Goal: Task Accomplishment & Management: Manage account settings

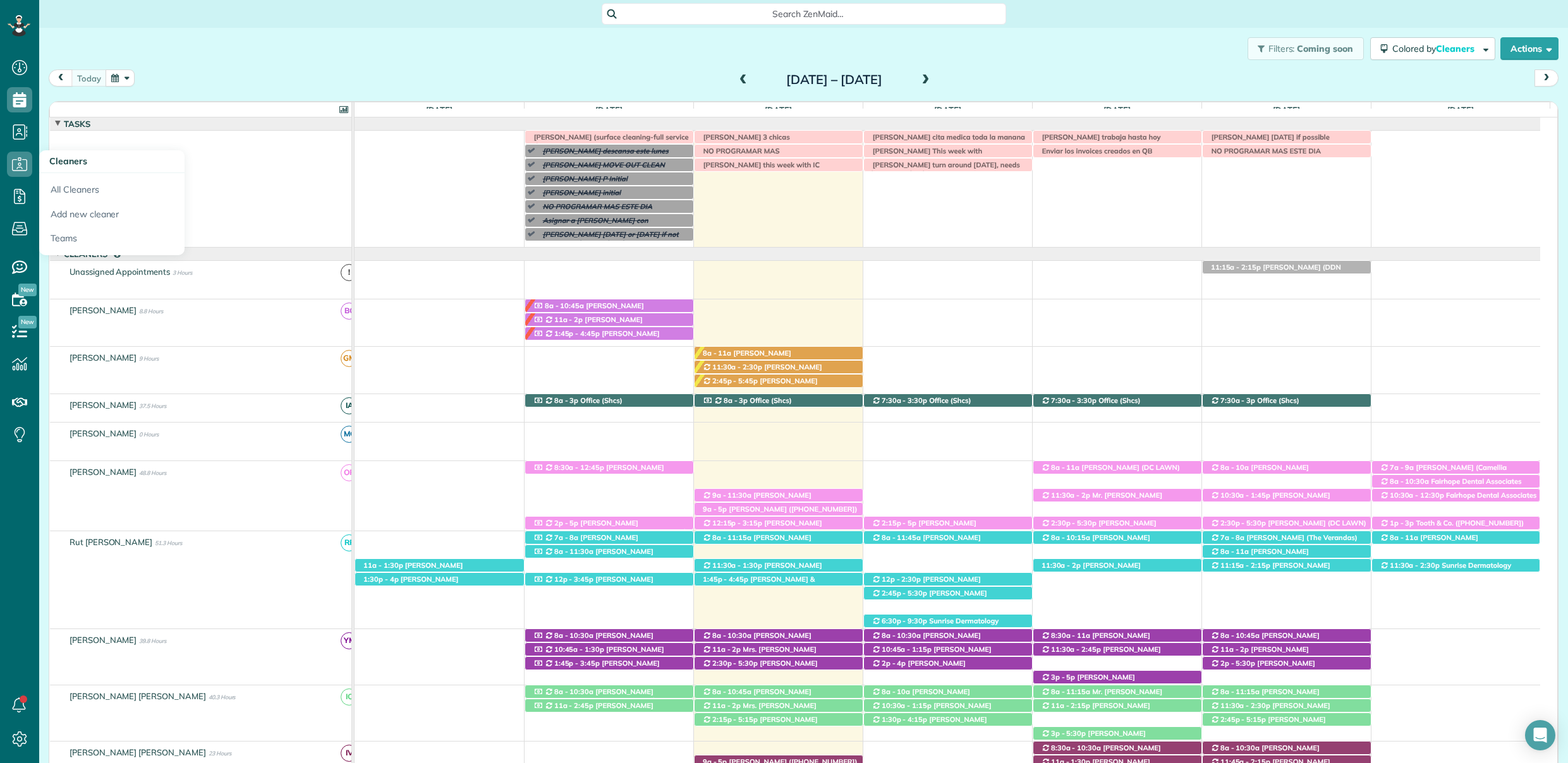
scroll to position [128, 0]
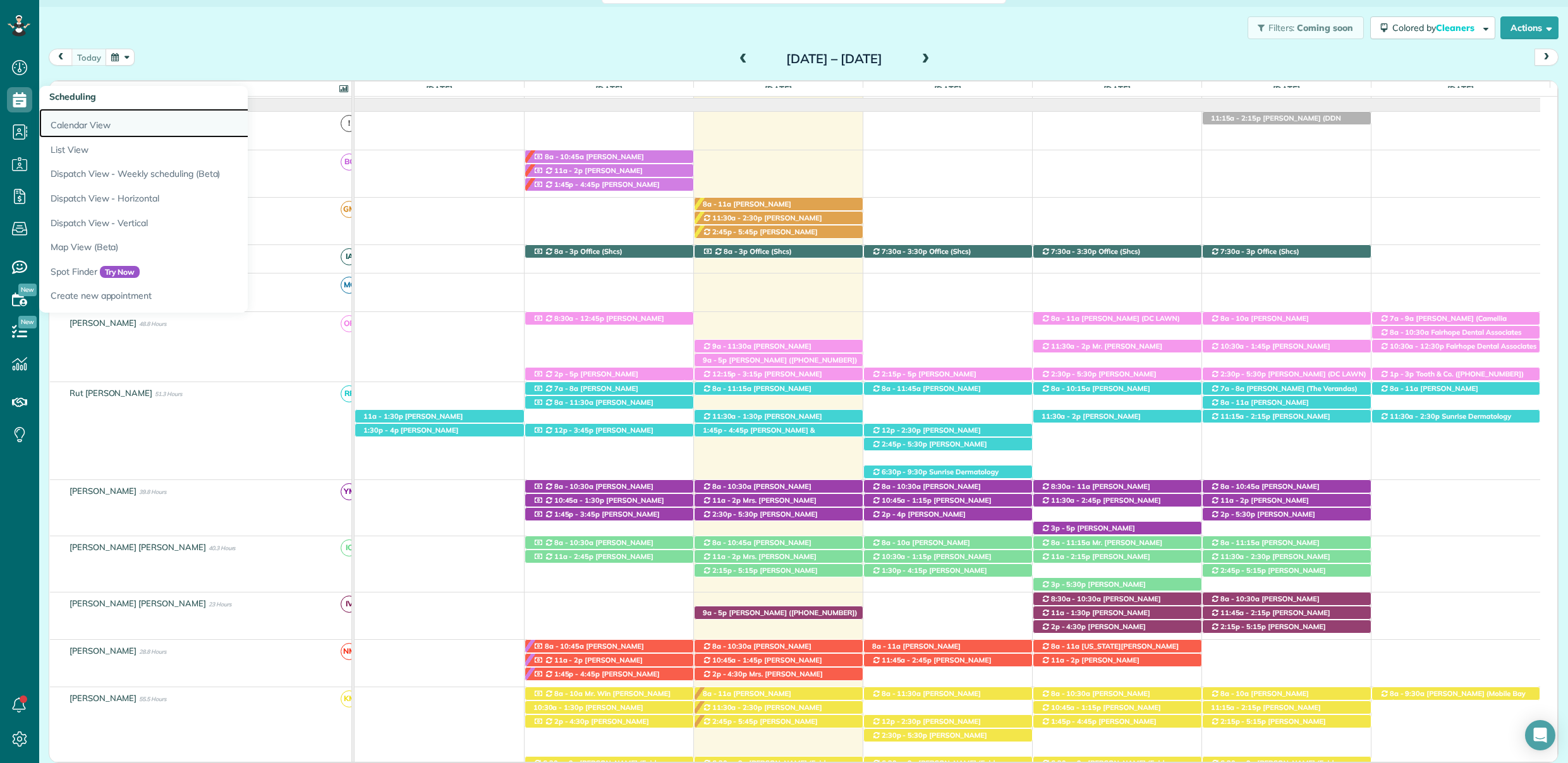
click at [63, 119] on link "Calendar View" at bounding box center [197, 123] width 316 height 29
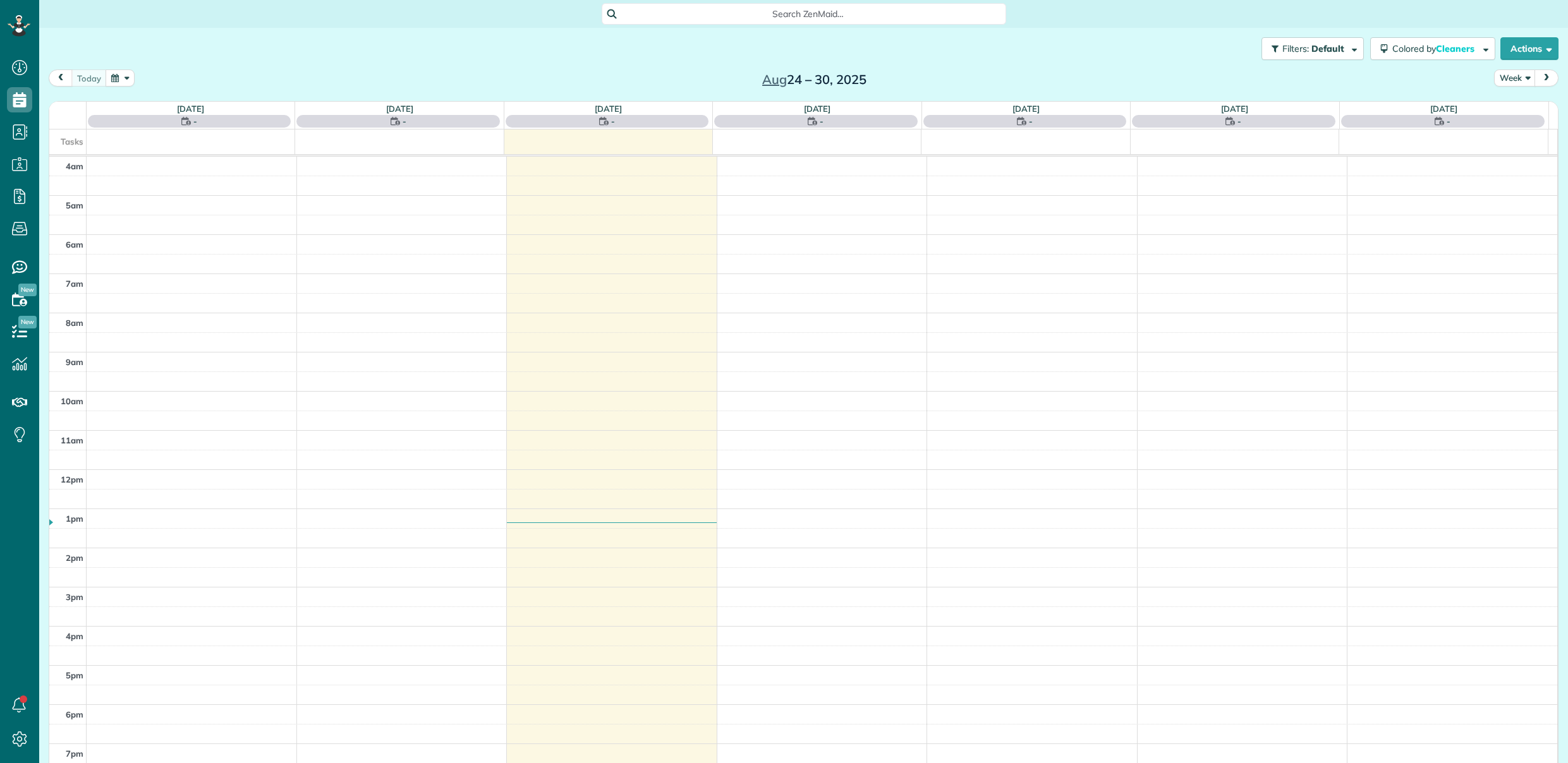
scroll to position [81, 0]
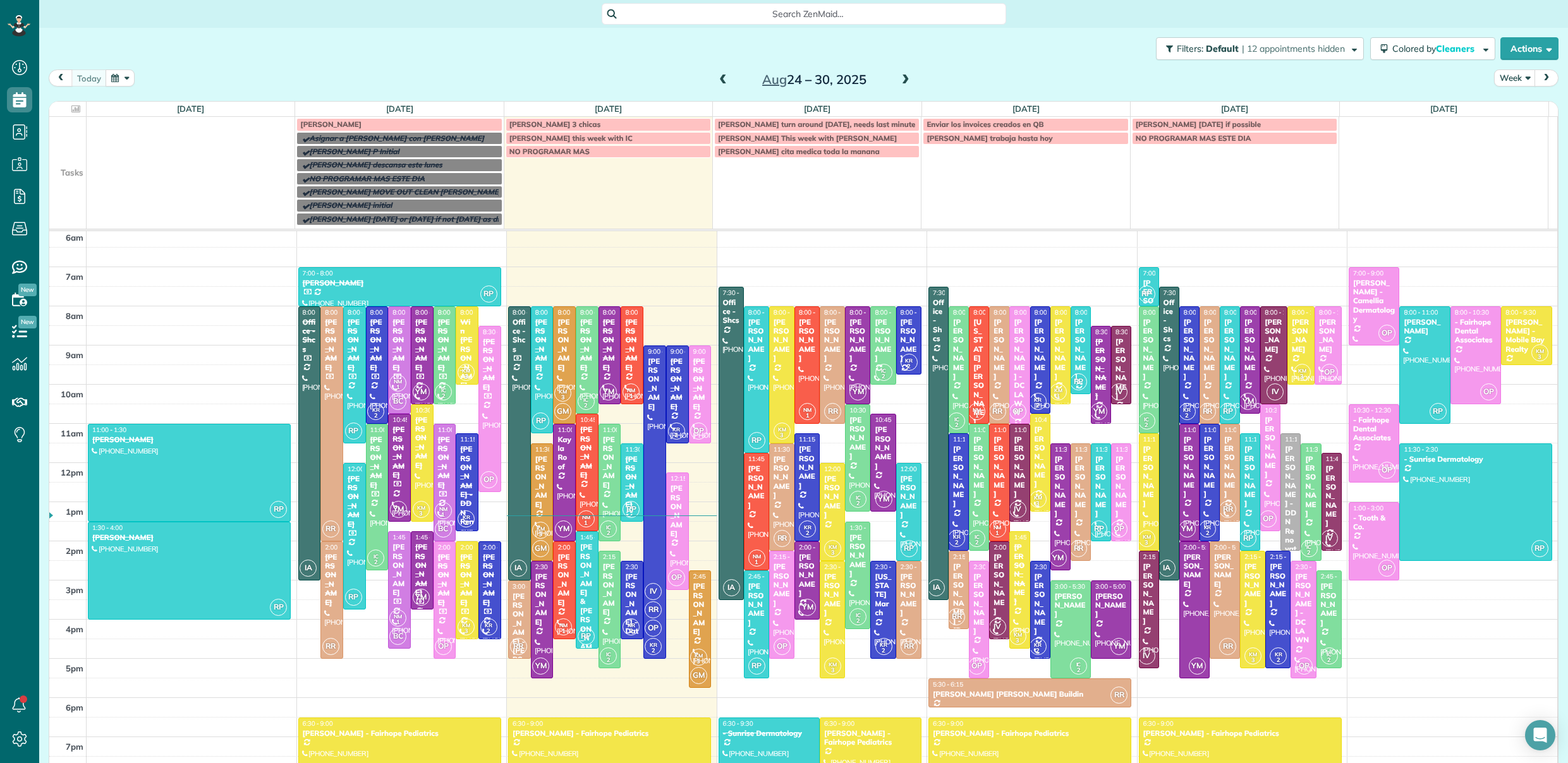
click at [827, 359] on div at bounding box center [832, 365] width 24 height 116
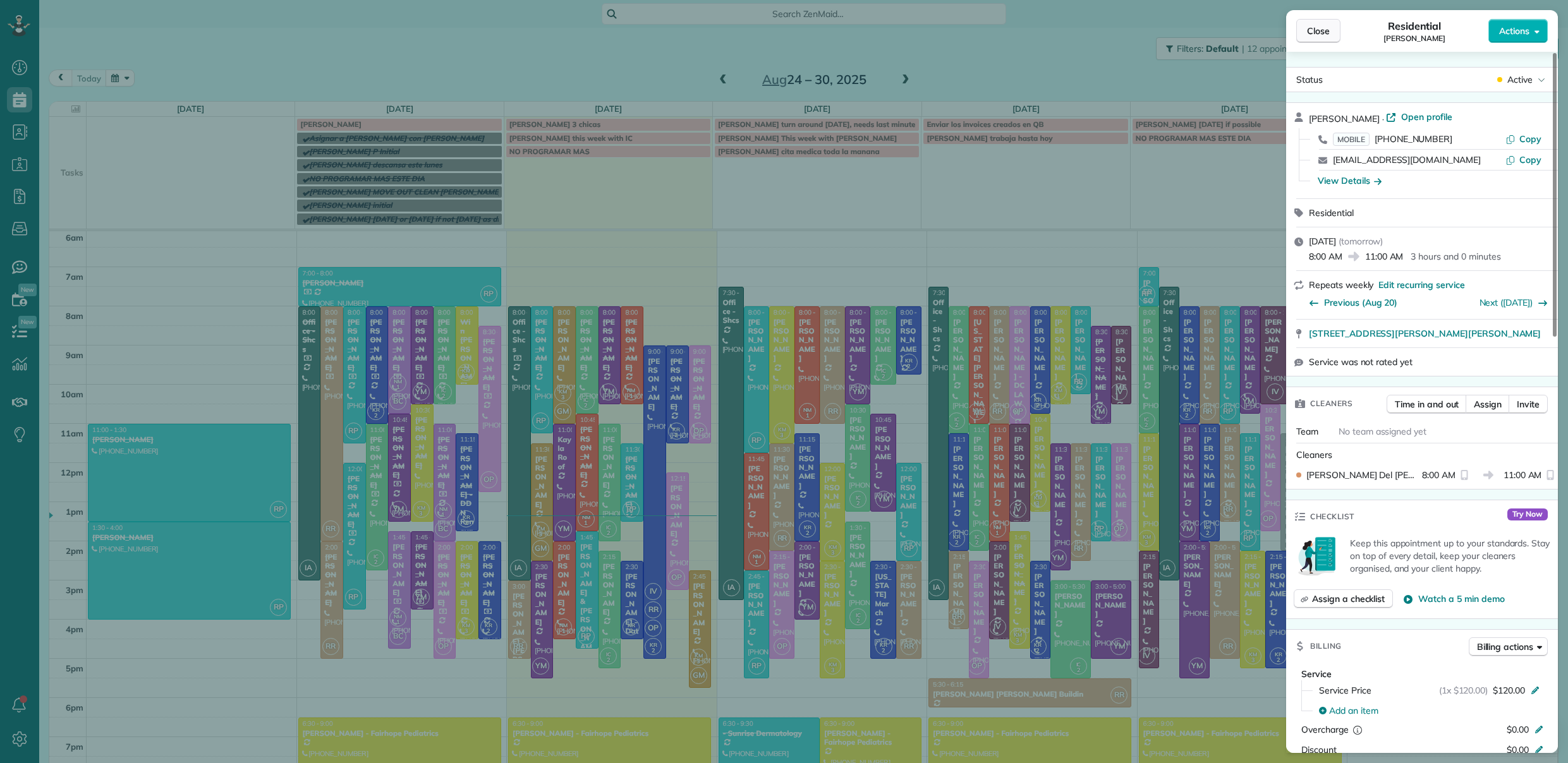
click at [1327, 29] on span "Close" at bounding box center [1318, 31] width 23 height 13
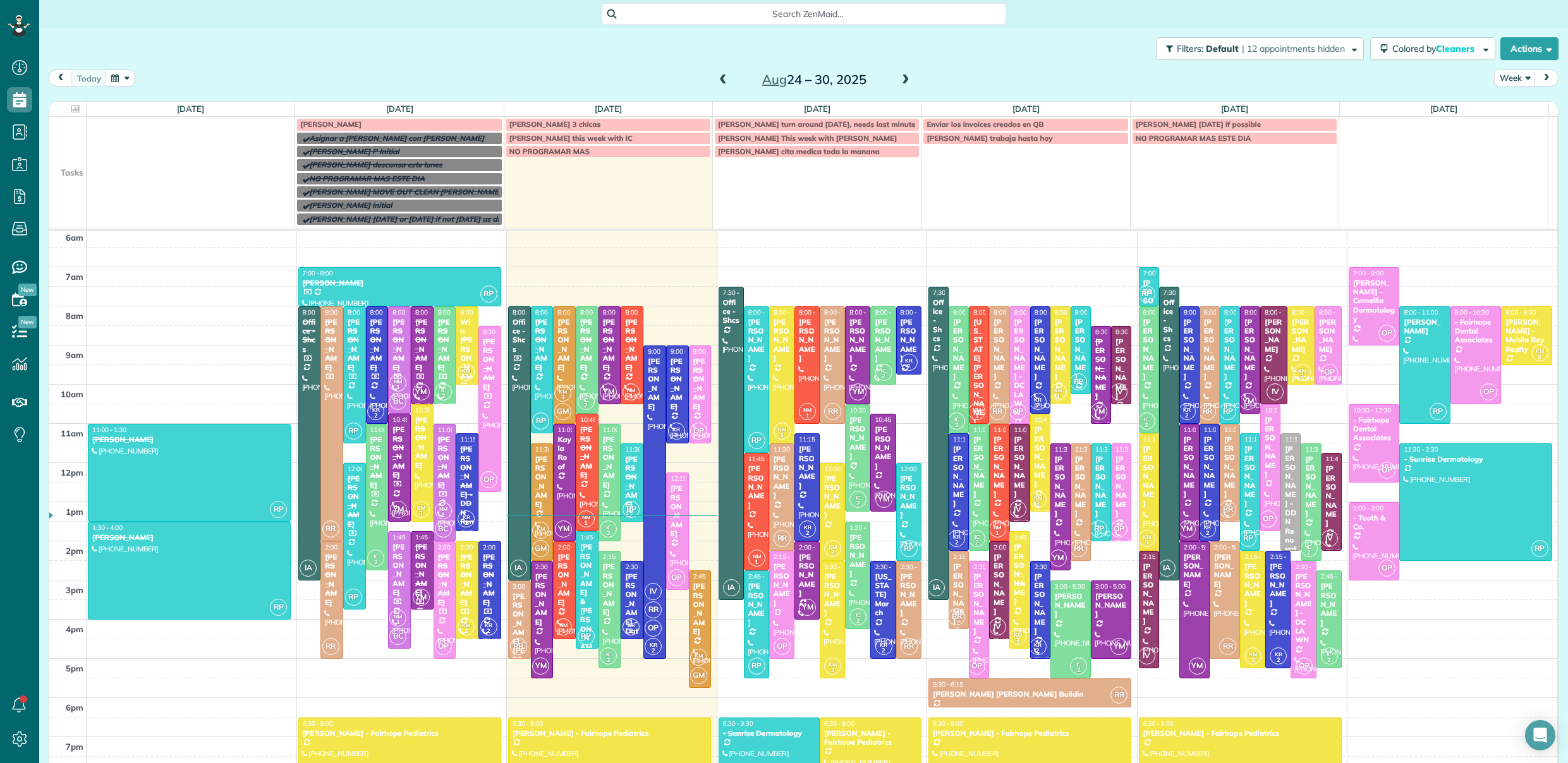
click at [908, 77] on div "Aug 24 – 30, 2025" at bounding box center [814, 79] width 202 height 20
click at [899, 81] on span at bounding box center [906, 81] width 14 height 12
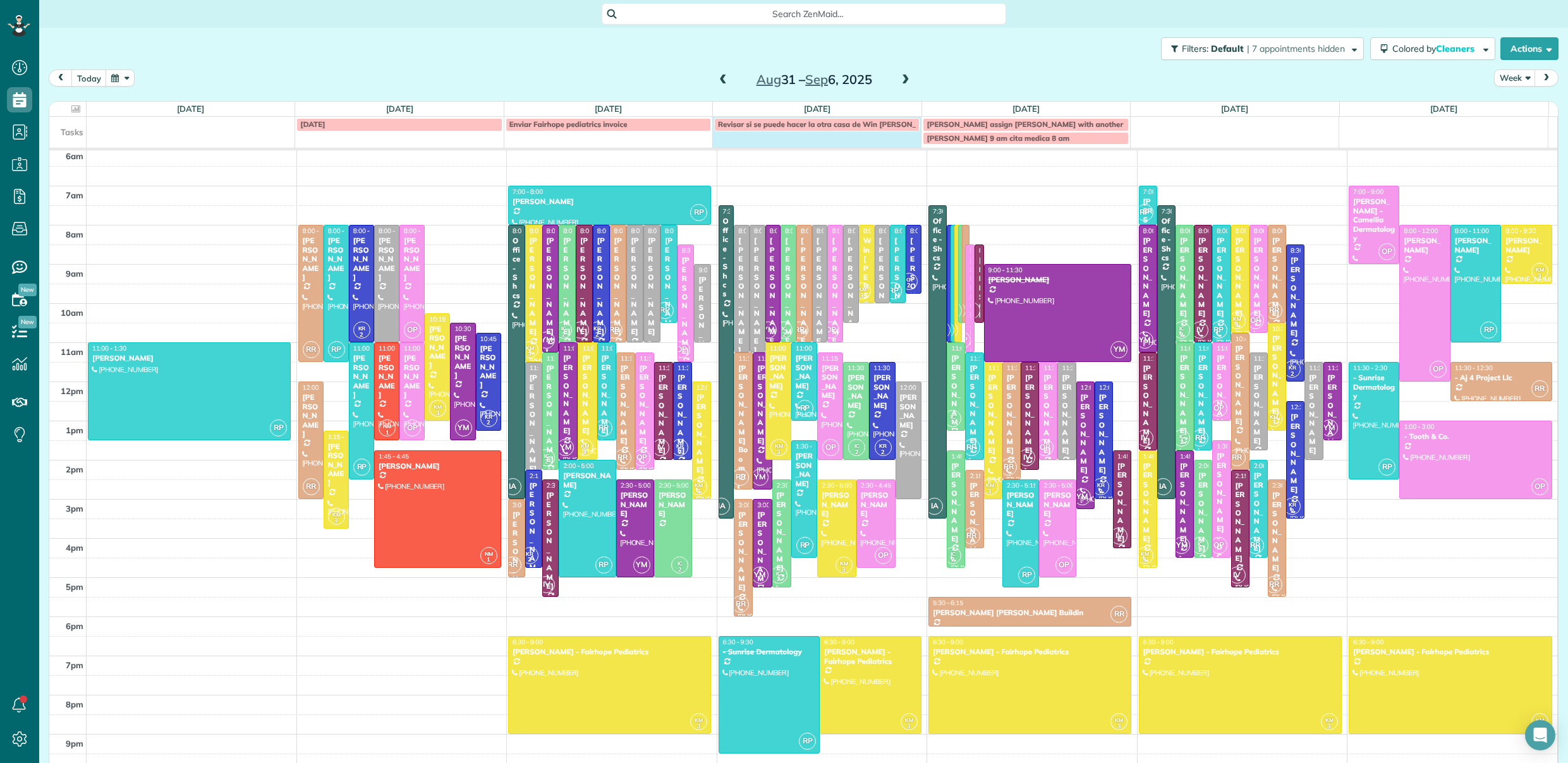
click at [755, 143] on td "Revisar si se puede hacer la otra casa de Win Thurber" at bounding box center [817, 130] width 208 height 28
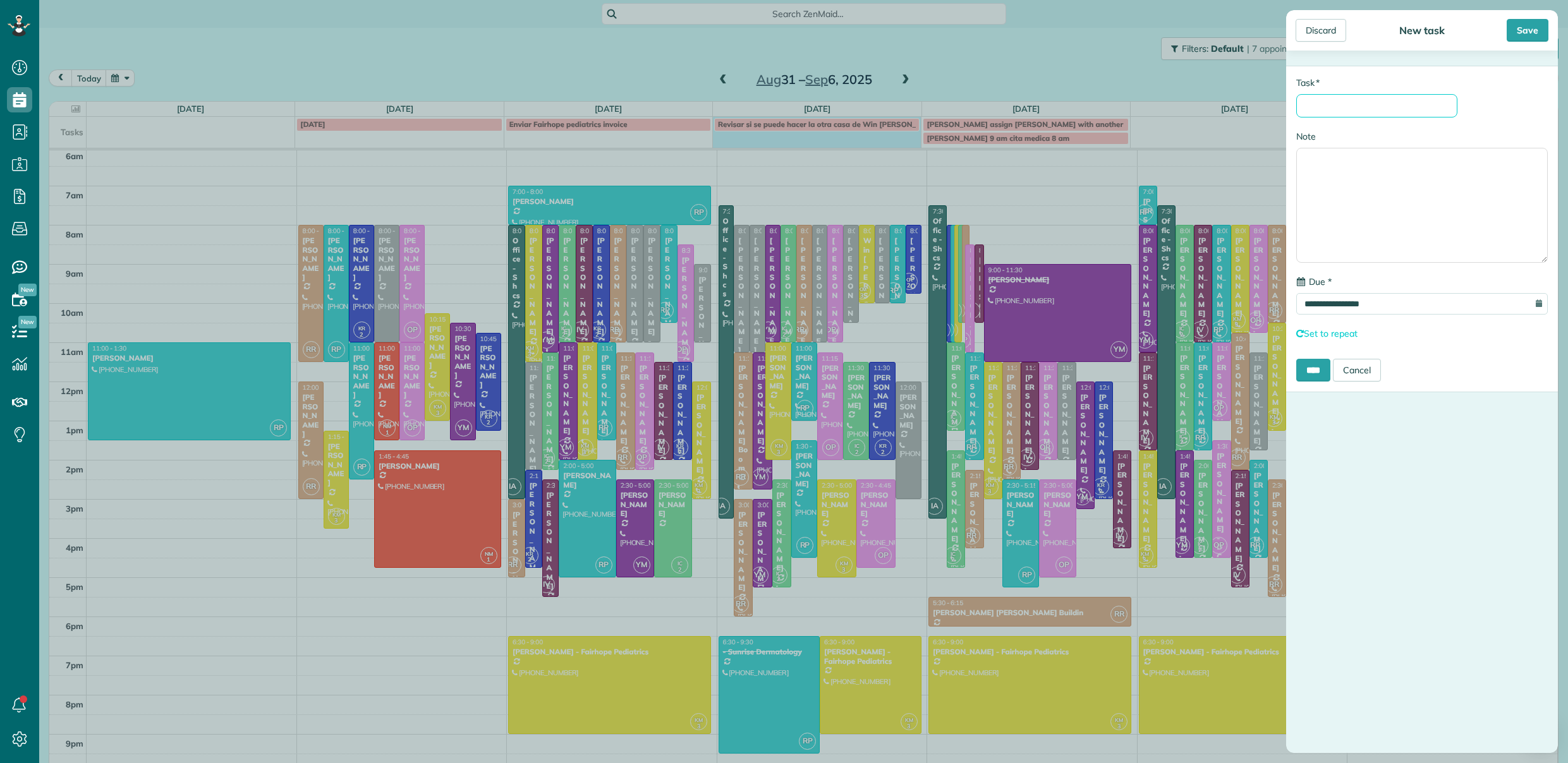
click at [1354, 108] on input "* Task" at bounding box center [1377, 106] width 161 height 23
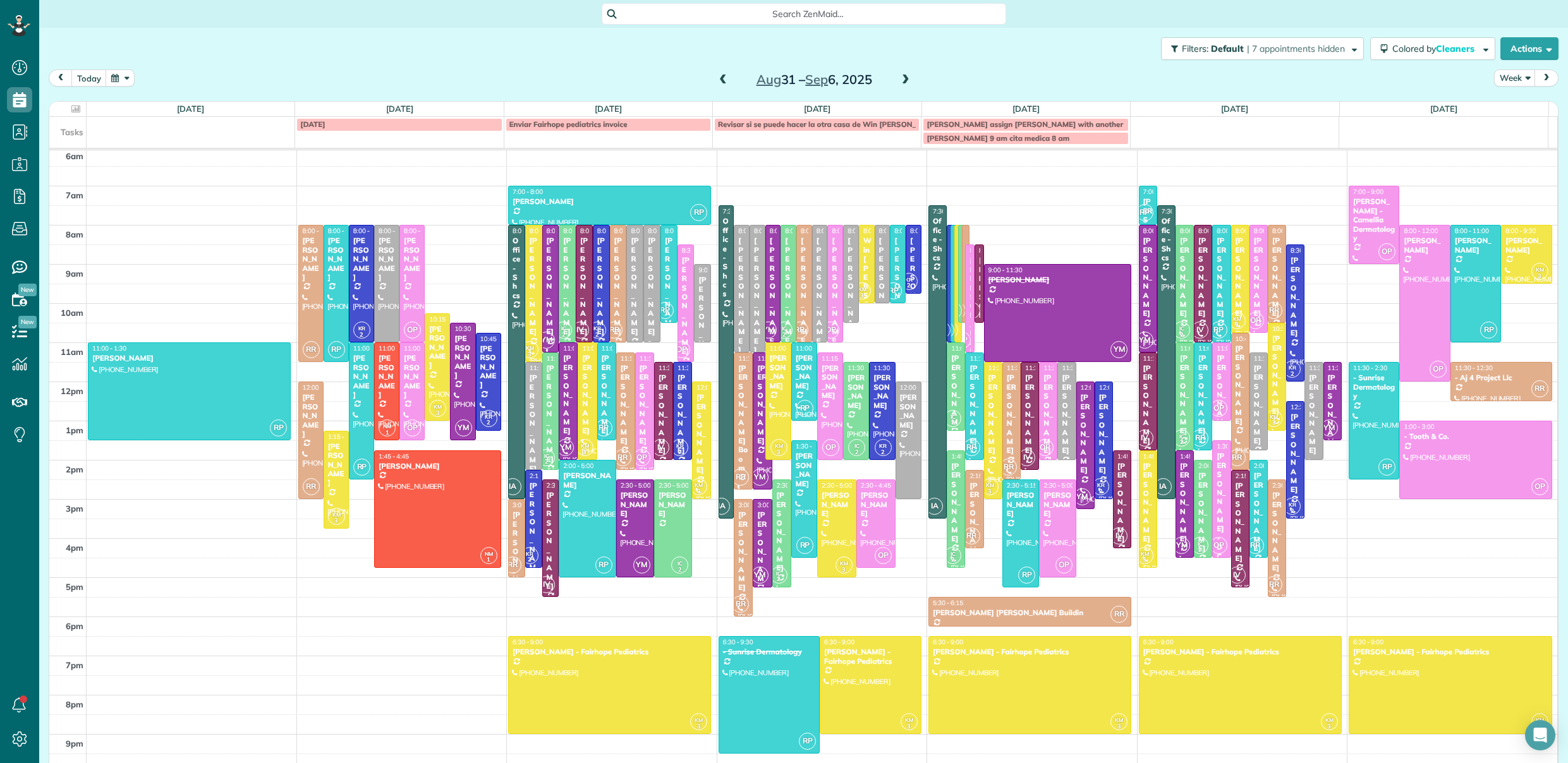
click at [792, 255] on div "**********" at bounding box center [784, 382] width 1568 height 763
click at [800, 255] on div "Linda Young" at bounding box center [804, 295] width 8 height 118
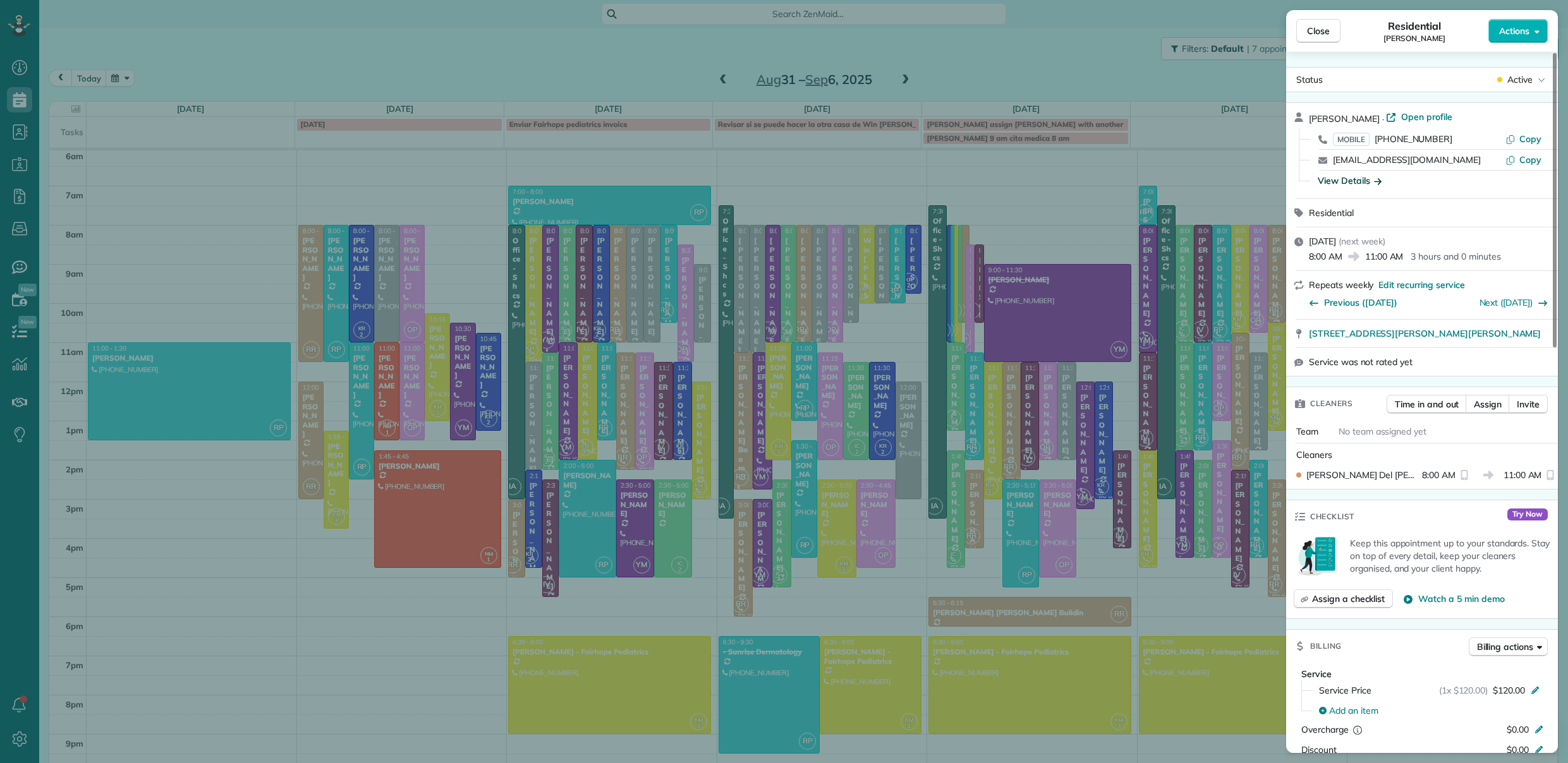
click at [1340, 180] on div "View Details" at bounding box center [1349, 181] width 64 height 13
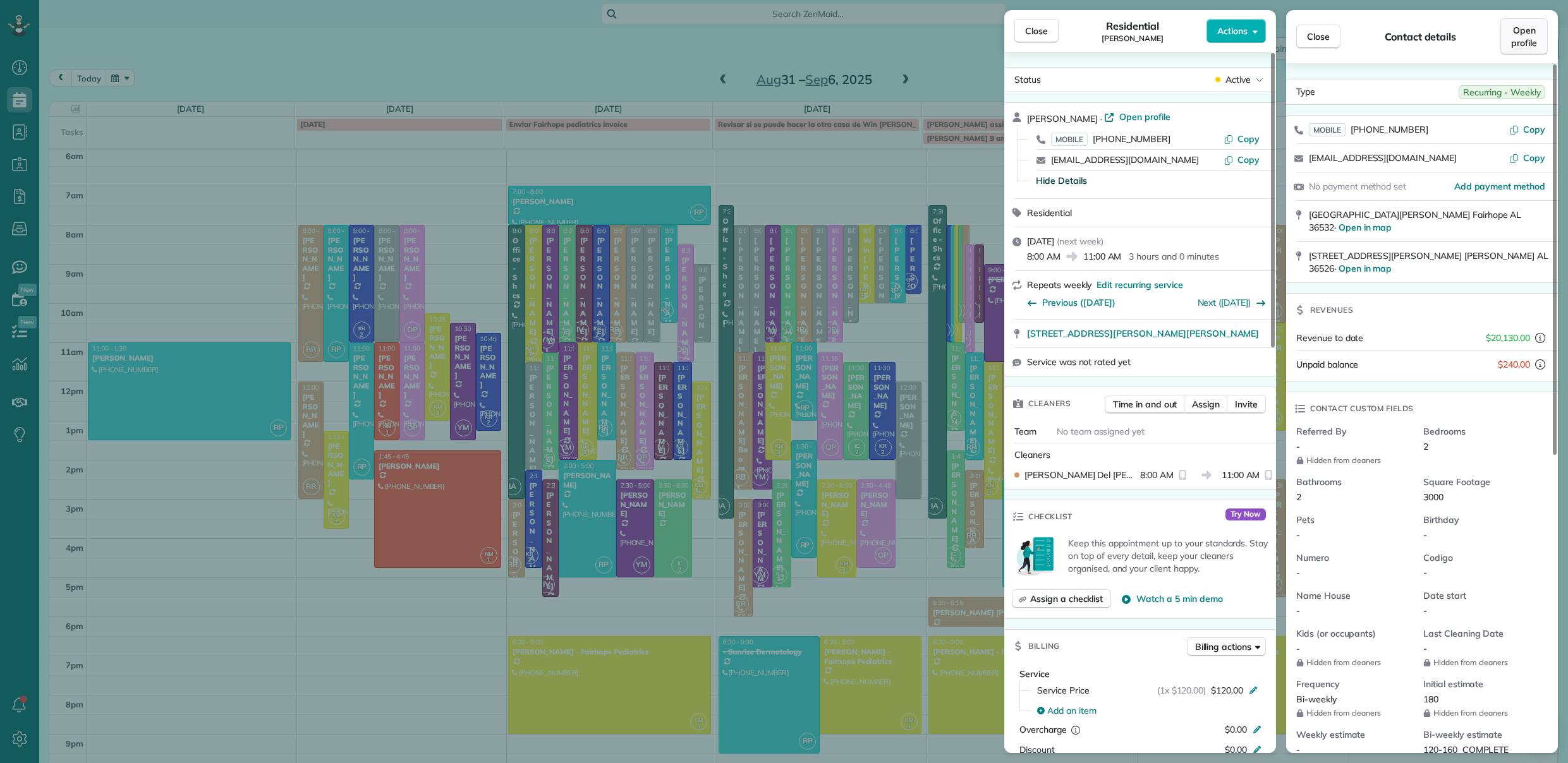
click at [1529, 39] on span "Open profile" at bounding box center [1524, 36] width 26 height 25
click at [1039, 28] on span "Close" at bounding box center [1036, 31] width 23 height 13
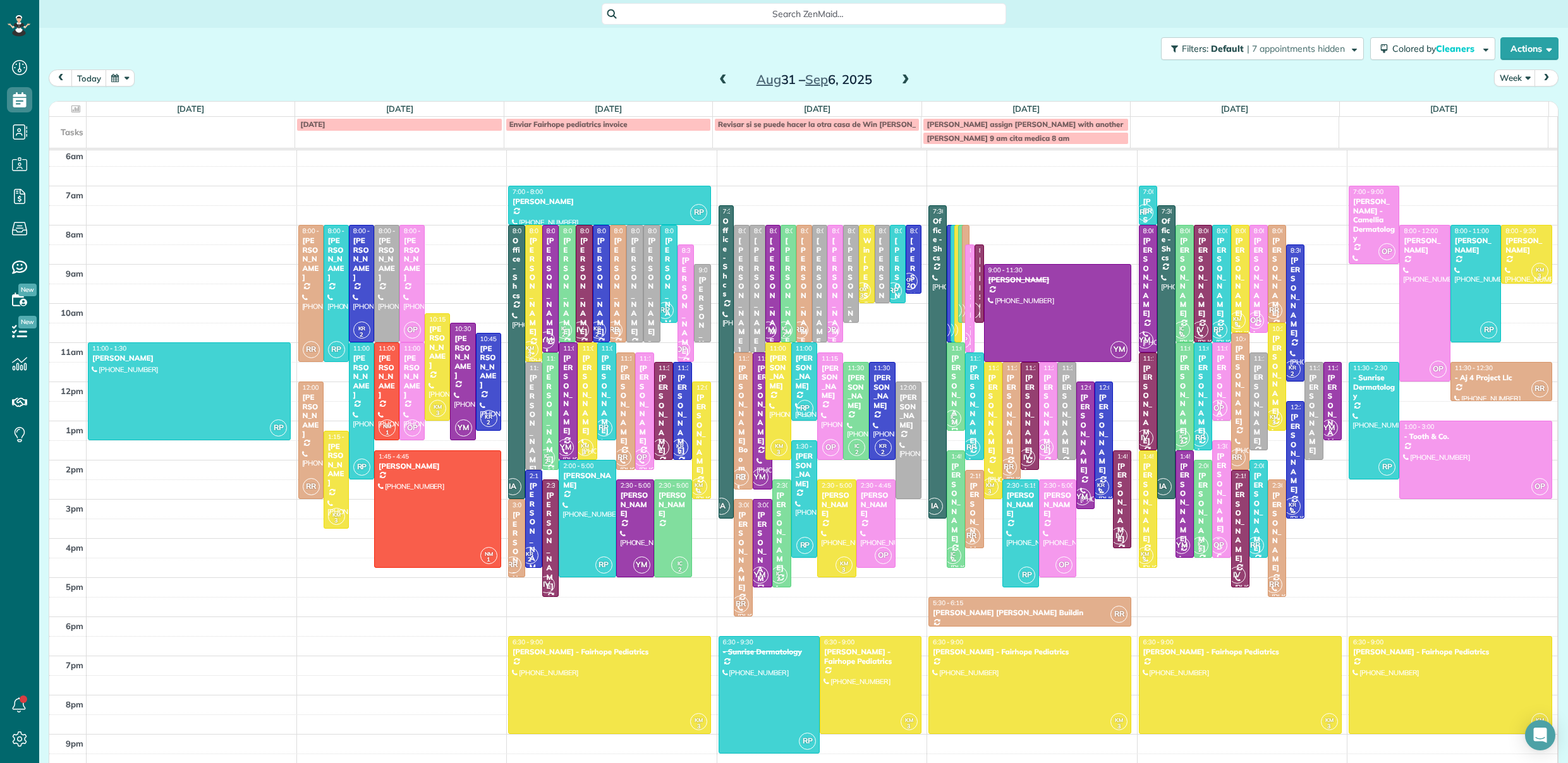
click at [716, 78] on span at bounding box center [723, 81] width 14 height 12
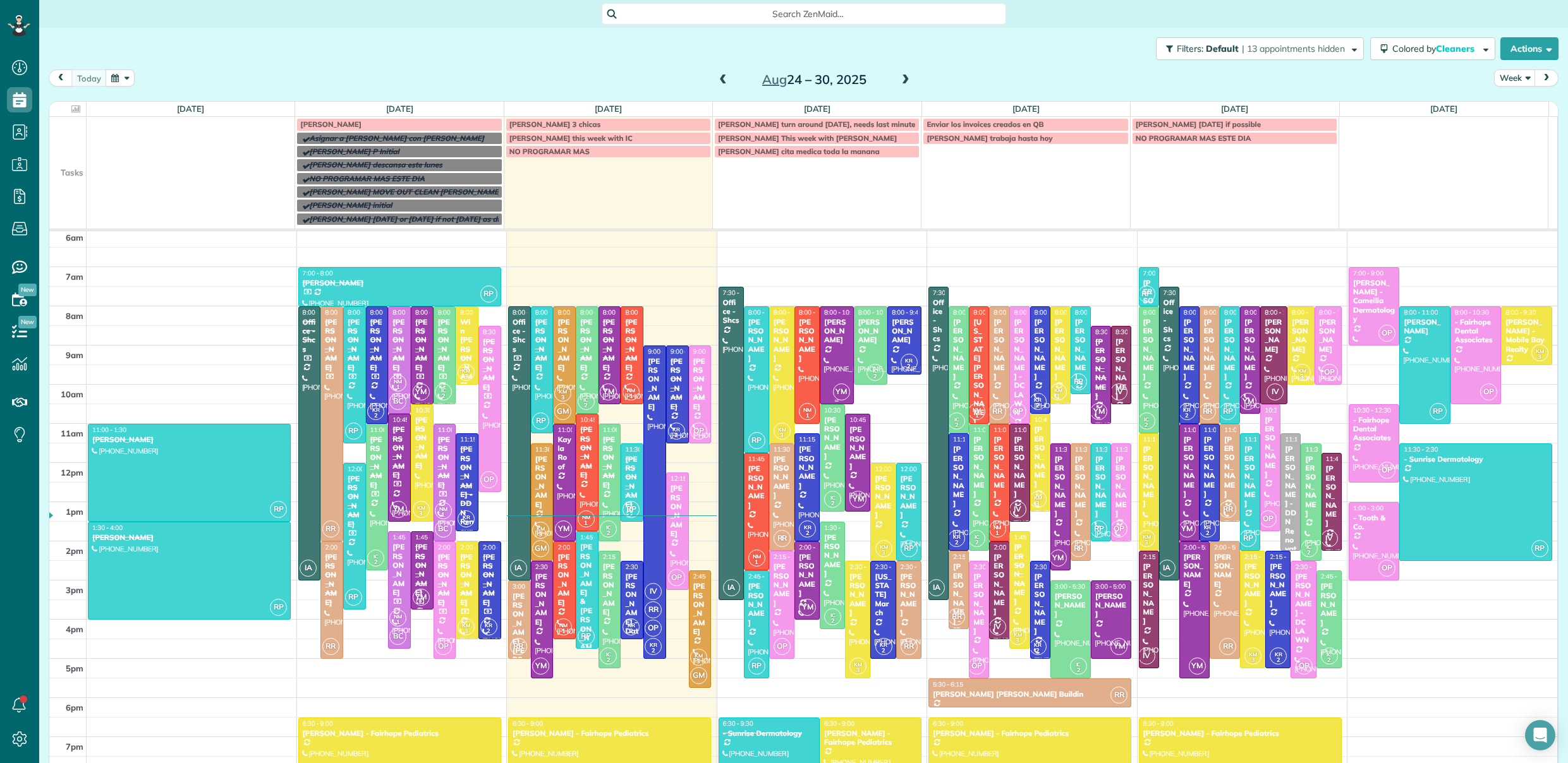
click at [824, 346] on div at bounding box center [836, 355] width 33 height 97
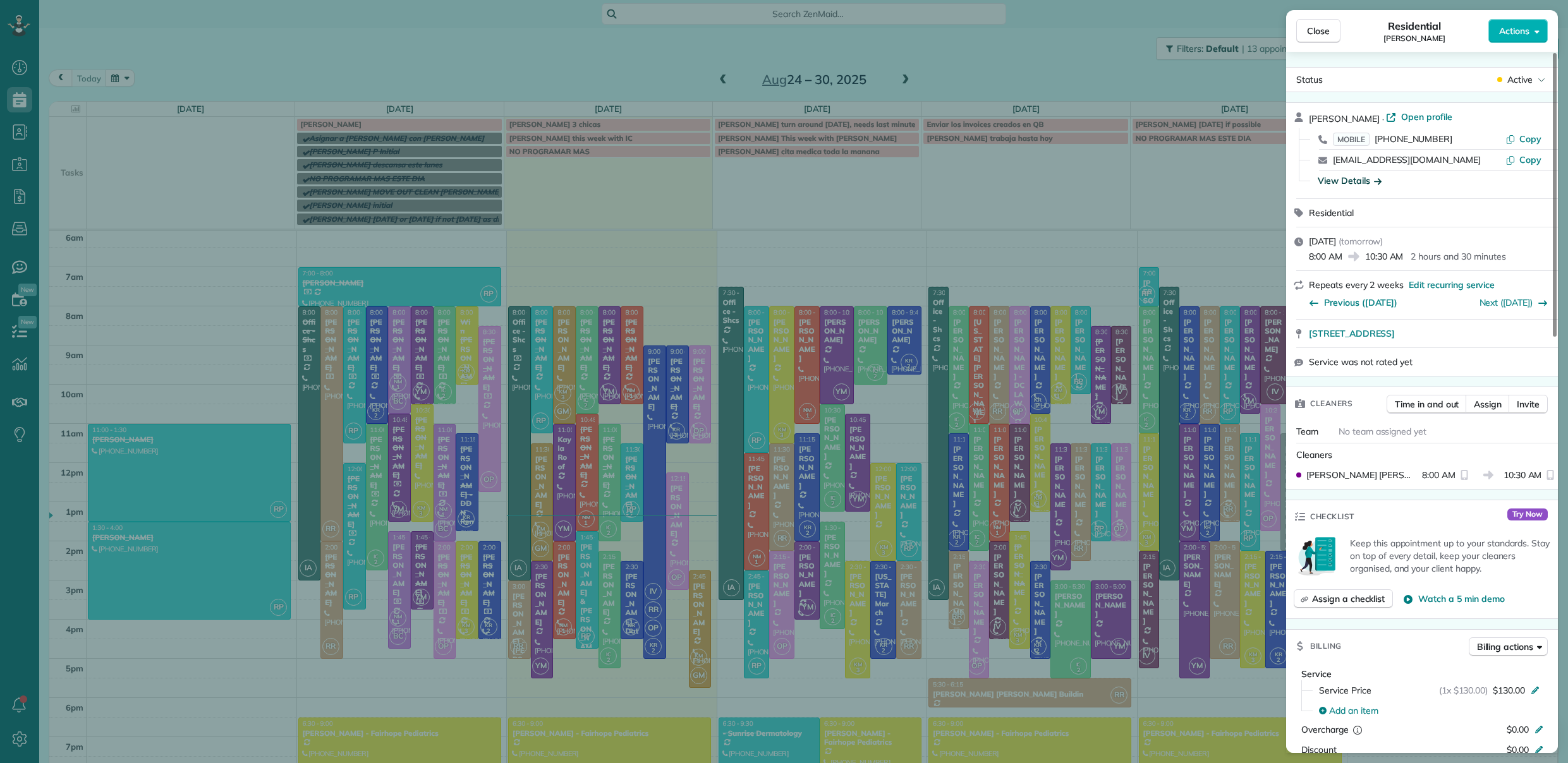
click at [1354, 179] on div "View Details" at bounding box center [1349, 181] width 64 height 13
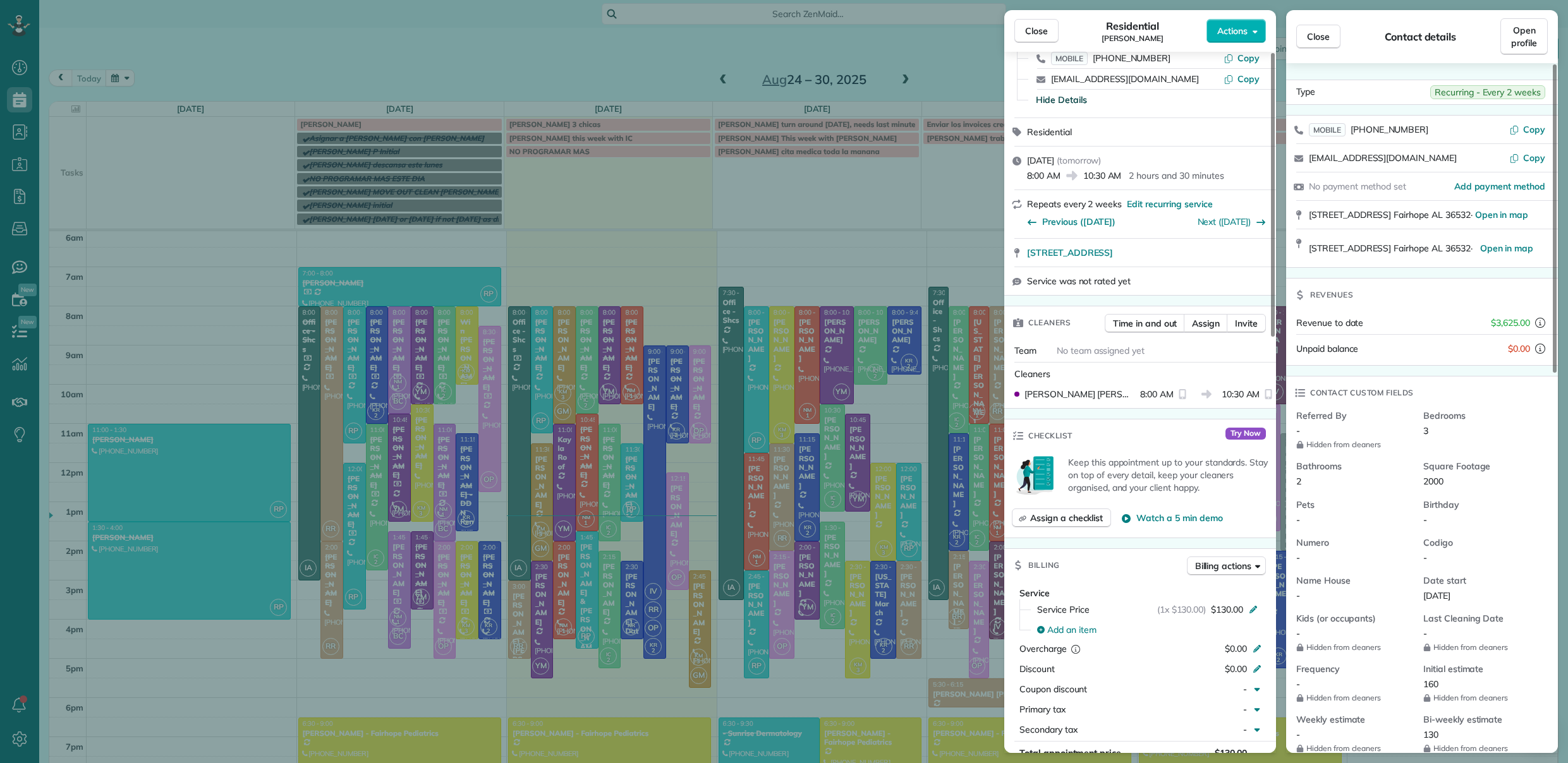
scroll to position [372, 0]
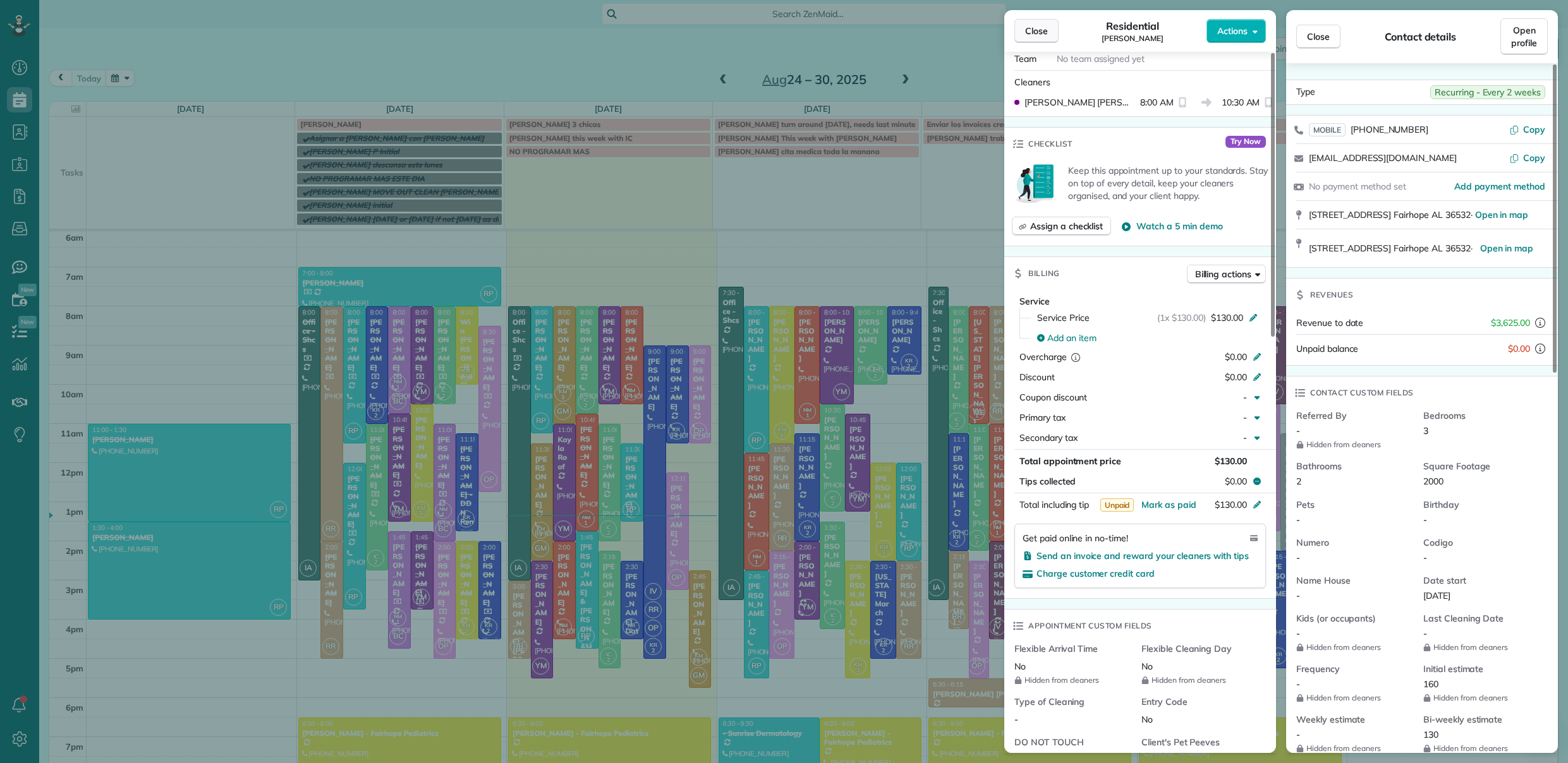
click at [1037, 32] on span "Close" at bounding box center [1036, 31] width 23 height 13
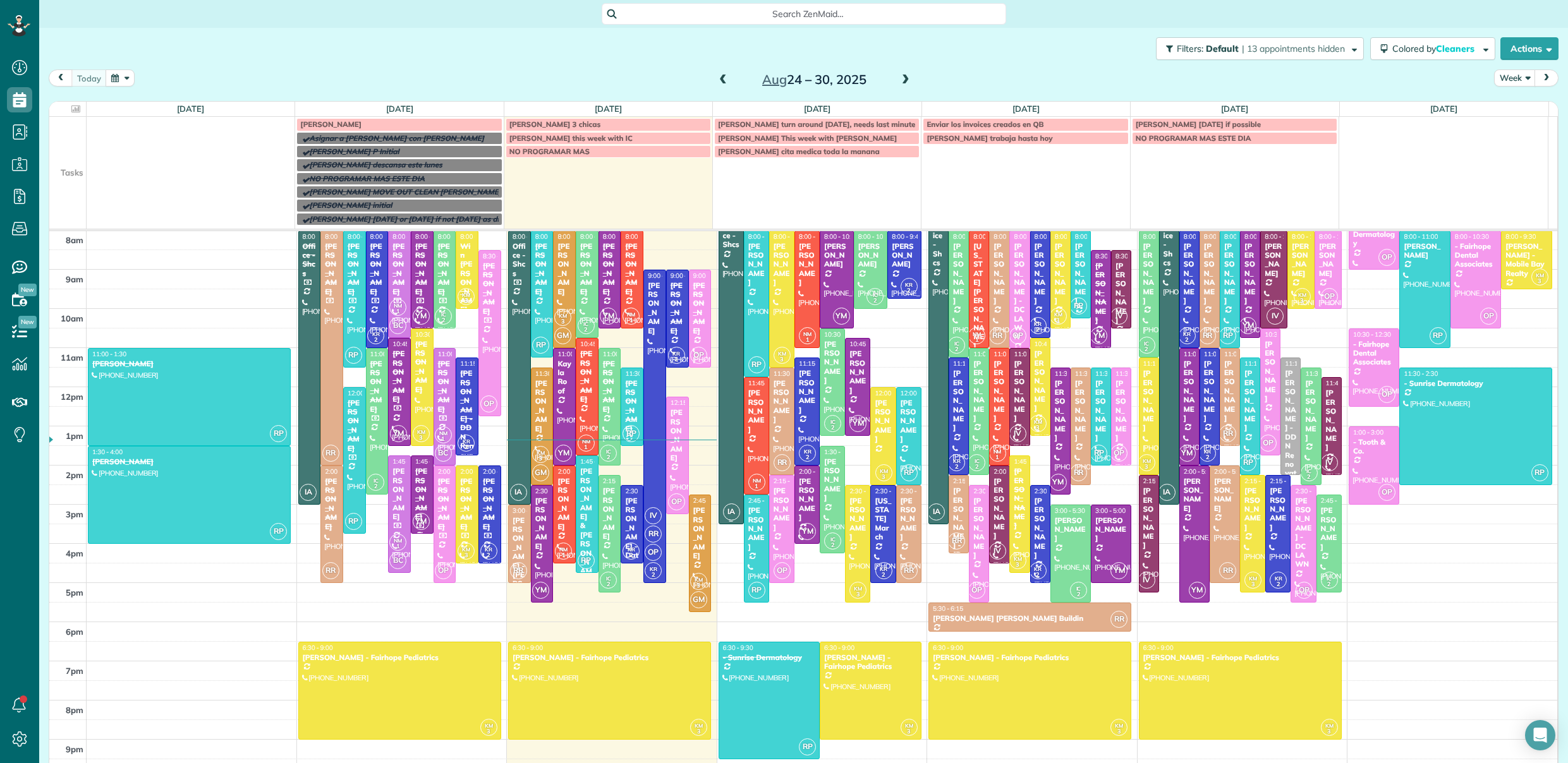
scroll to position [169, 0]
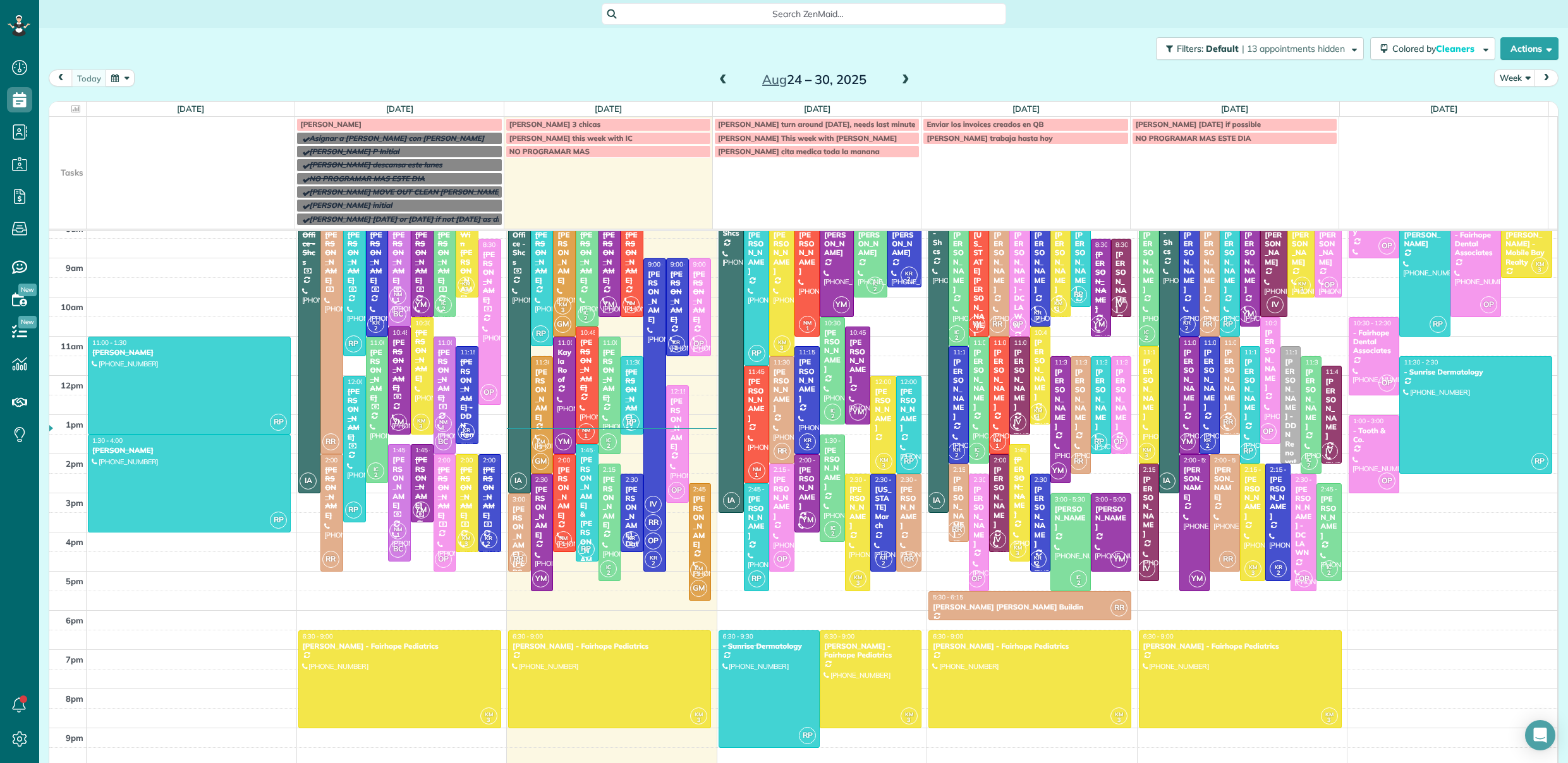
click at [333, 126] on span "Becky Ryland" at bounding box center [331, 124] width 61 height 10
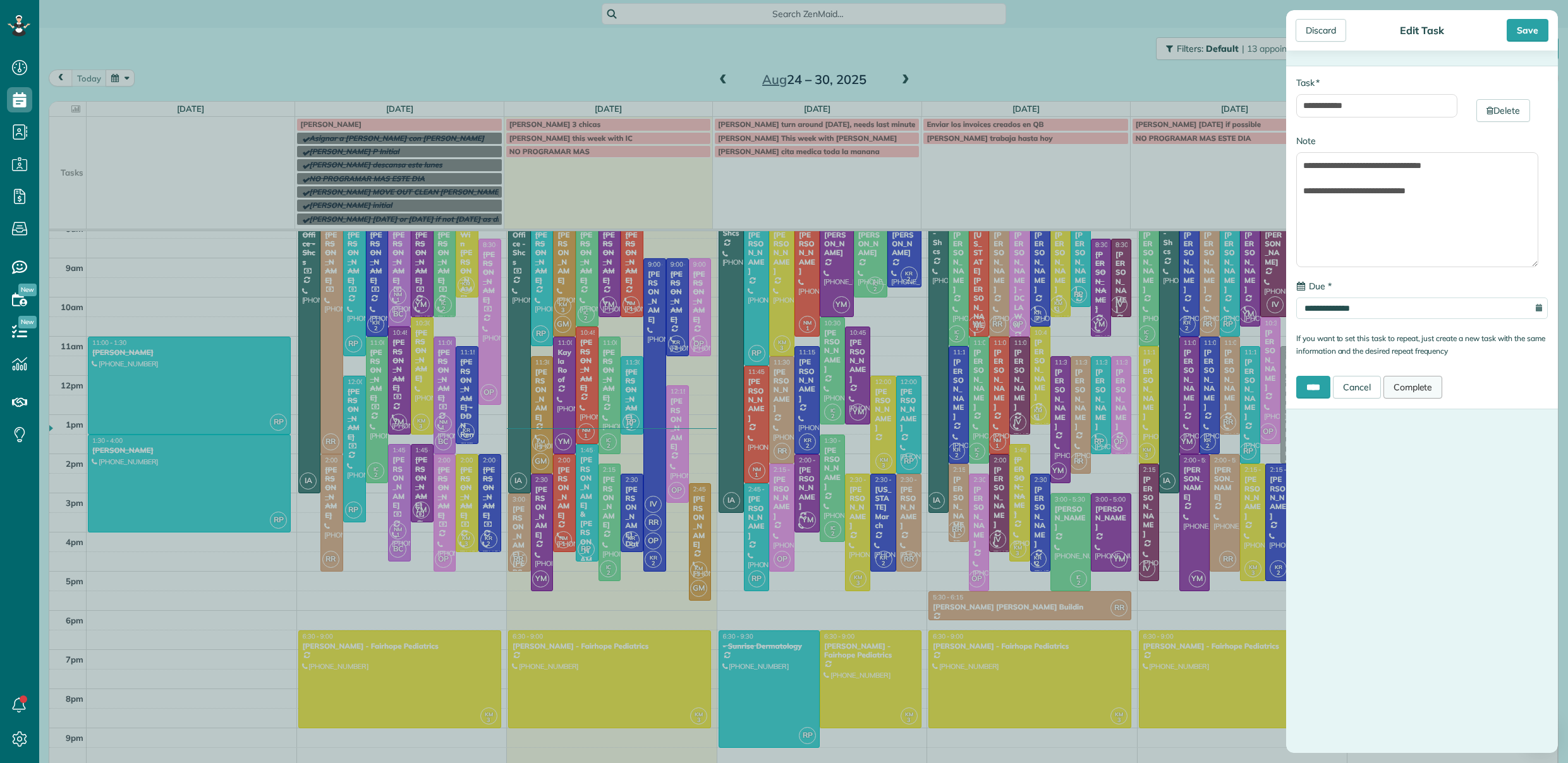
click at [1418, 383] on link "Complete" at bounding box center [1413, 387] width 59 height 23
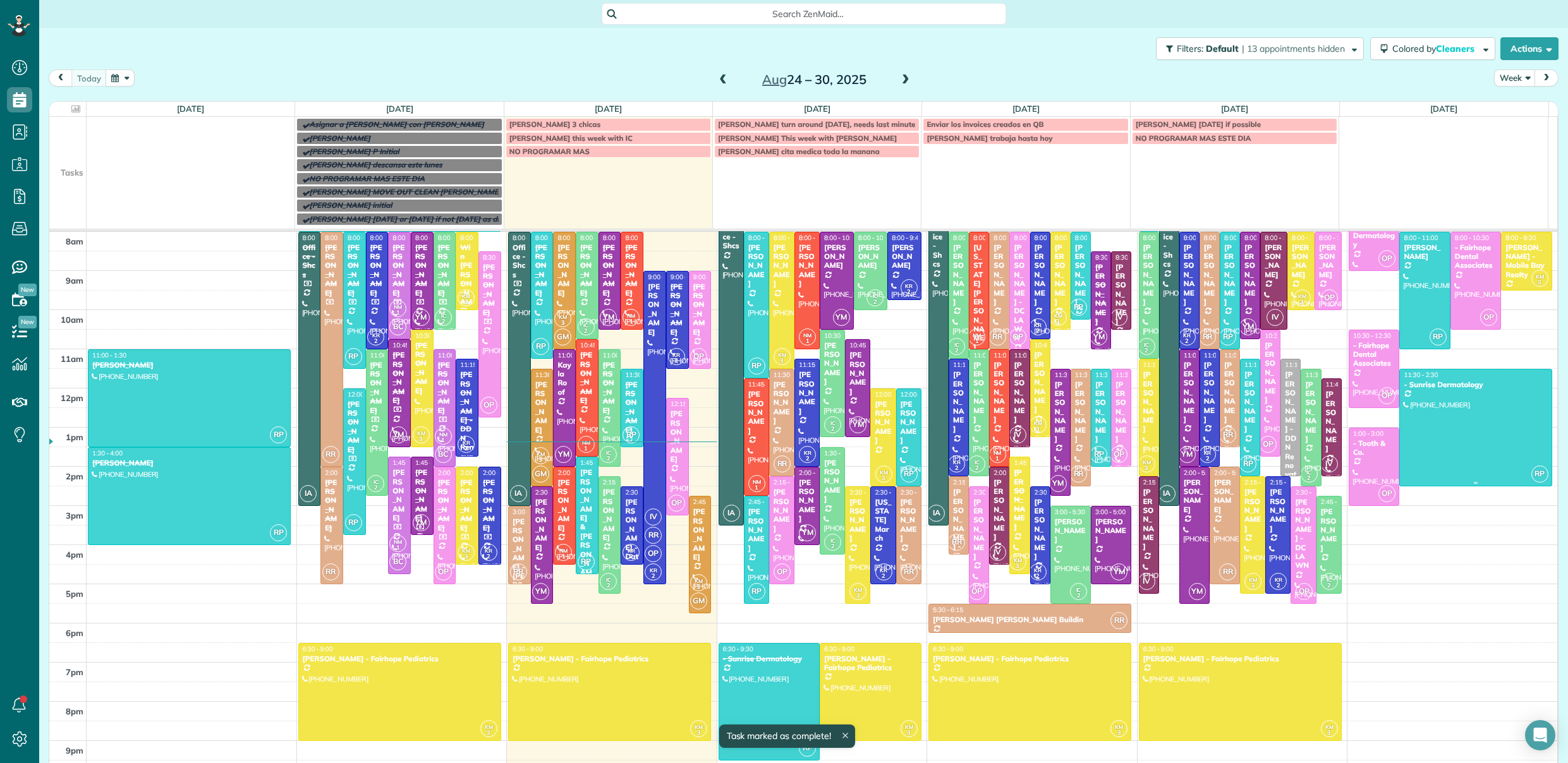
scroll to position [156, 0]
click at [542, 121] on span "Jason saulters 3 chicas" at bounding box center [555, 124] width 92 height 10
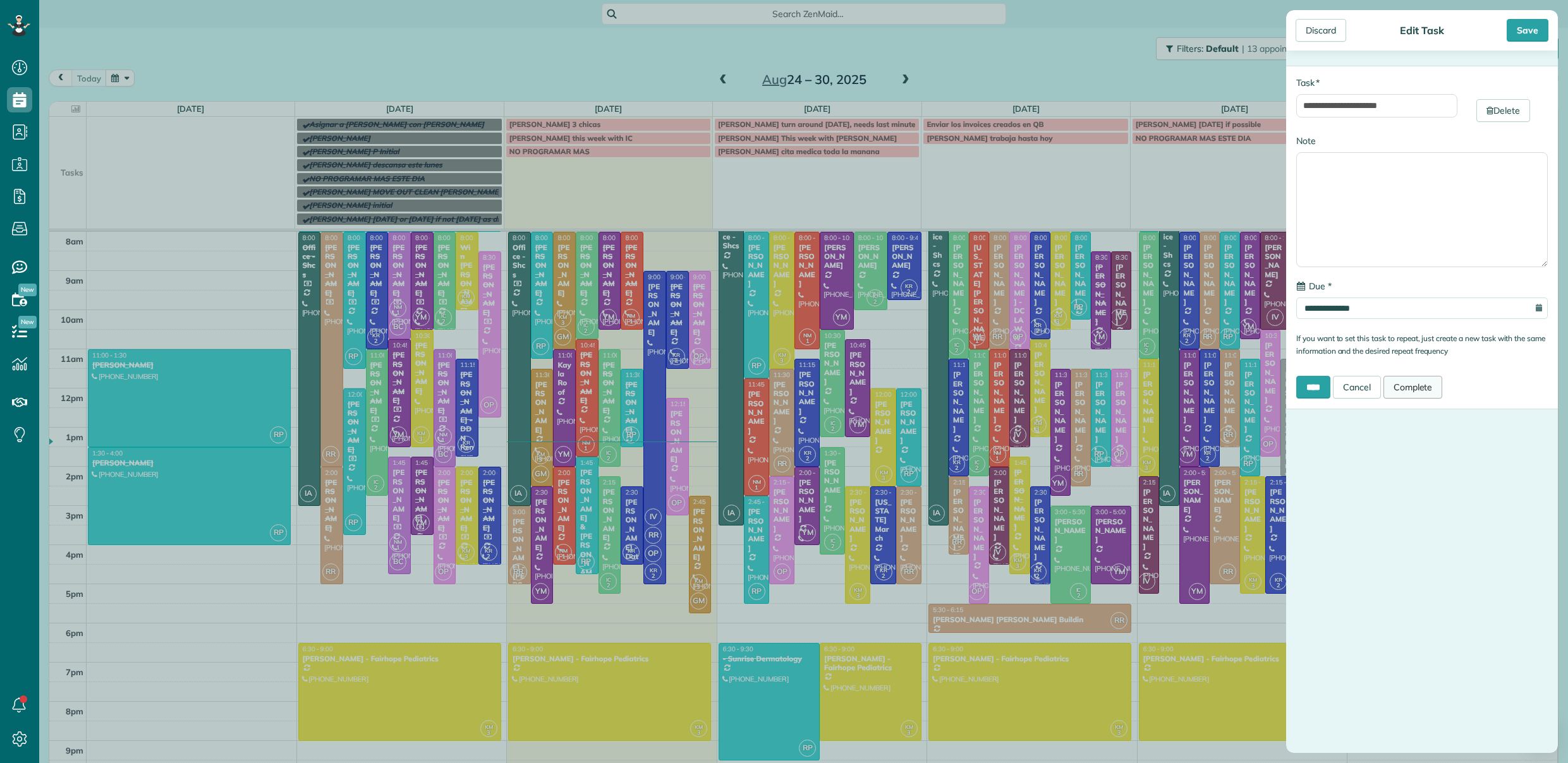
click at [1423, 388] on link "Complete" at bounding box center [1413, 387] width 59 height 23
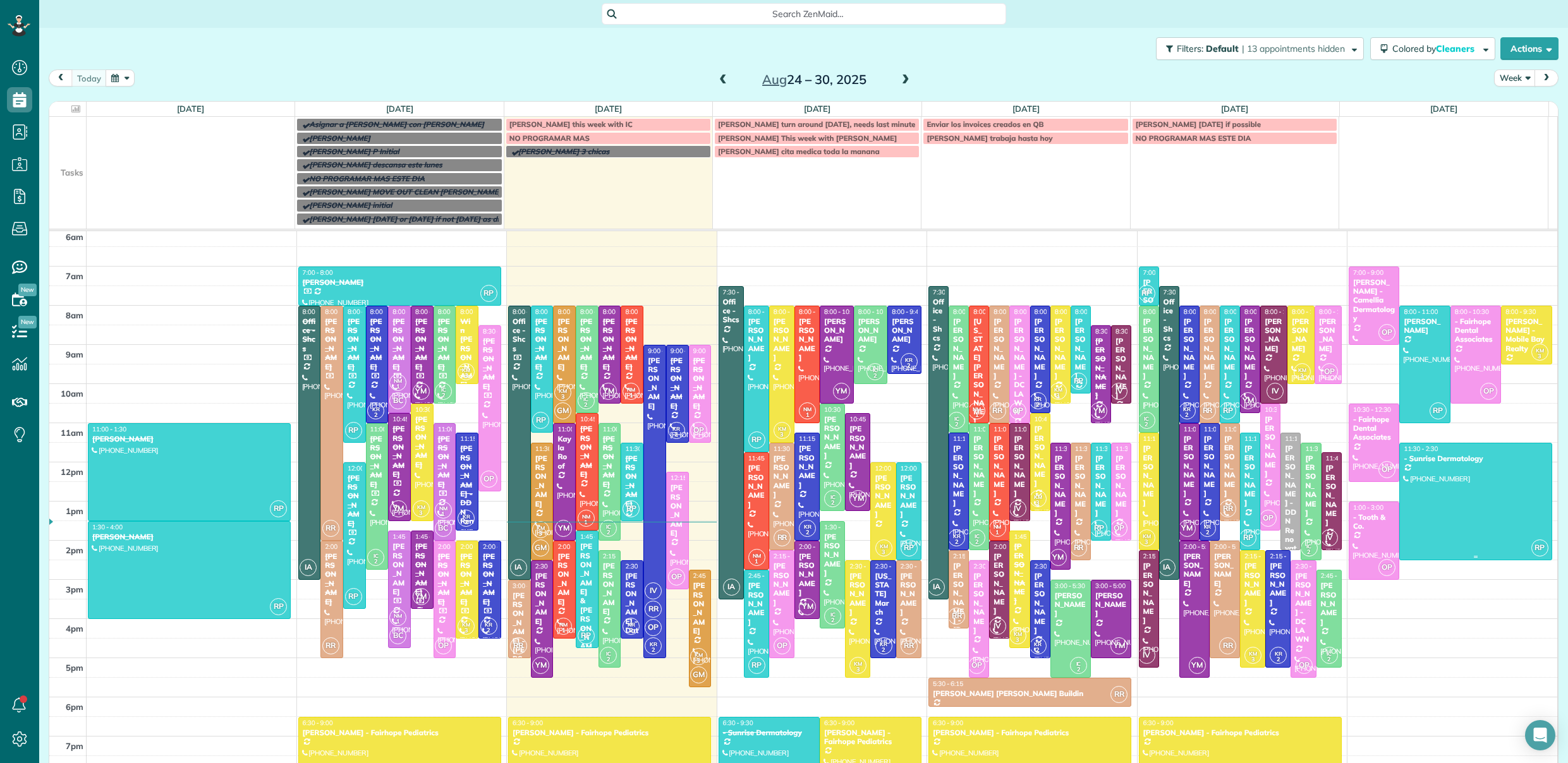
scroll to position [90, 0]
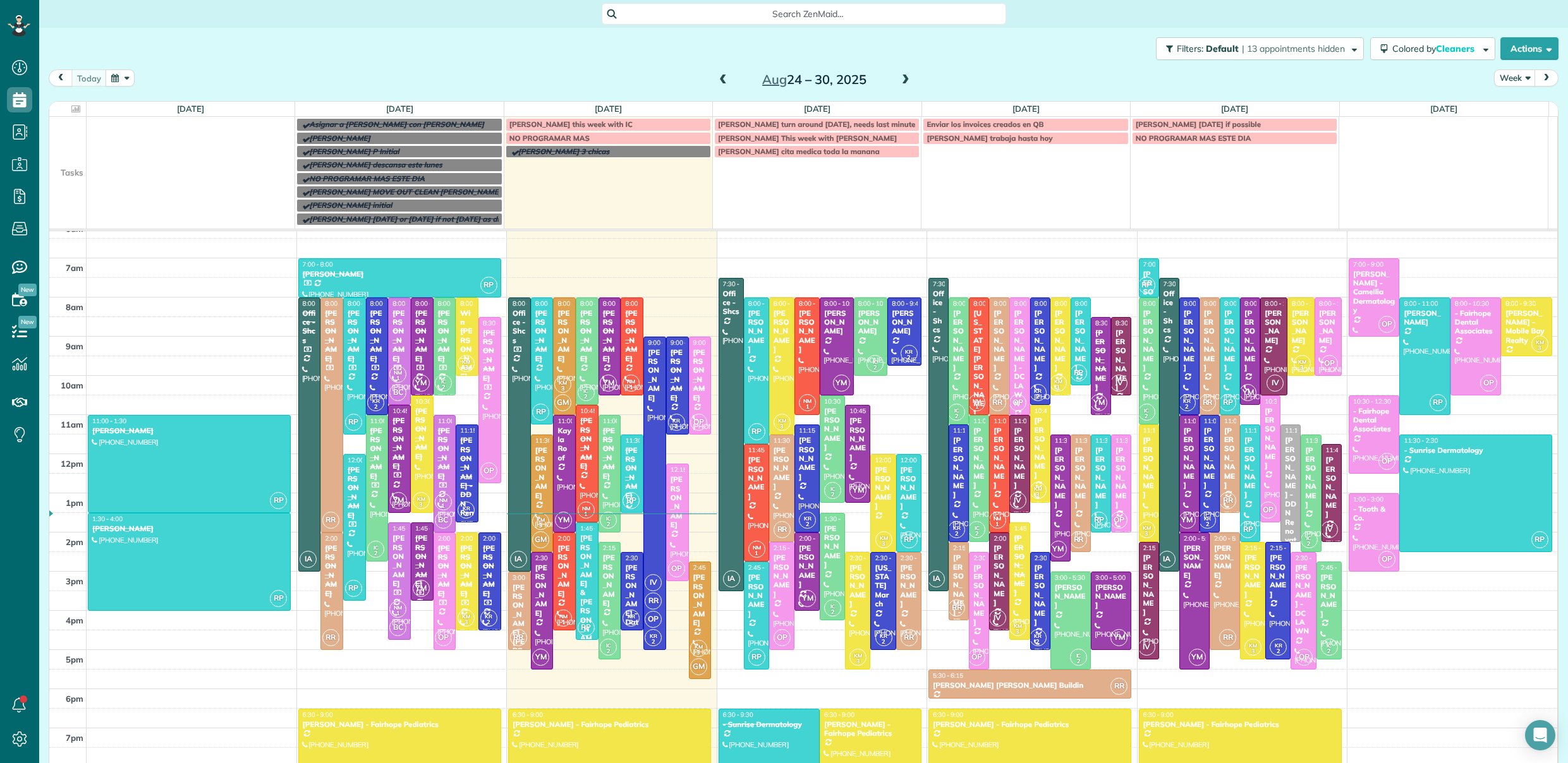
click at [899, 77] on span at bounding box center [906, 81] width 14 height 12
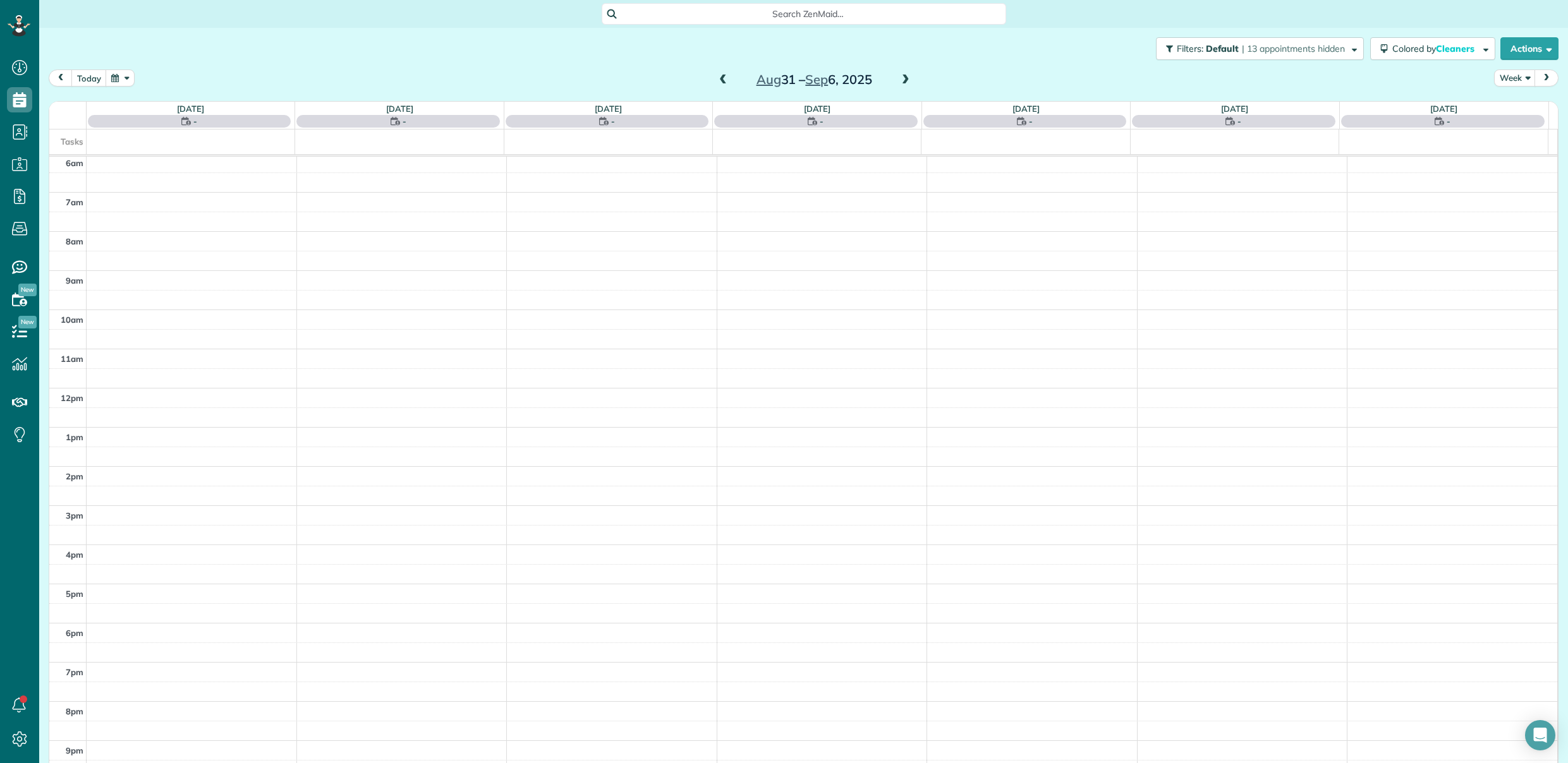
scroll to position [81, 0]
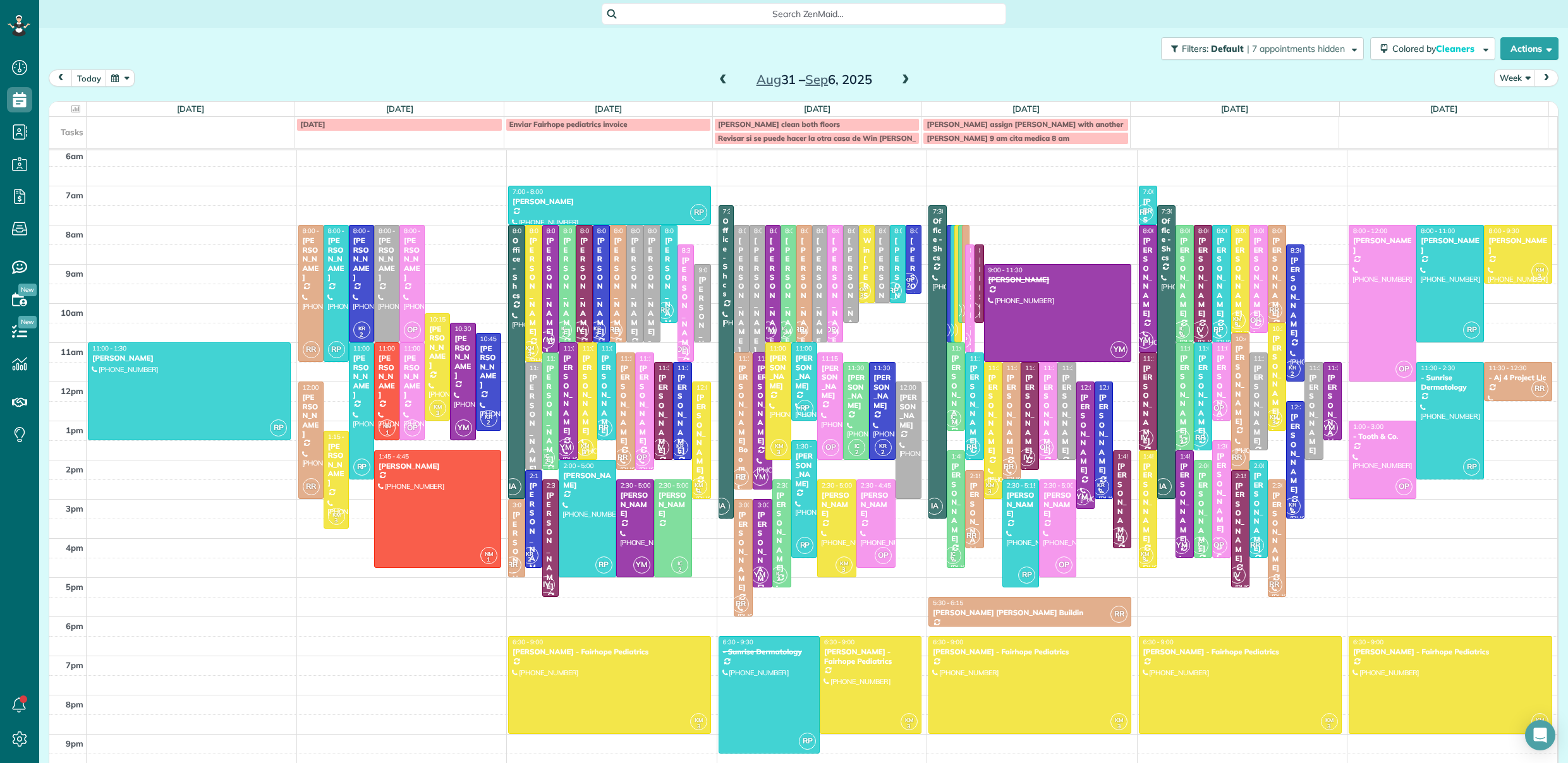
click at [716, 79] on span at bounding box center [723, 81] width 14 height 12
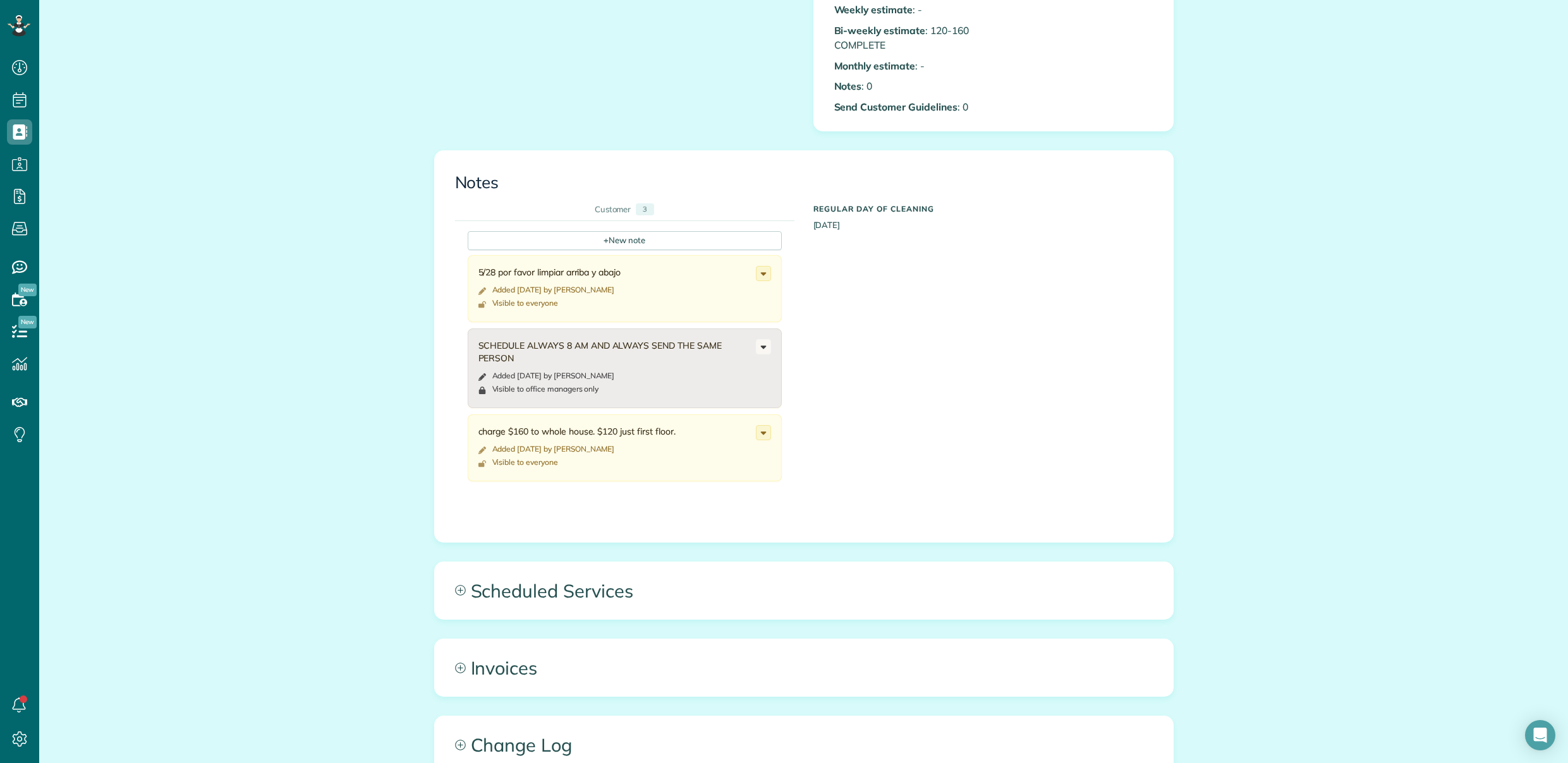
scroll to position [563, 0]
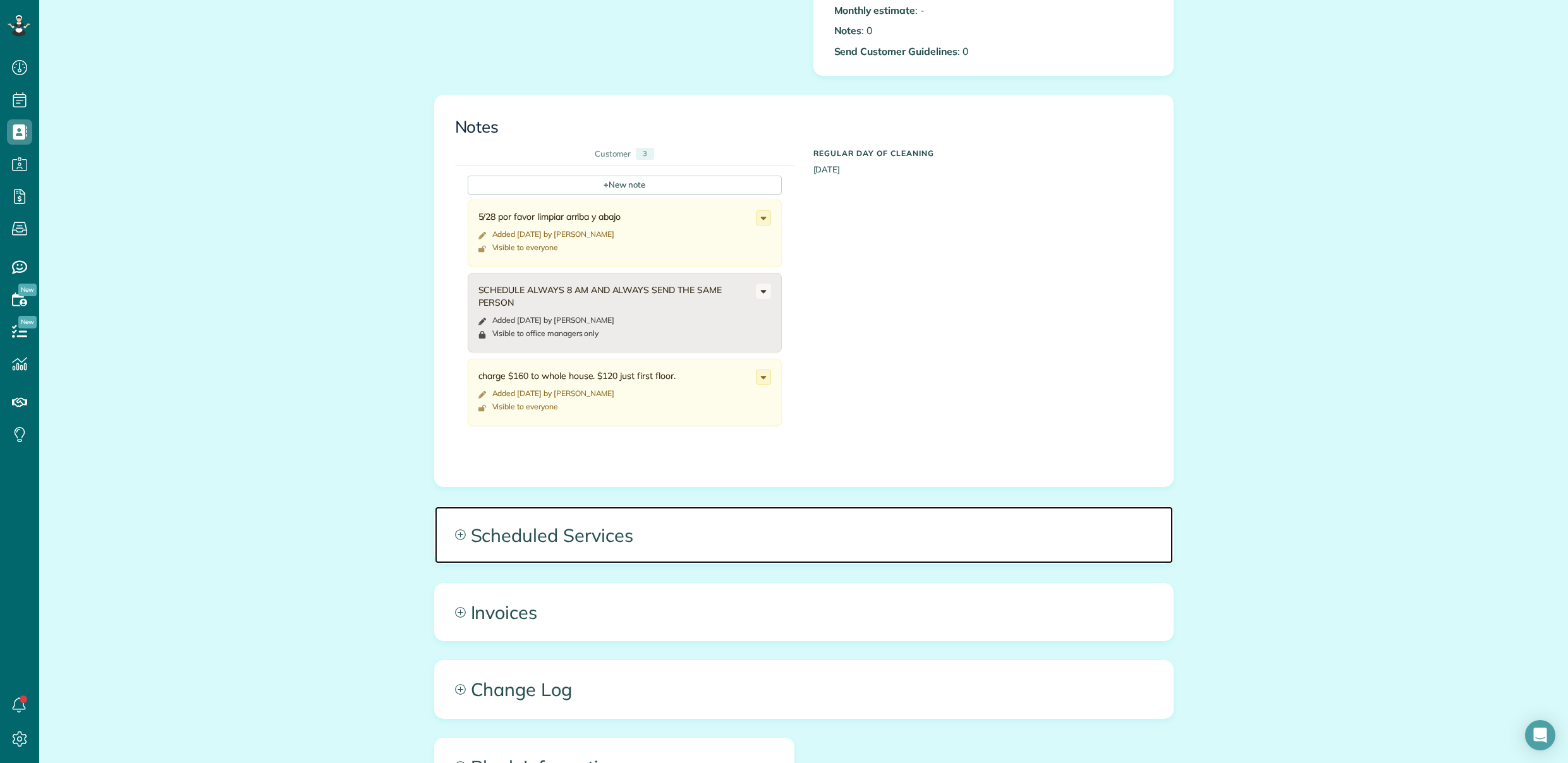
click at [577, 541] on span "Scheduled Services" at bounding box center [803, 535] width 738 height 57
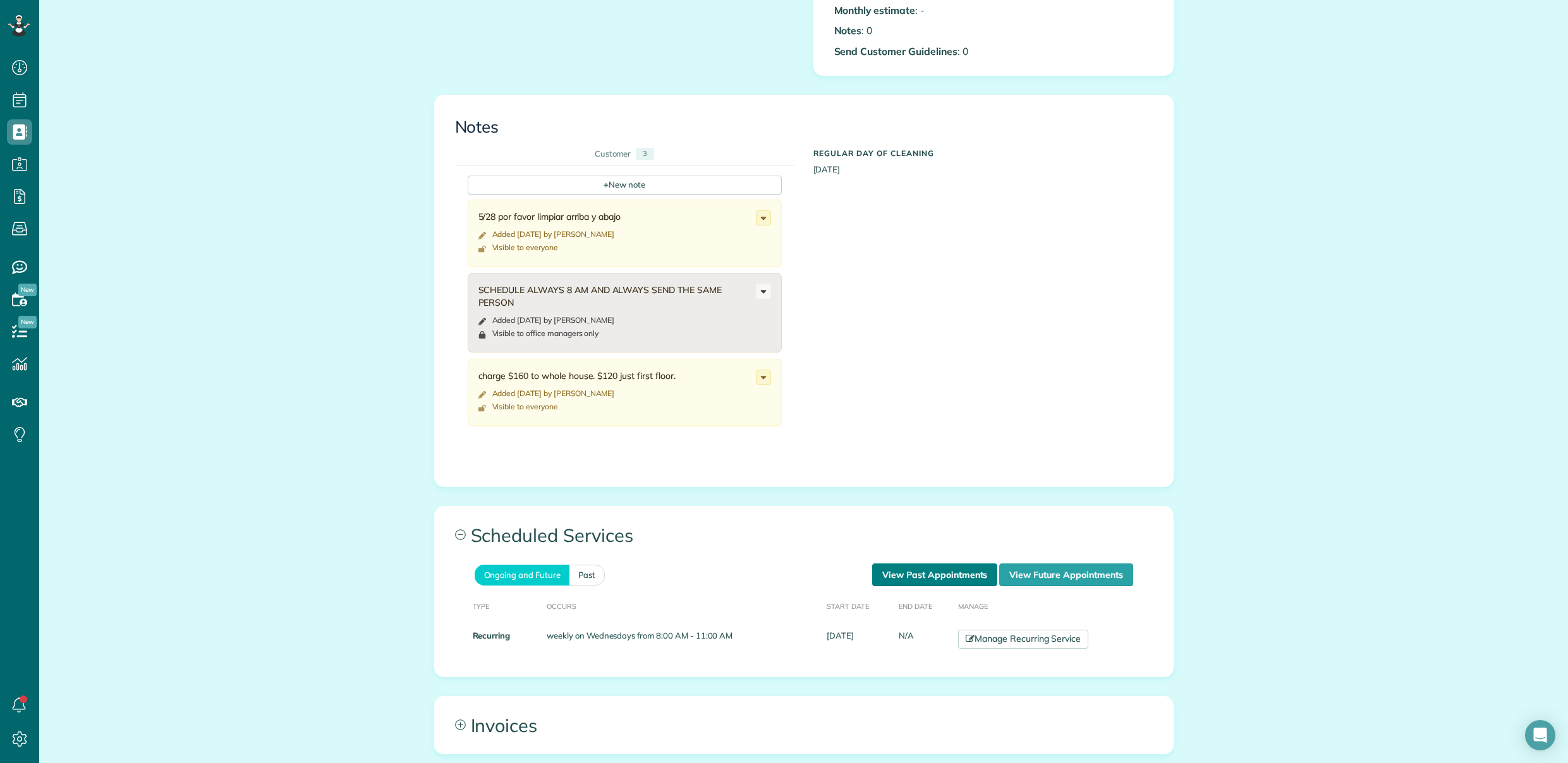
click at [949, 575] on link "View Past Appointments" at bounding box center [935, 574] width 125 height 23
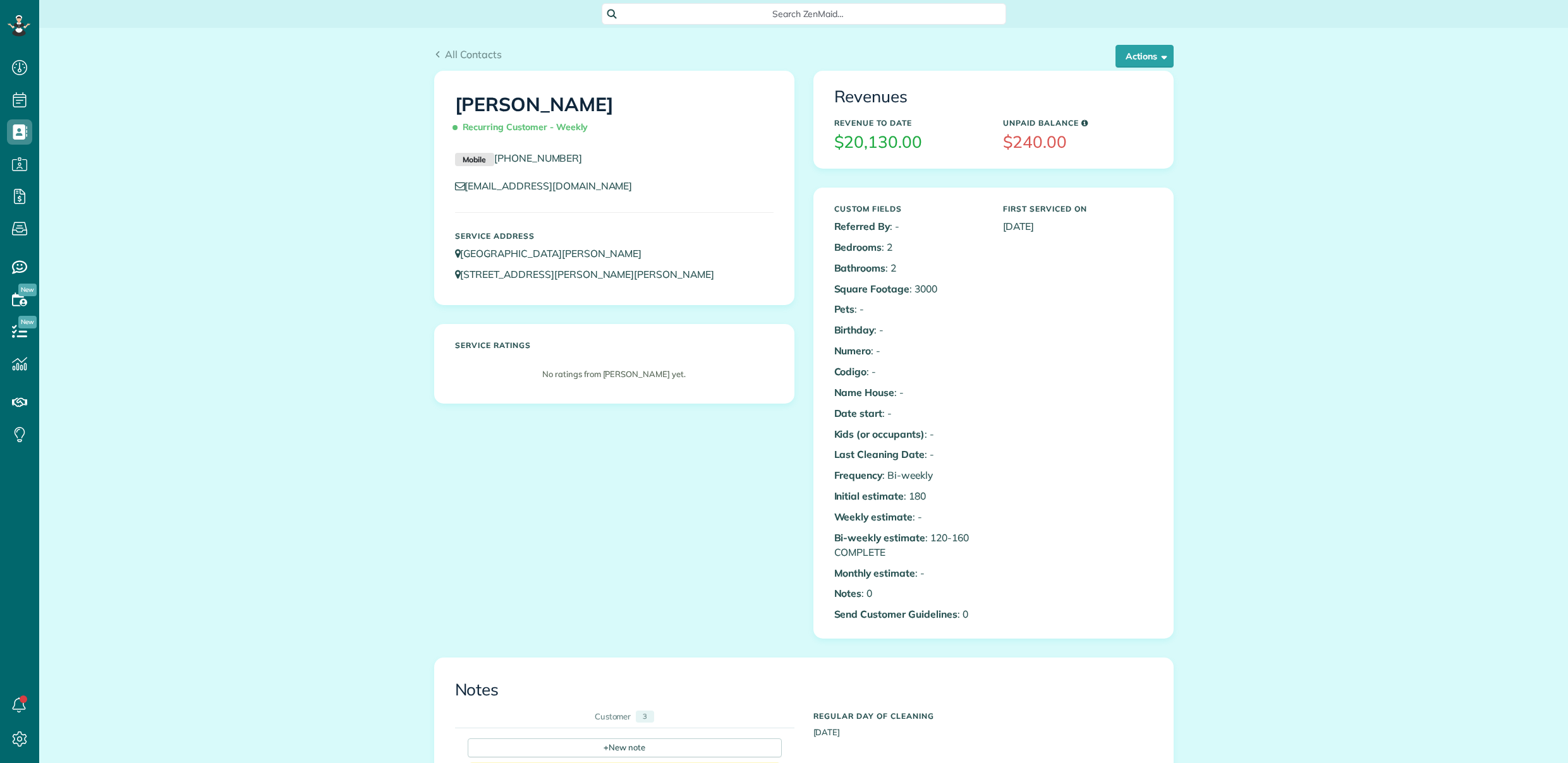
scroll to position [6, 6]
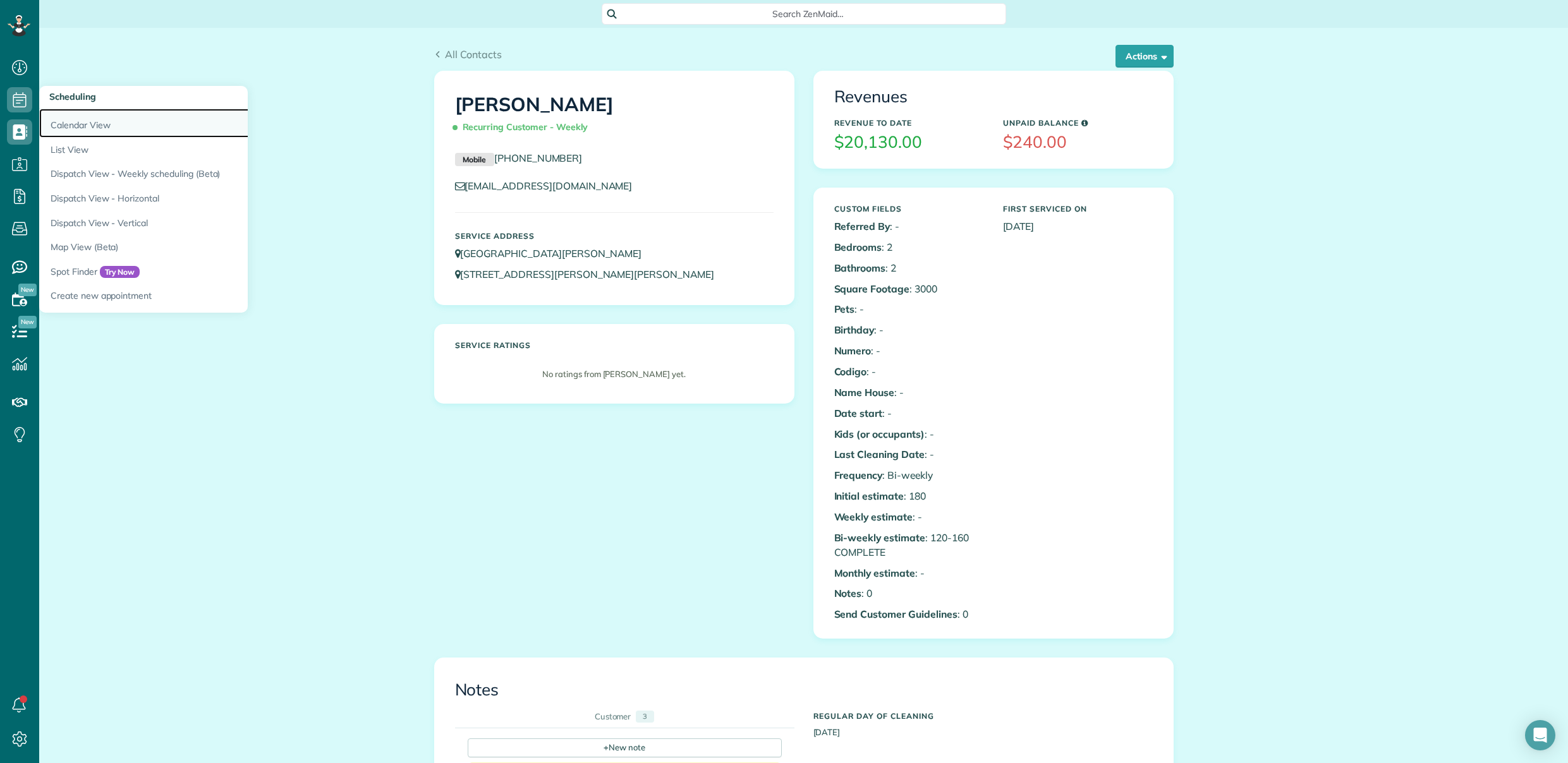
click at [50, 118] on link "Calendar View" at bounding box center [197, 123] width 316 height 29
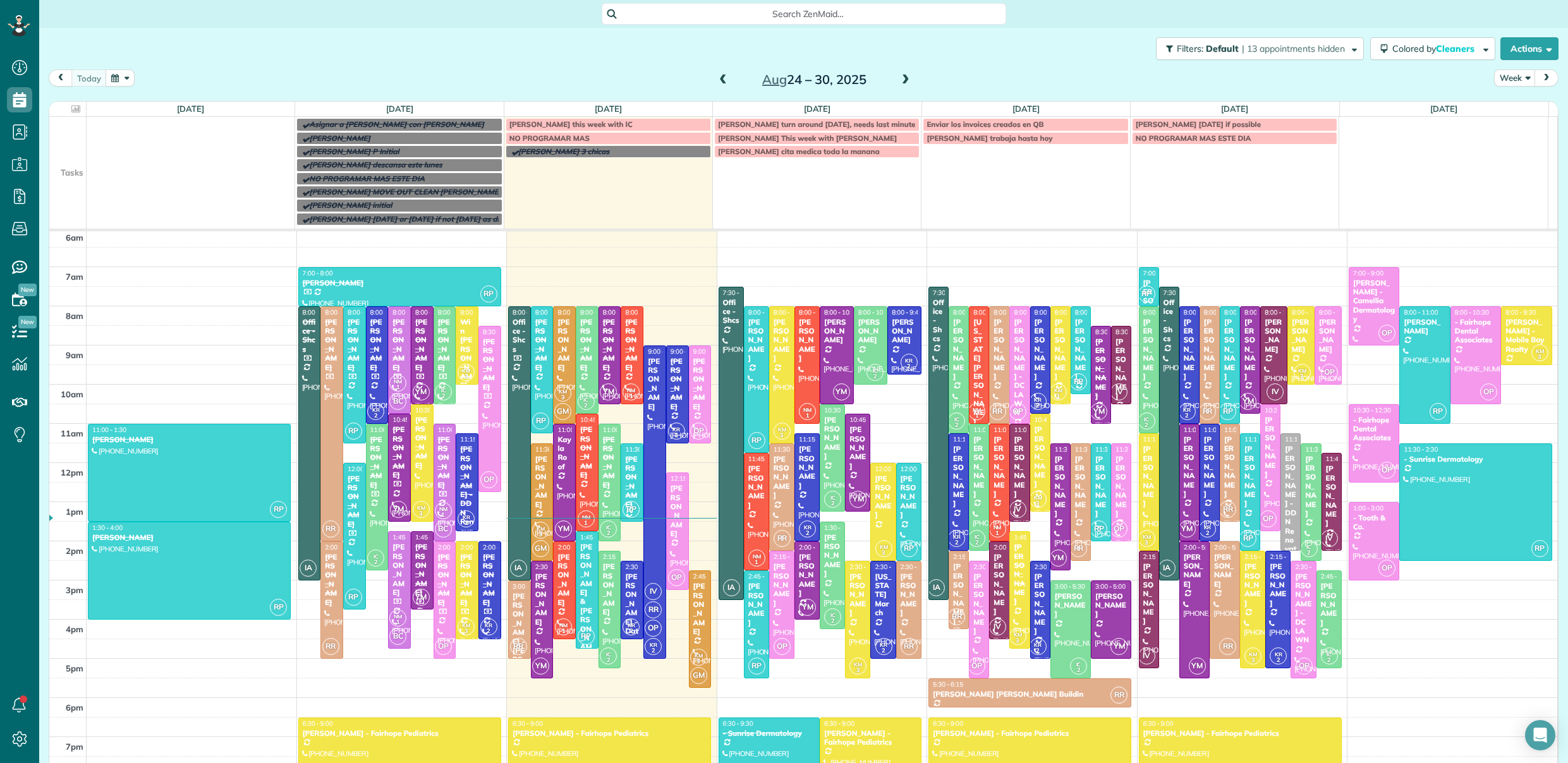
scroll to position [119, 0]
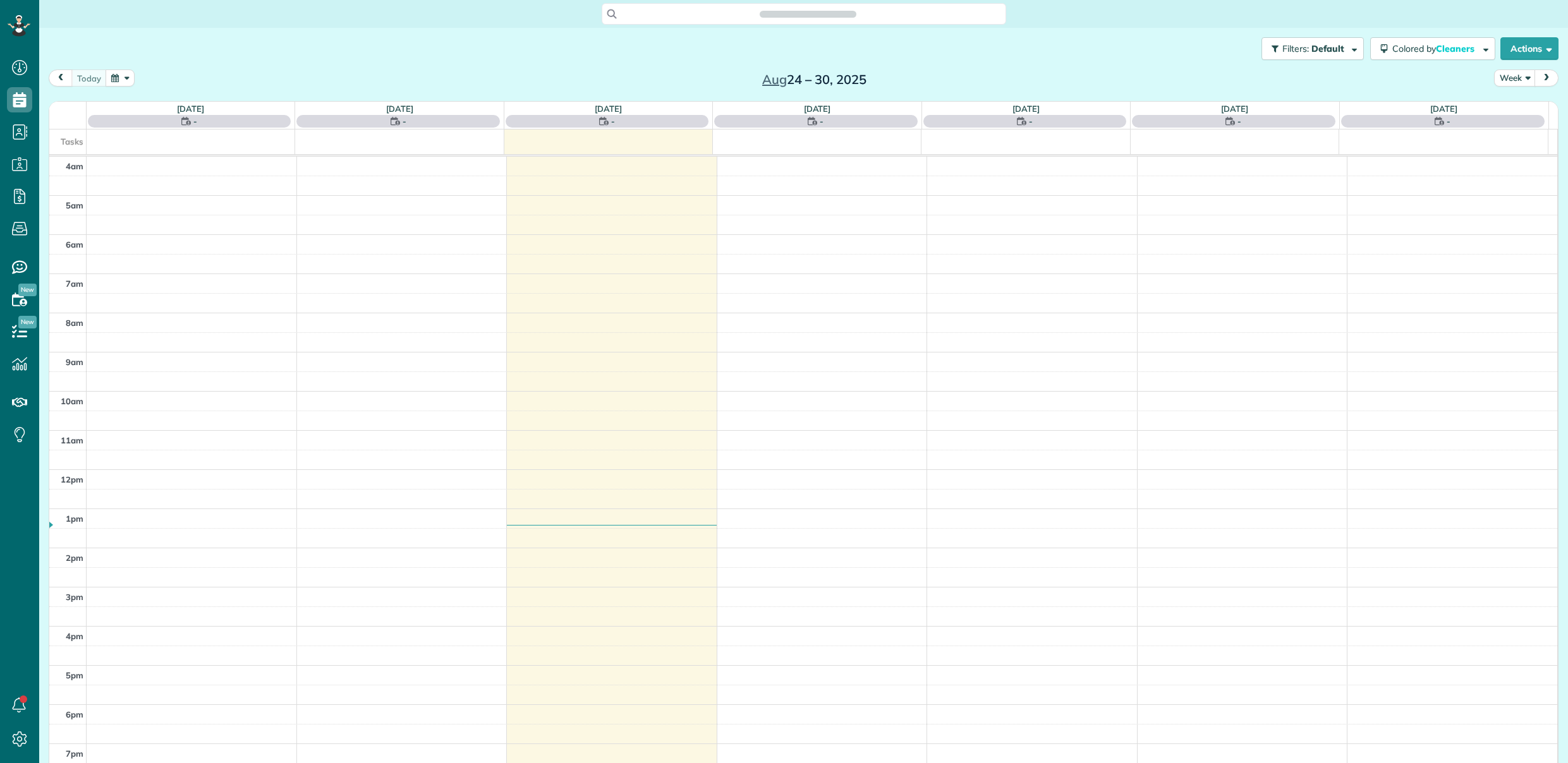
scroll to position [81, 0]
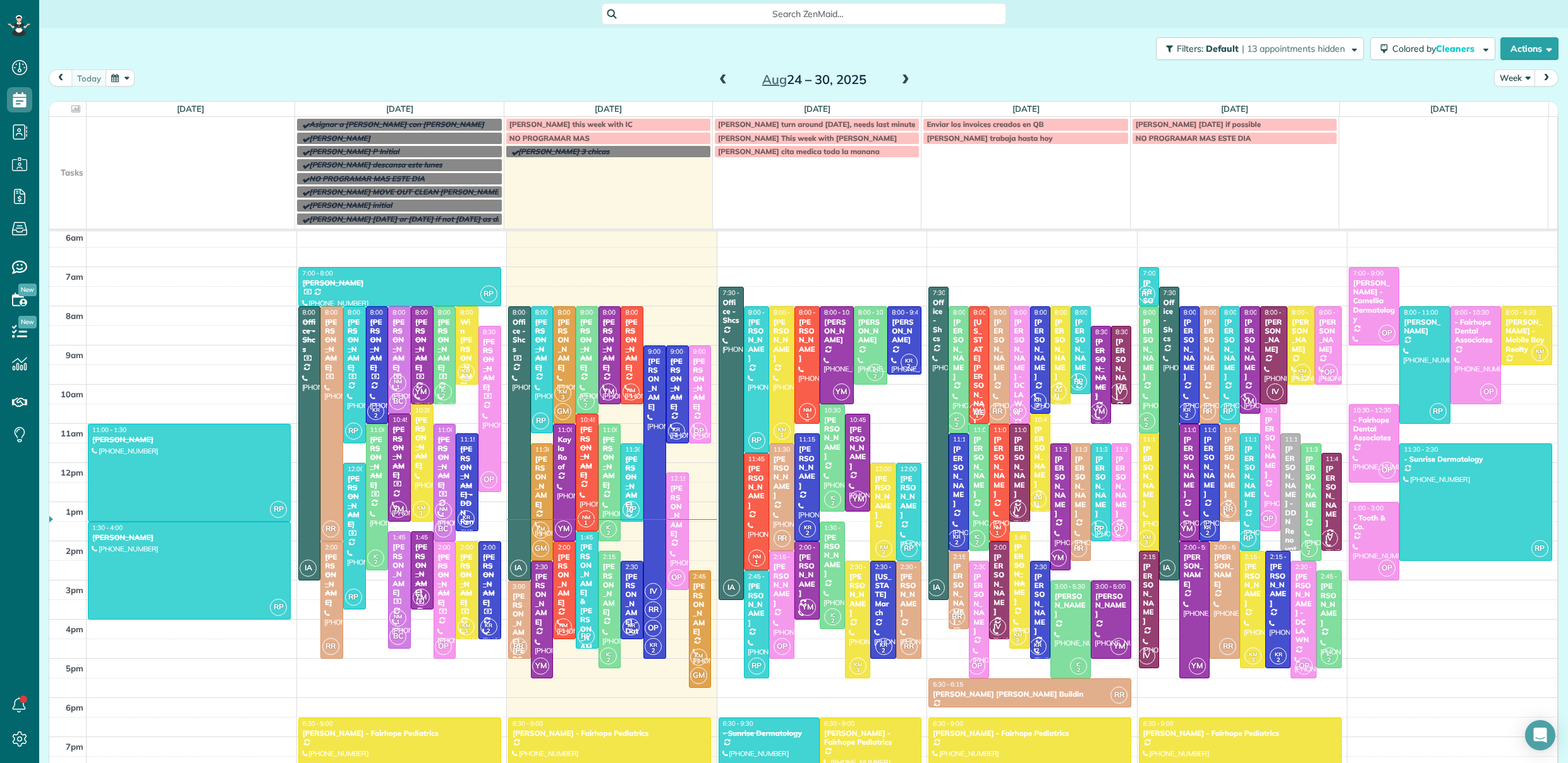
click at [796, 359] on div at bounding box center [807, 365] width 24 height 116
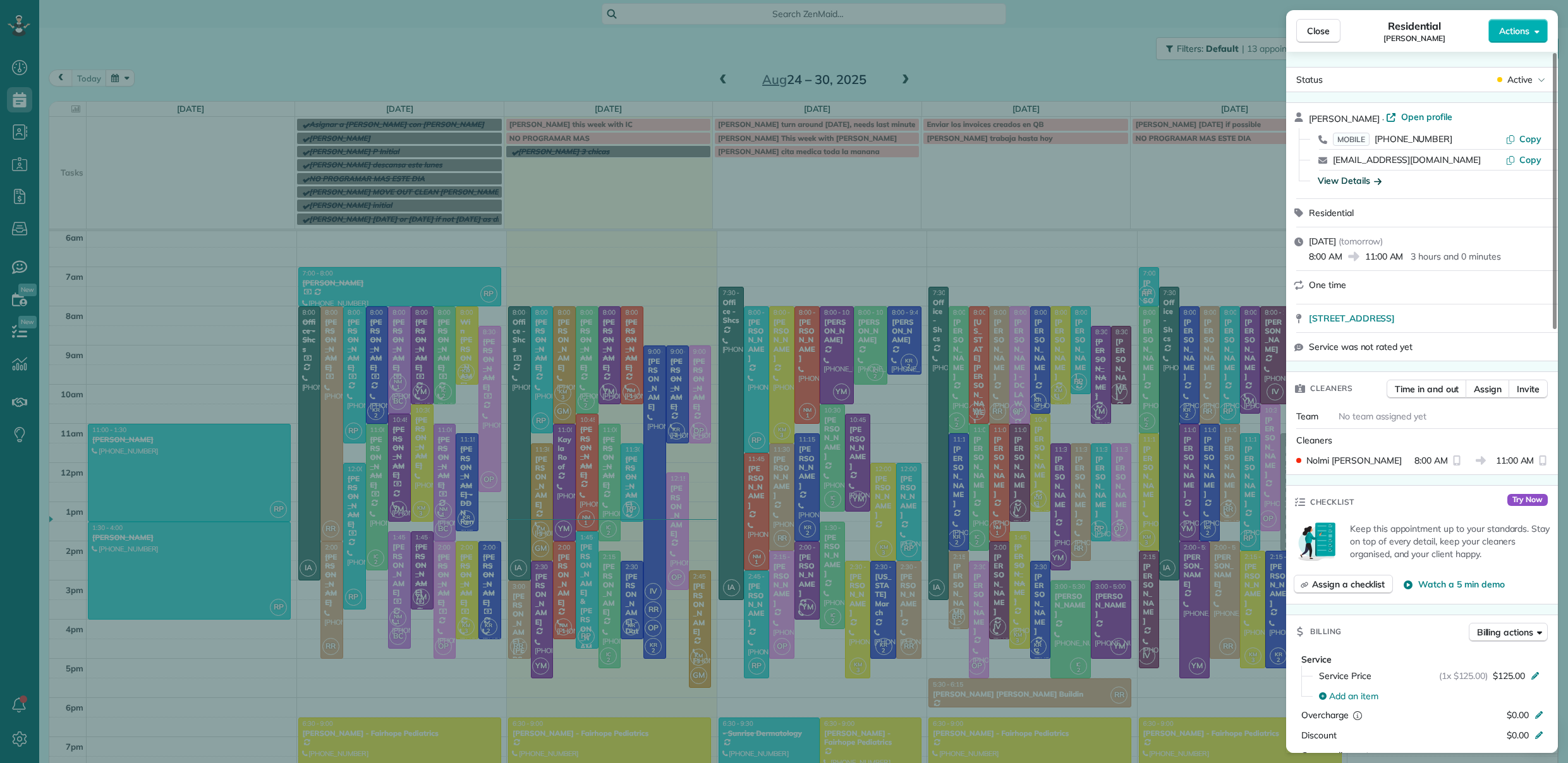
click at [1351, 182] on div "View Details" at bounding box center [1349, 181] width 64 height 13
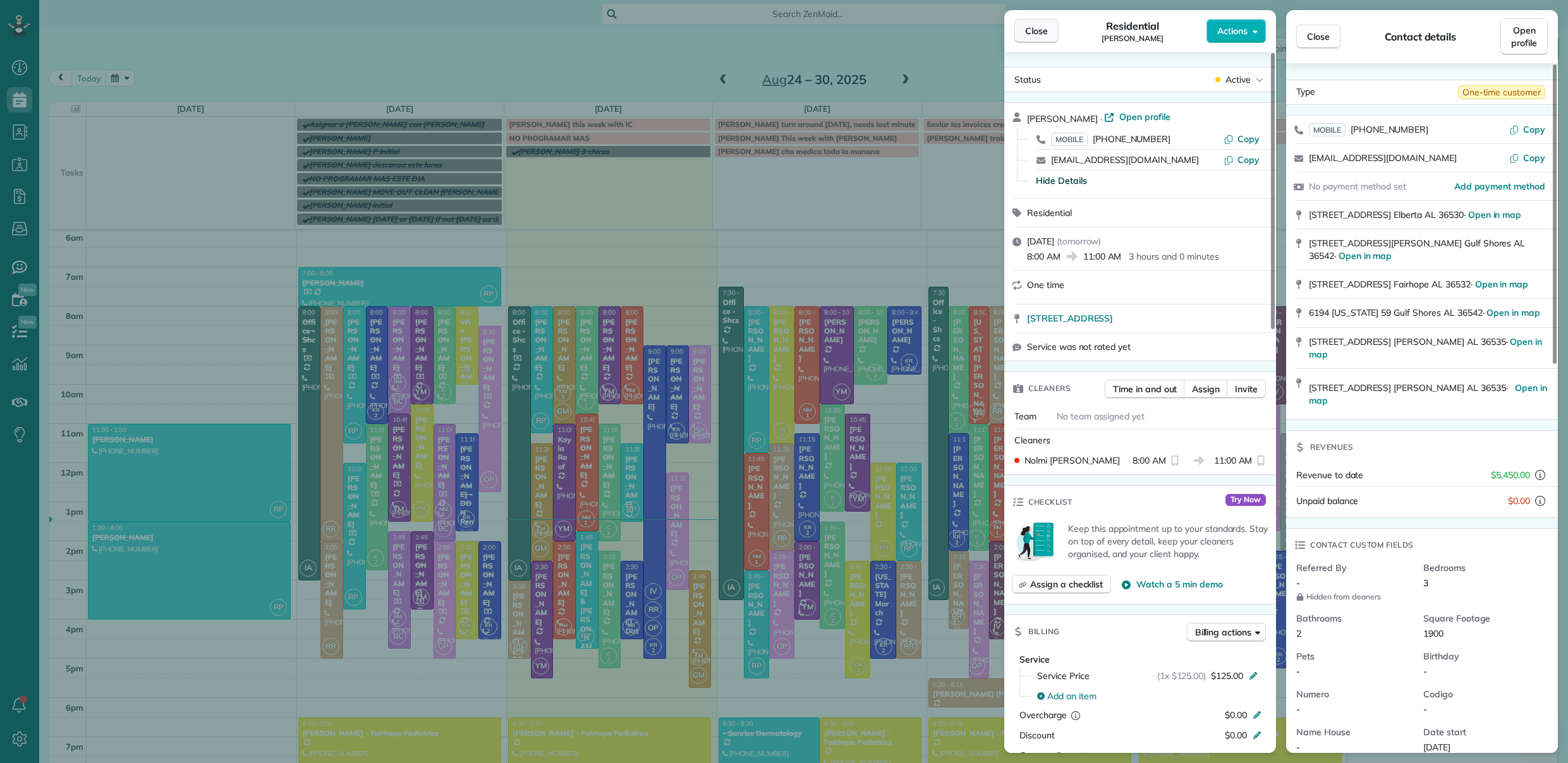
click at [1028, 35] on span "Close" at bounding box center [1036, 31] width 23 height 13
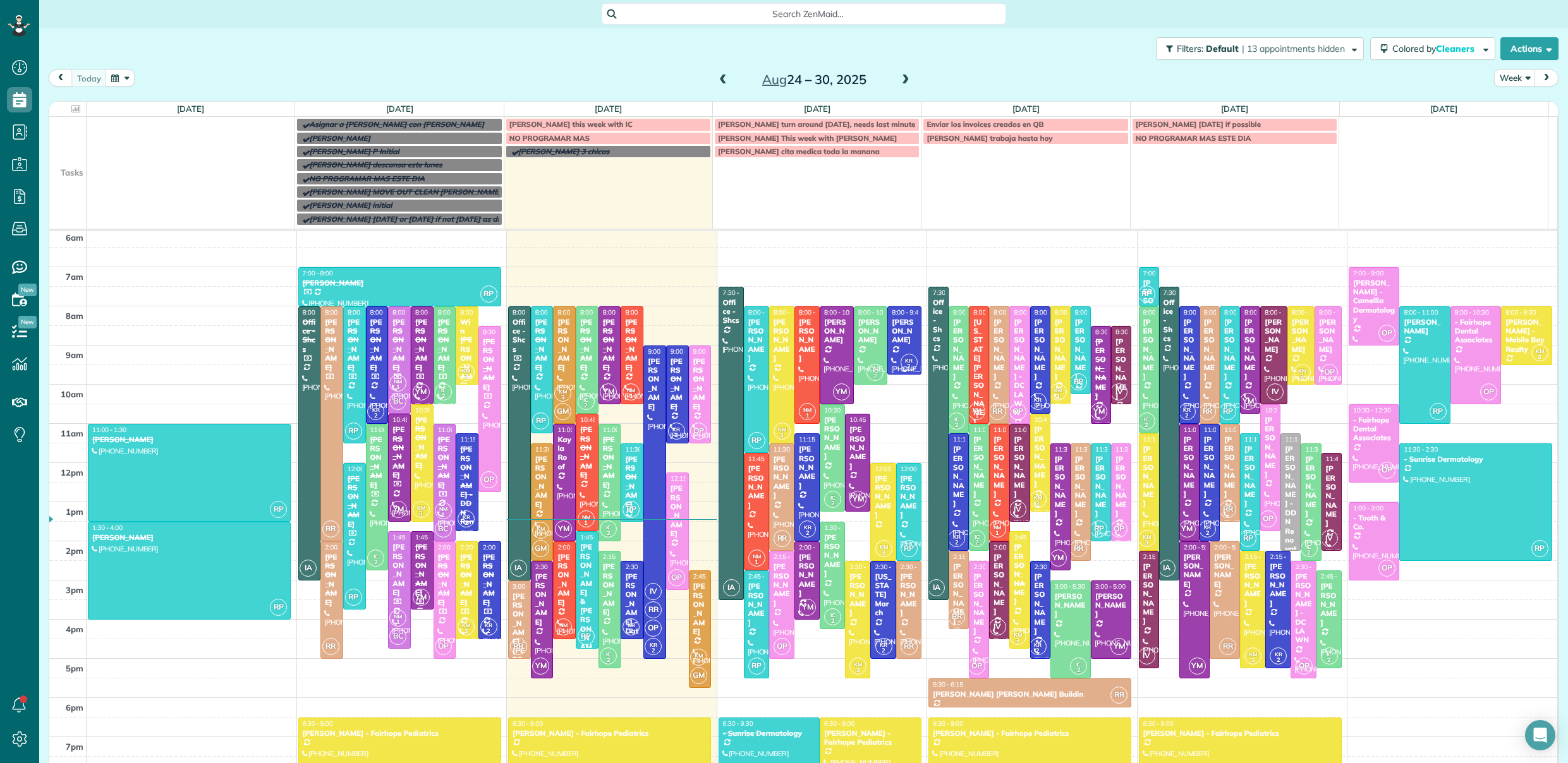
click at [898, 336] on div "DeLane Coggins" at bounding box center [904, 331] width 26 height 27
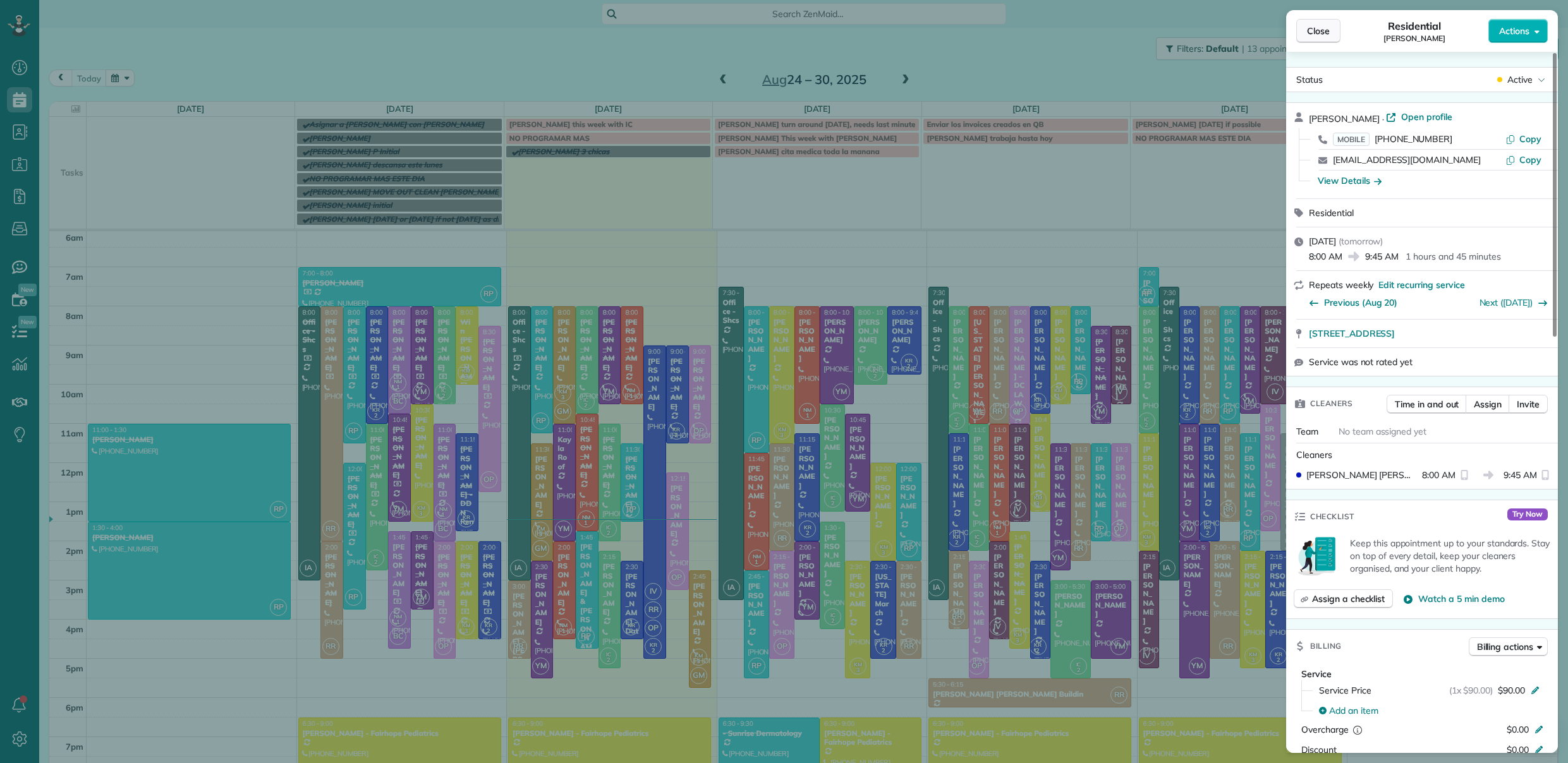
click at [1318, 33] on span "Close" at bounding box center [1318, 31] width 23 height 13
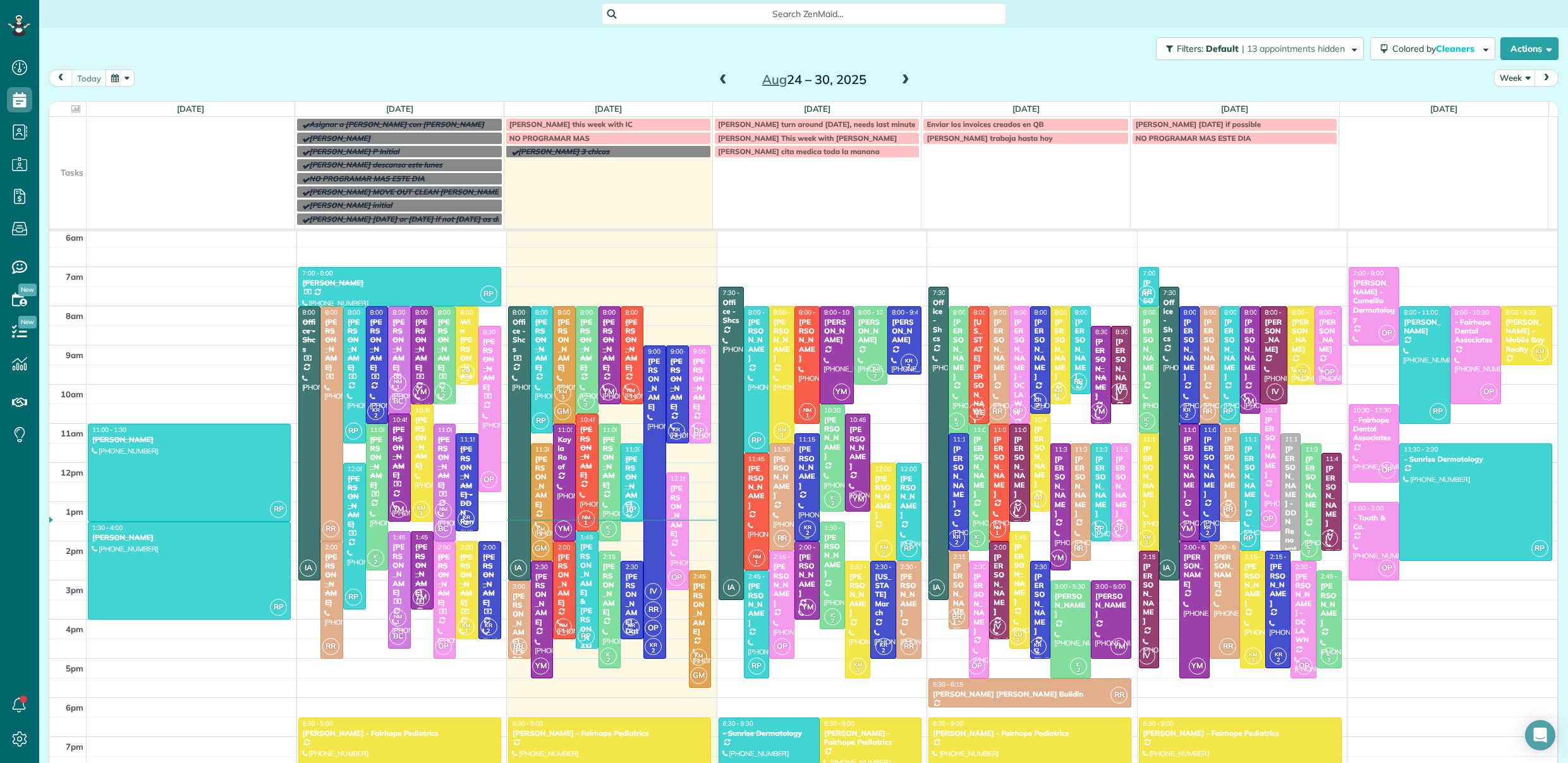
click at [801, 502] on div at bounding box center [807, 487] width 24 height 107
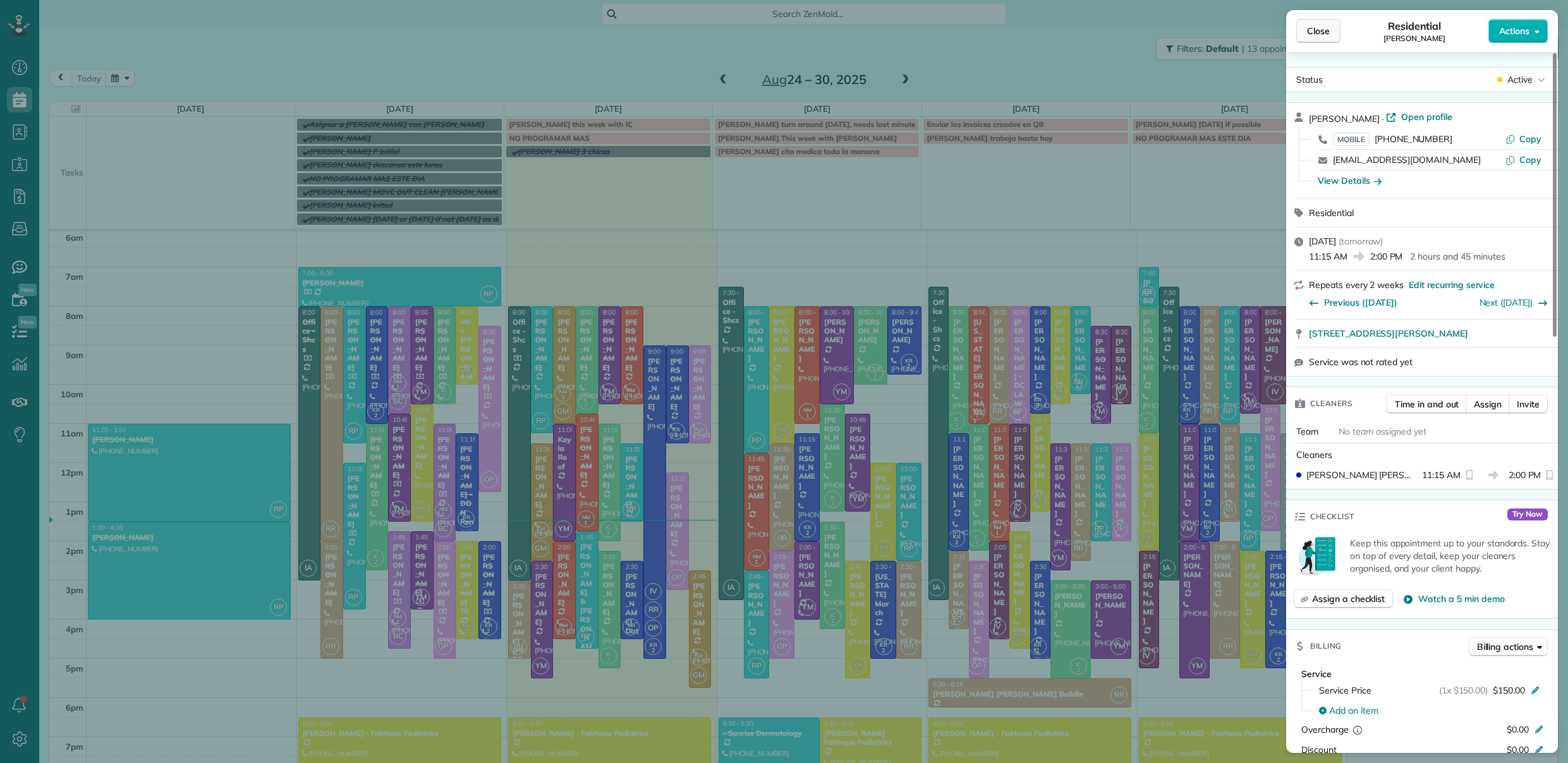
click at [1326, 39] on button "Close" at bounding box center [1318, 30] width 44 height 24
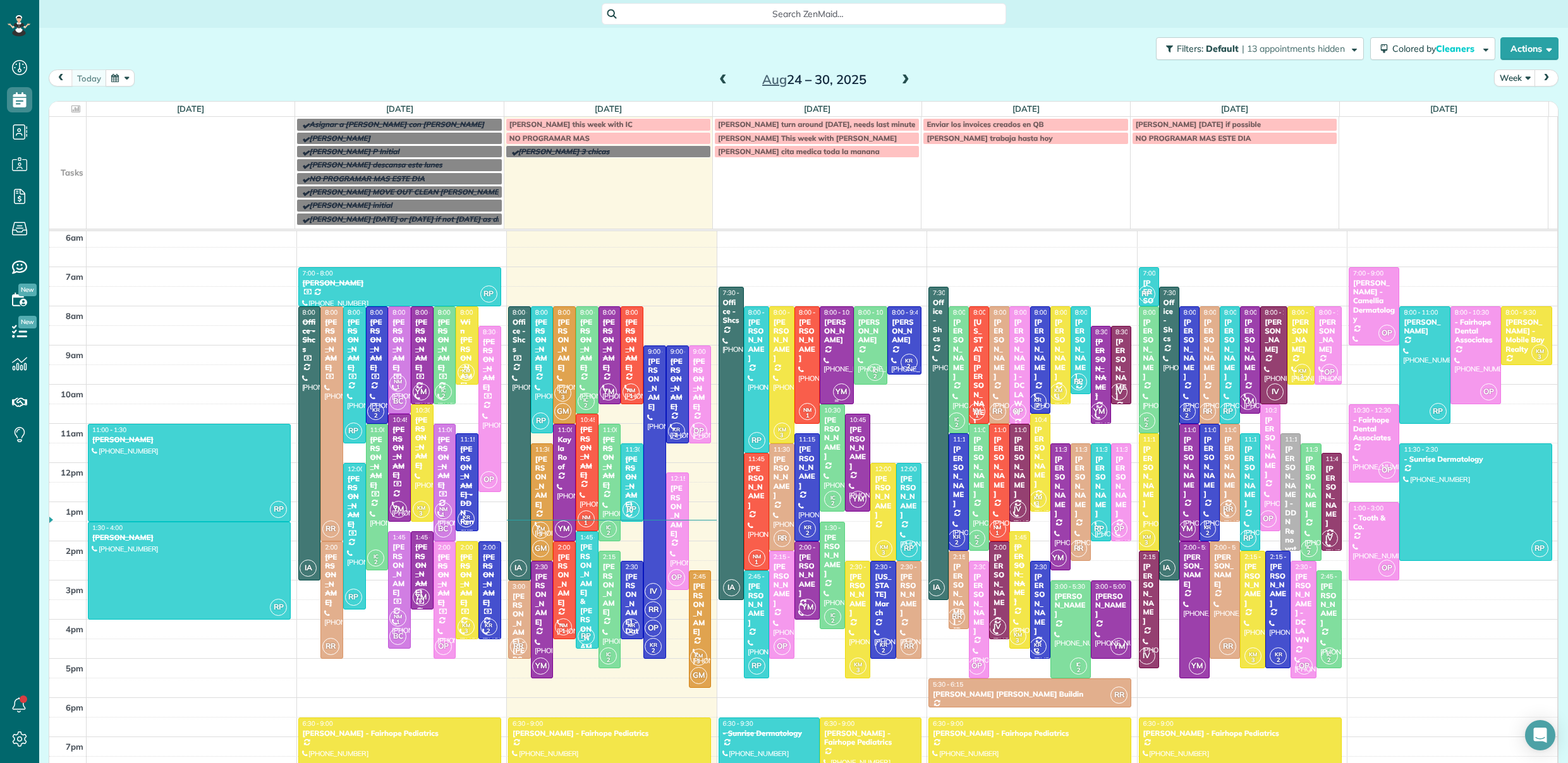
click at [823, 331] on div "Dana Pridgen" at bounding box center [836, 331] width 26 height 27
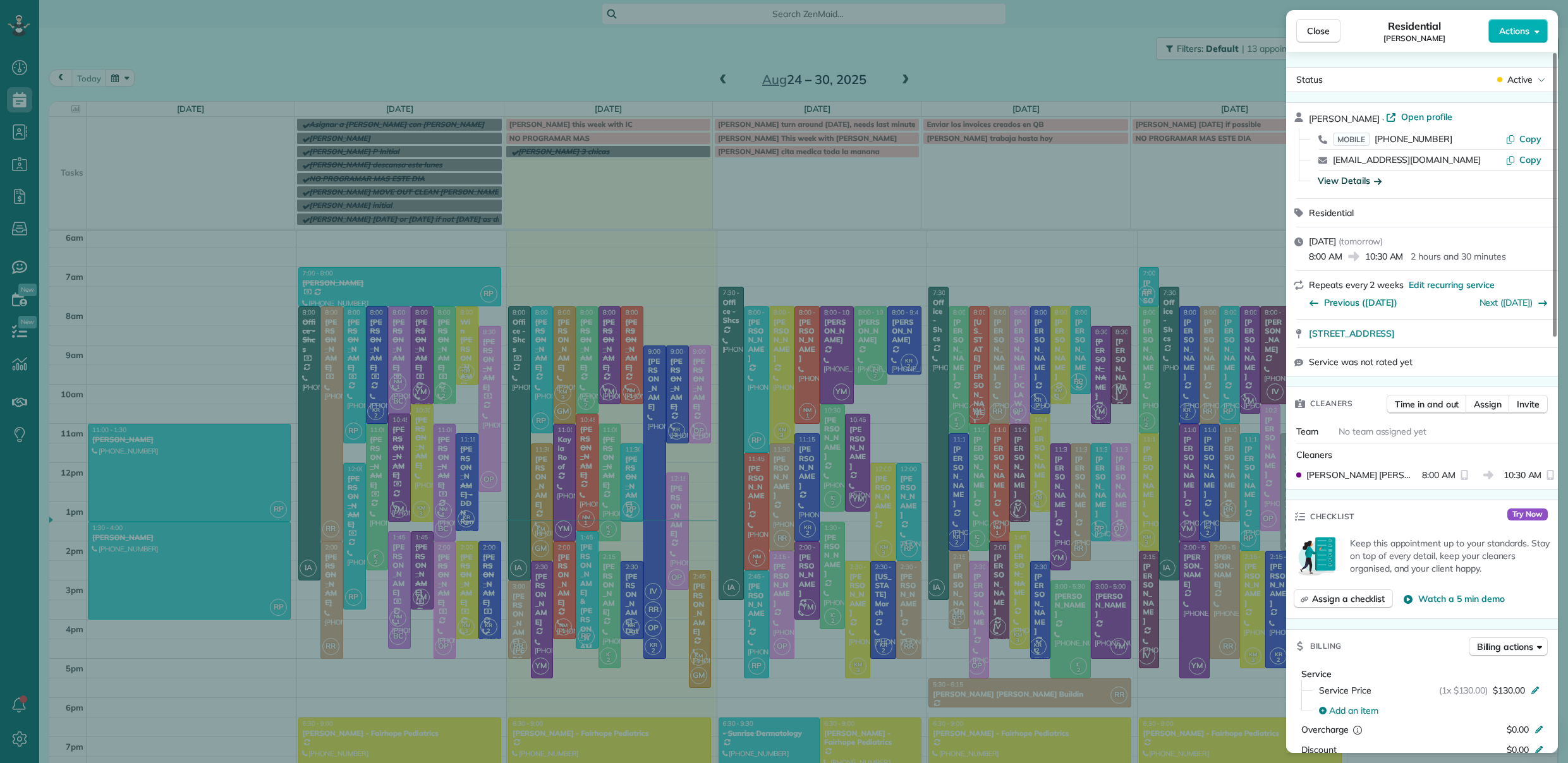
click at [1342, 177] on div "View Details" at bounding box center [1349, 181] width 64 height 13
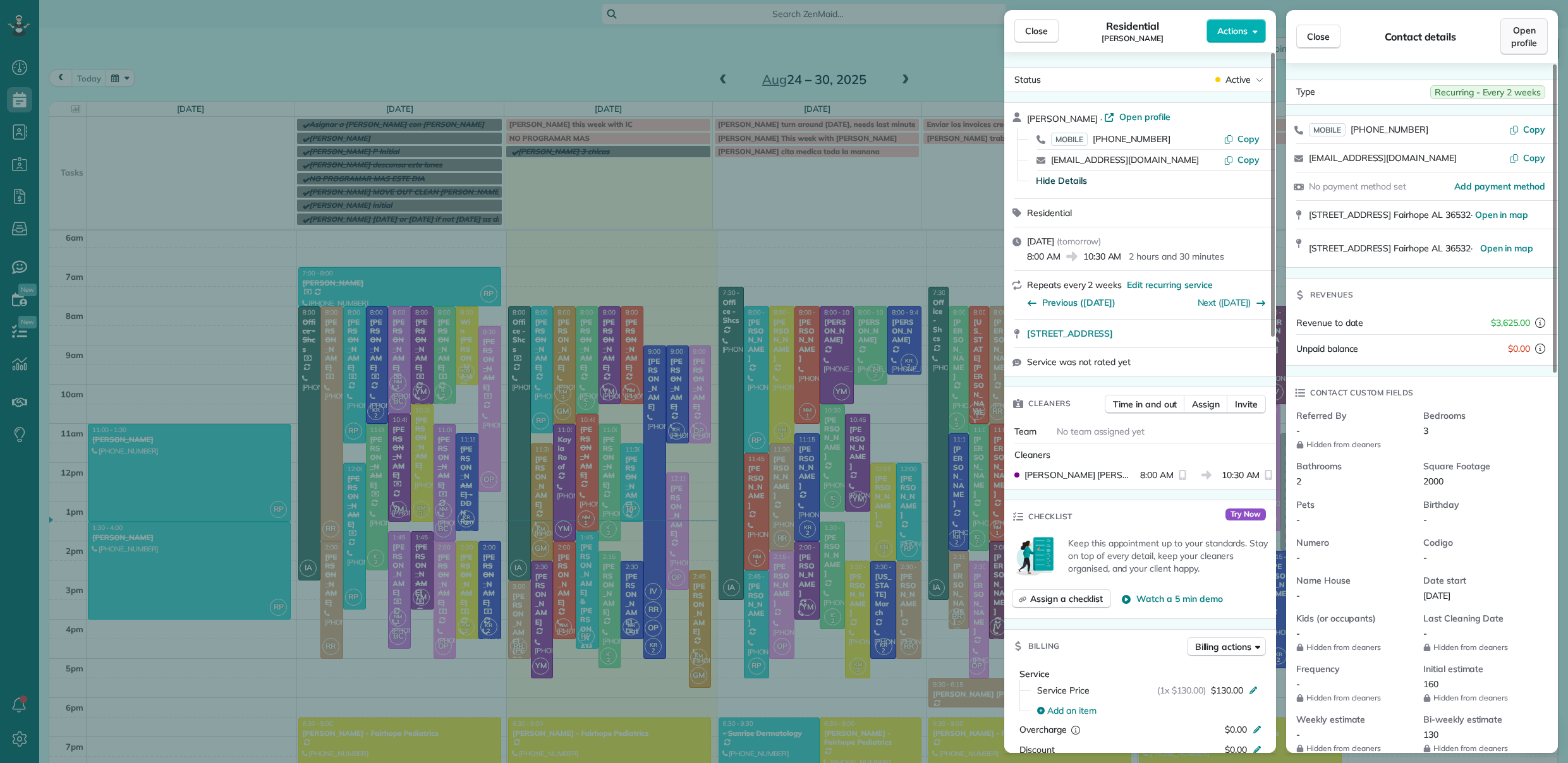
click at [1531, 34] on span "Open profile" at bounding box center [1524, 36] width 26 height 25
click at [1029, 35] on span "Close" at bounding box center [1036, 31] width 23 height 13
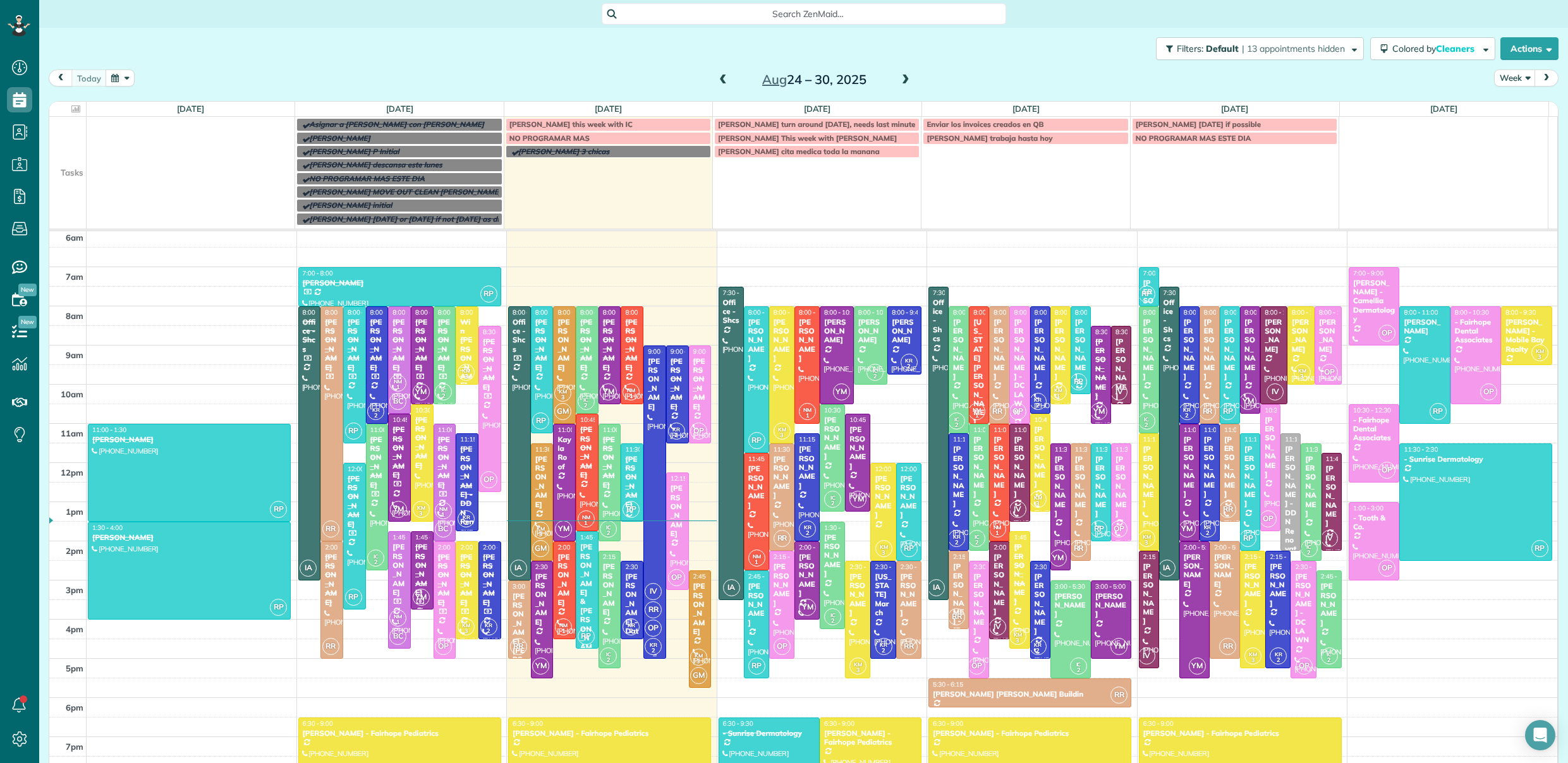
click at [647, 394] on div "Jason Saulters" at bounding box center [655, 384] width 15 height 54
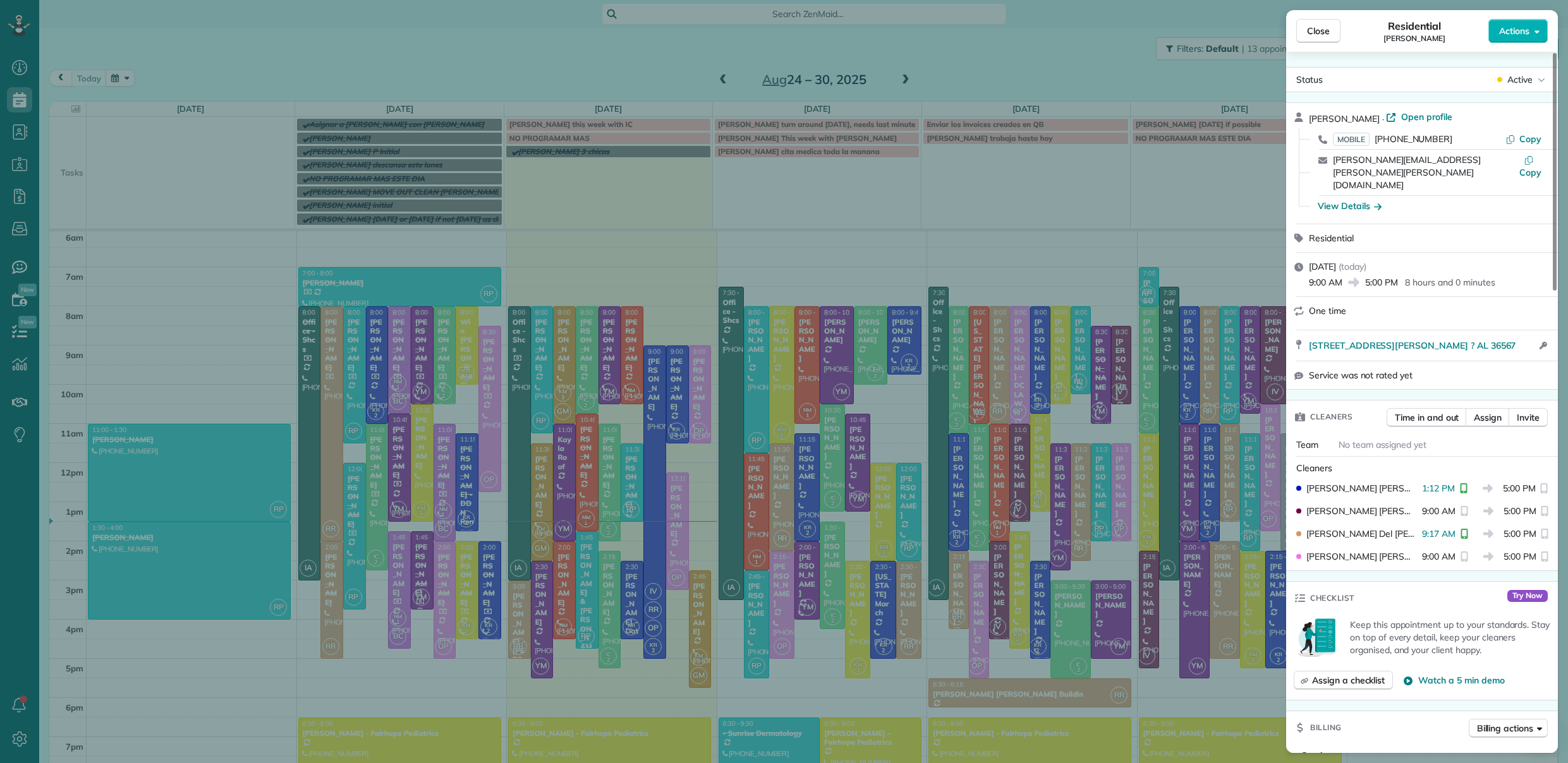
scroll to position [15, 0]
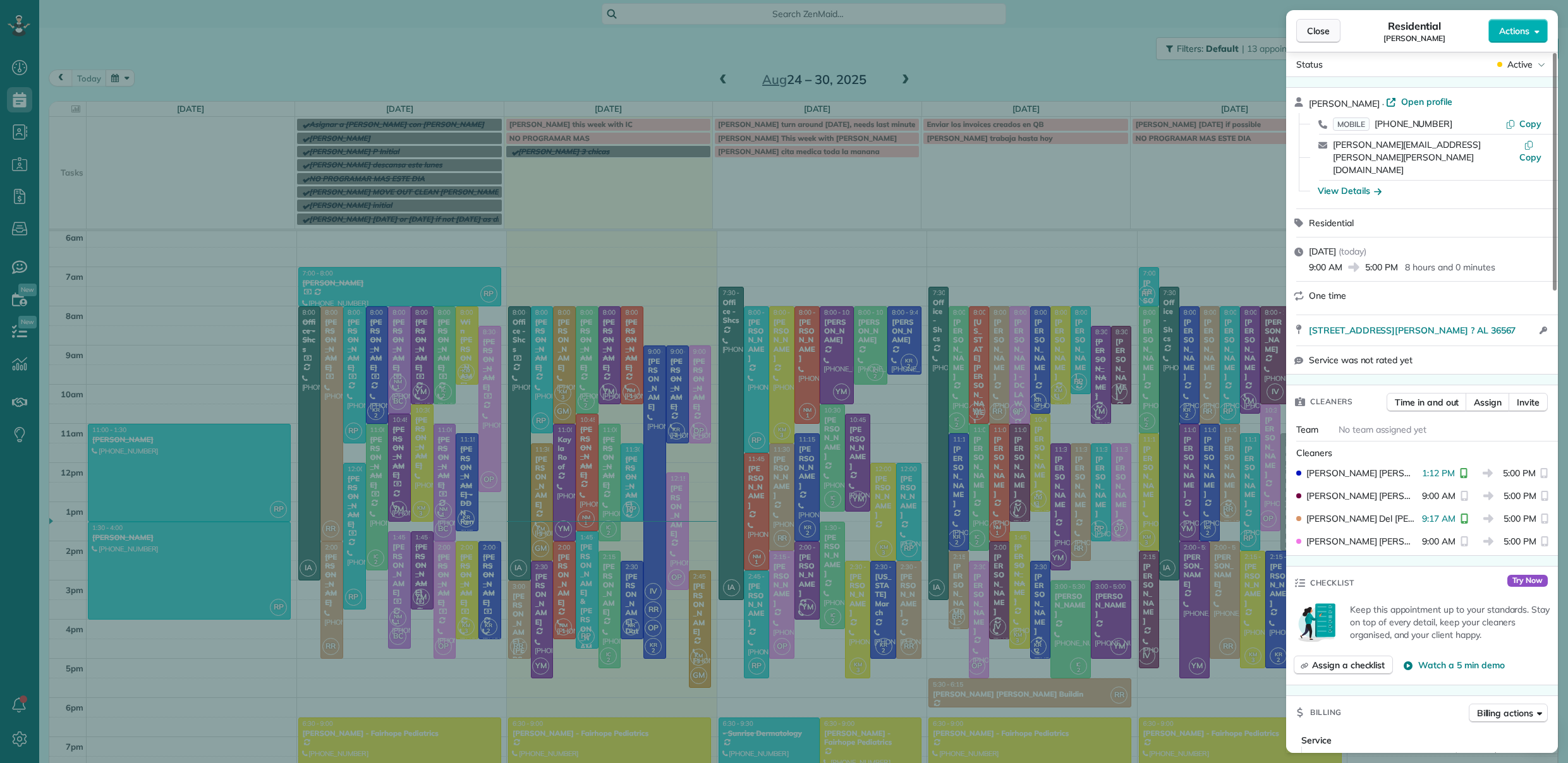
click at [1319, 35] on span "Close" at bounding box center [1318, 31] width 23 height 13
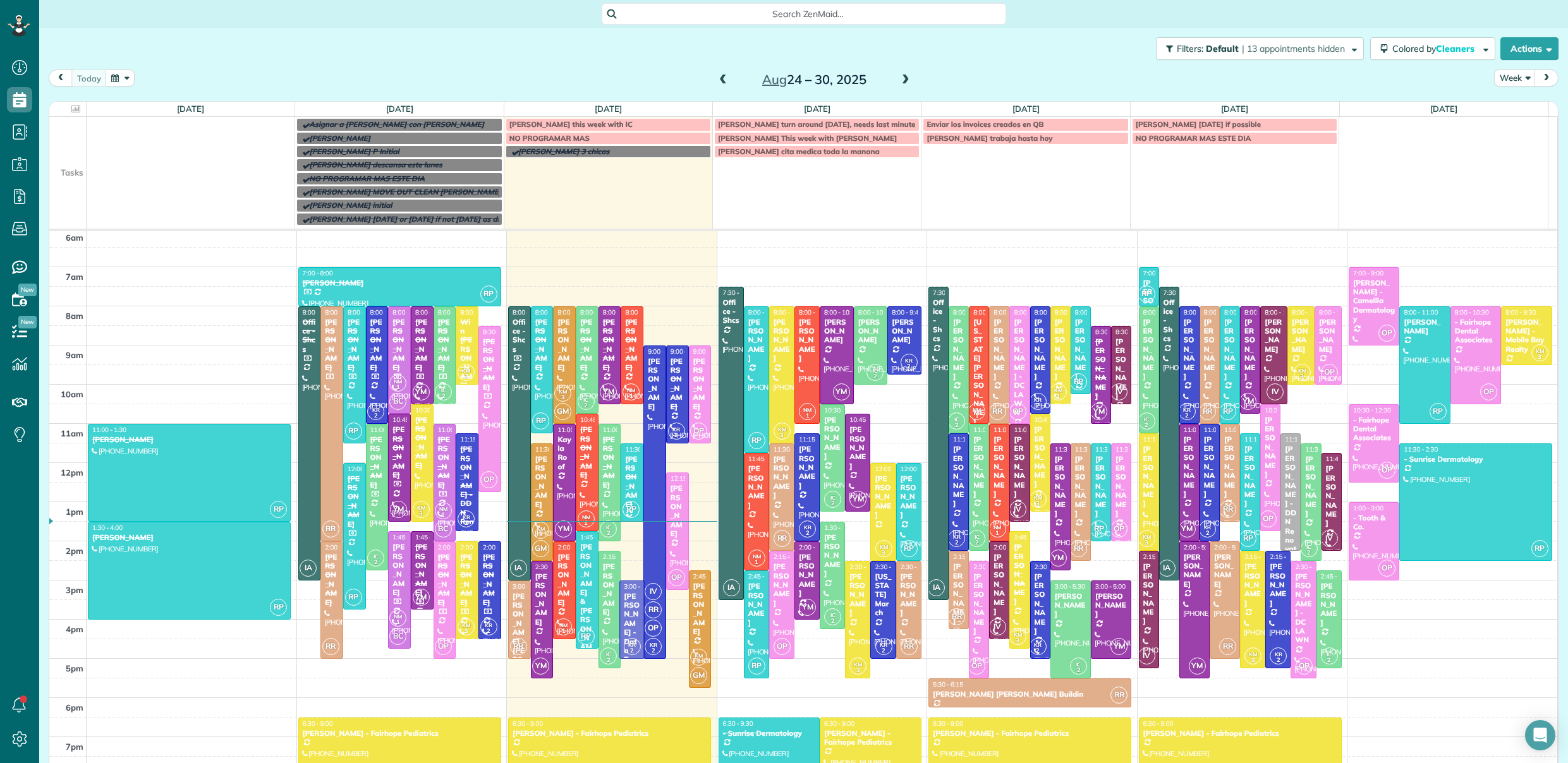
drag, startPoint x: 627, startPoint y: 578, endPoint x: 629, endPoint y: 602, distance: 24.1
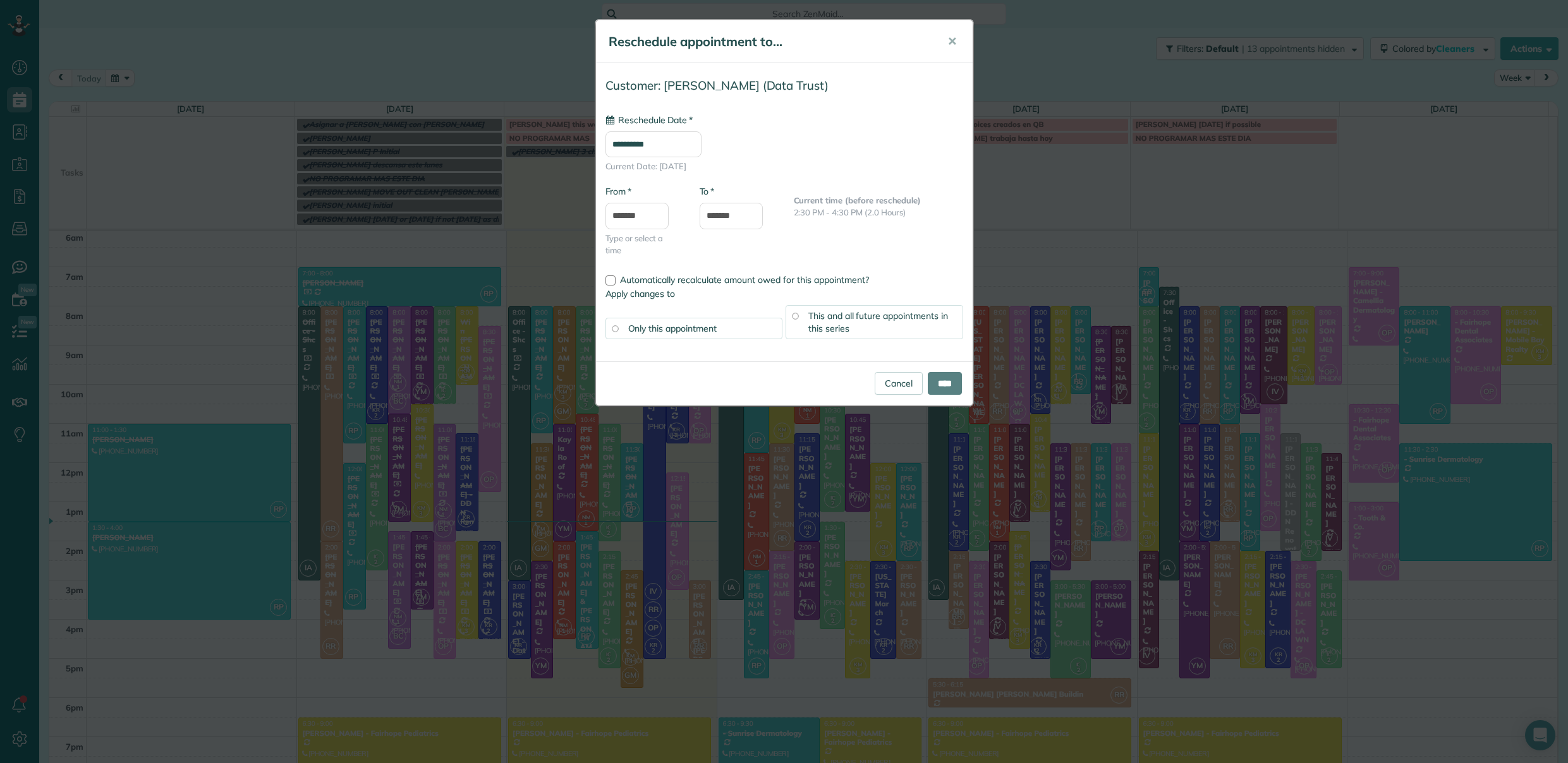
type input "**********"
click at [937, 386] on input "****" at bounding box center [945, 383] width 34 height 23
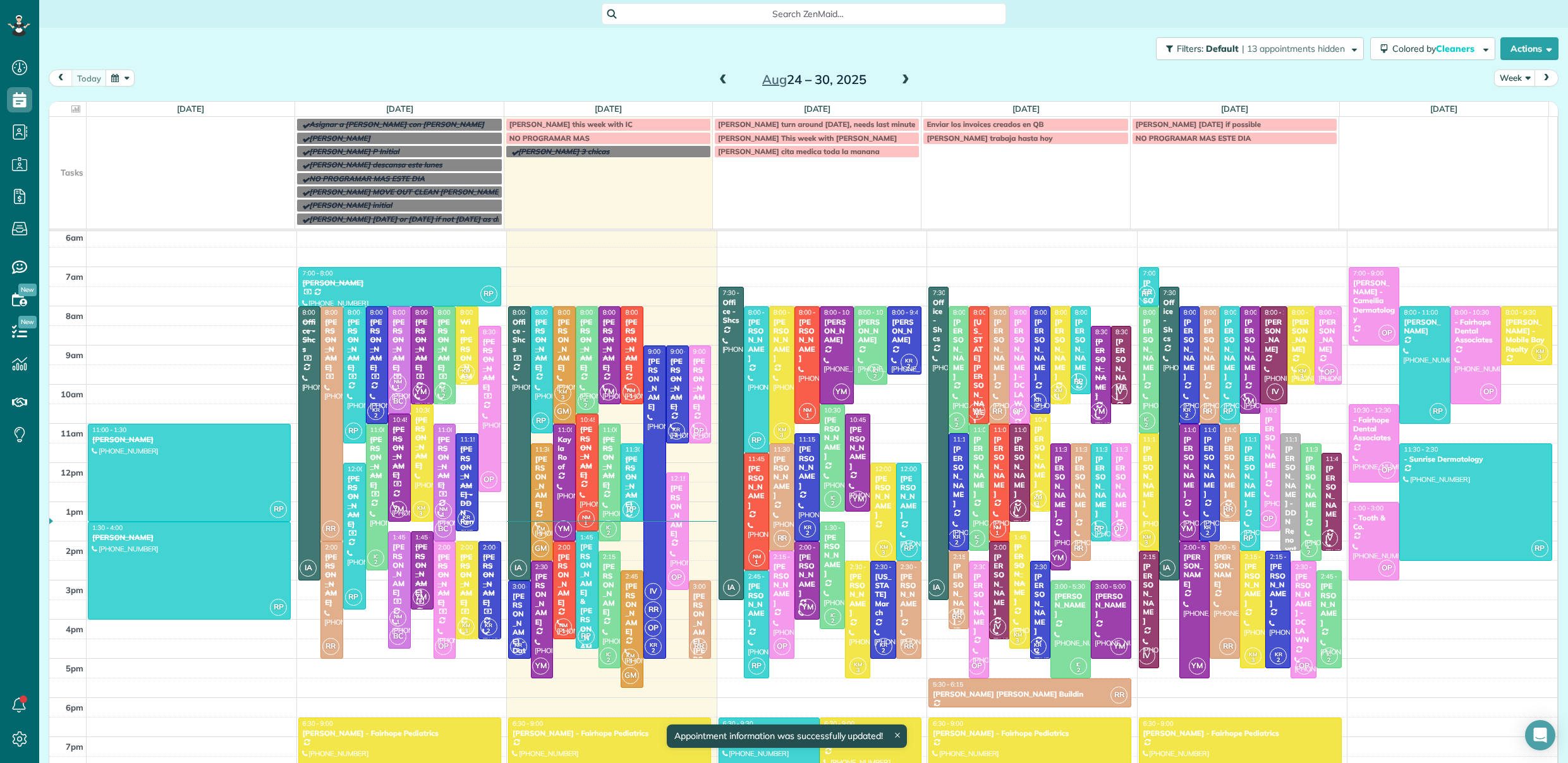
scroll to position [69, 0]
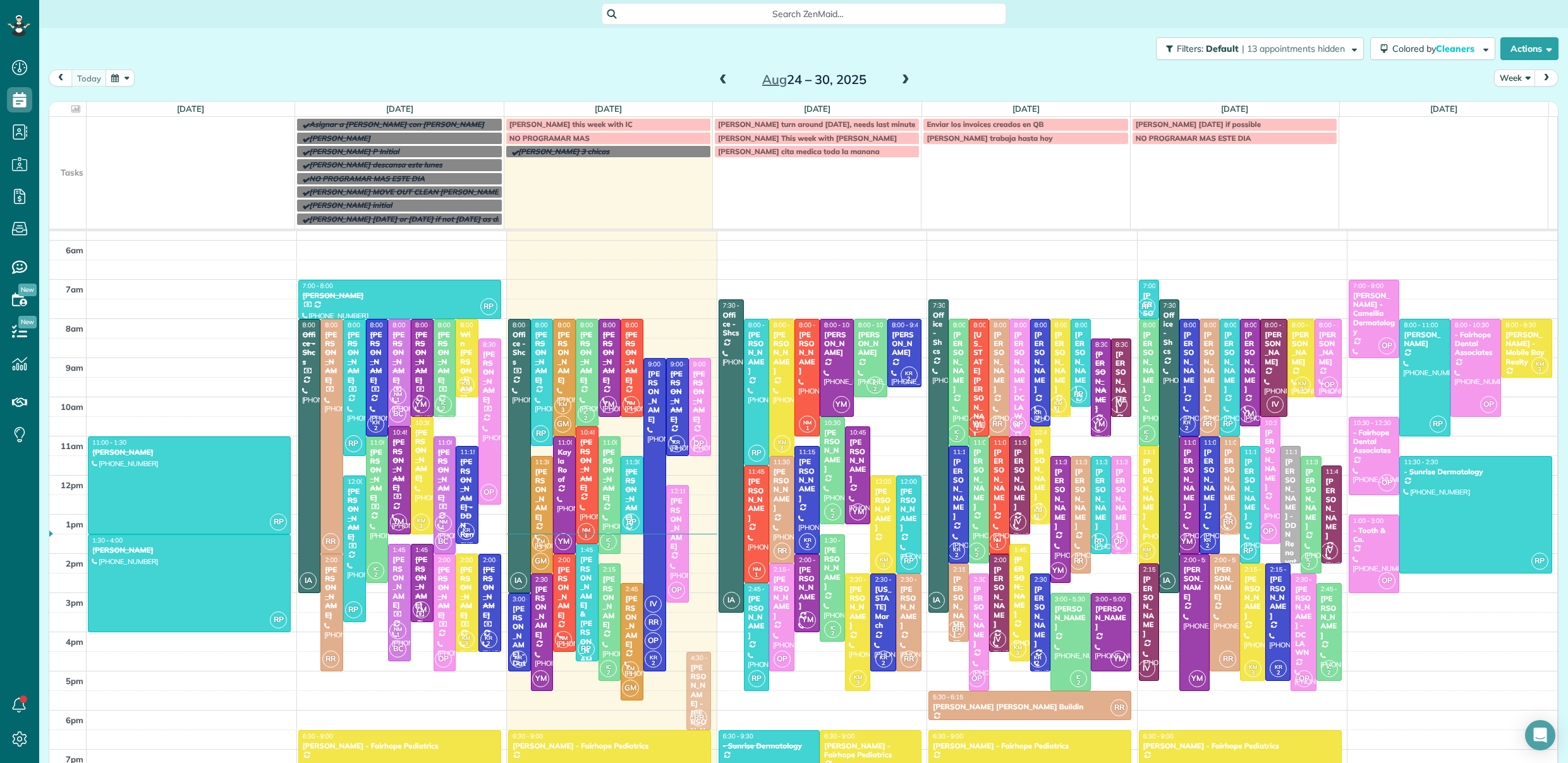
drag, startPoint x: 690, startPoint y: 618, endPoint x: 677, endPoint y: 672, distance: 55.5
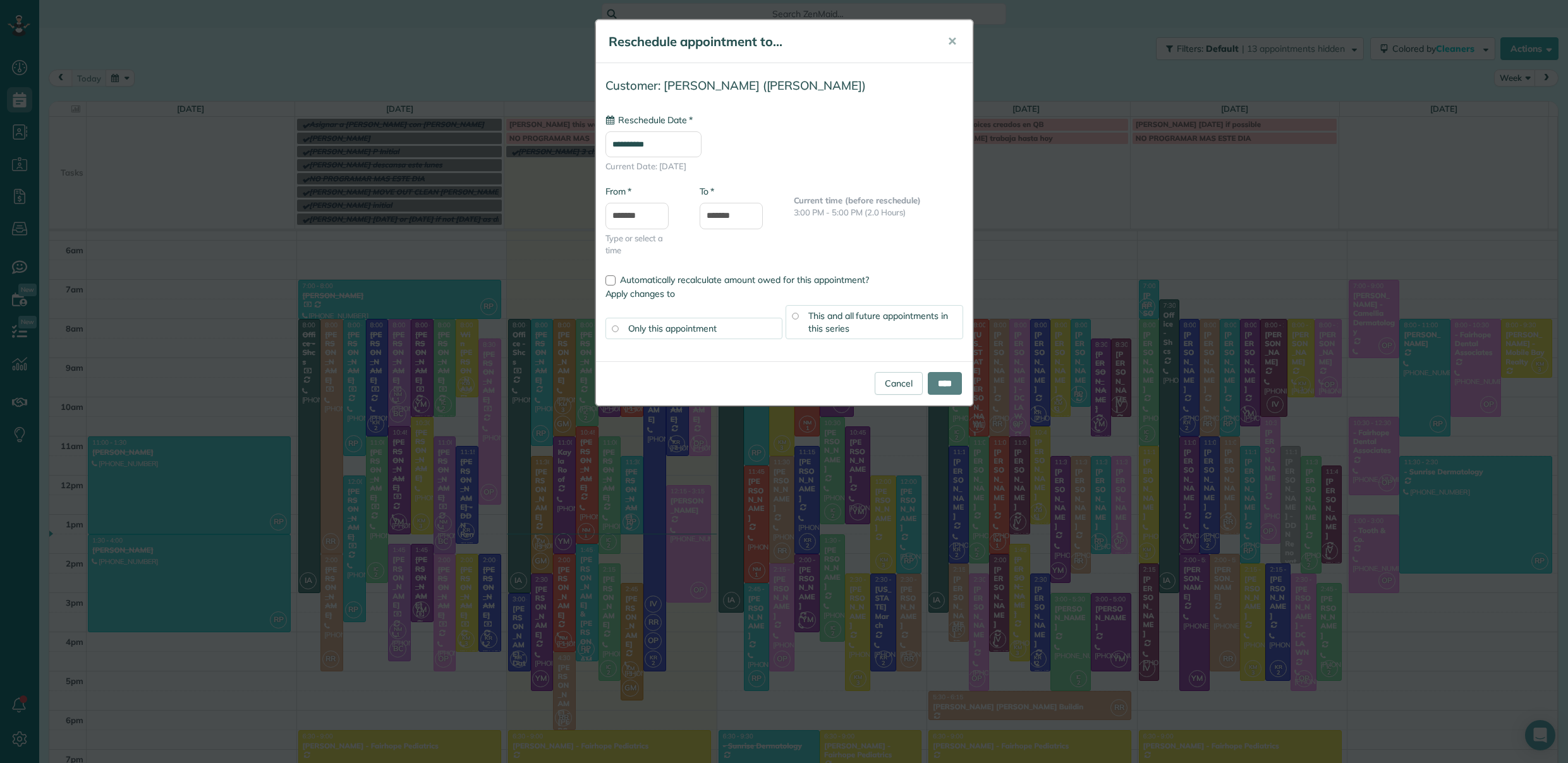
type input "**********"
click at [950, 389] on input "****" at bounding box center [945, 383] width 34 height 23
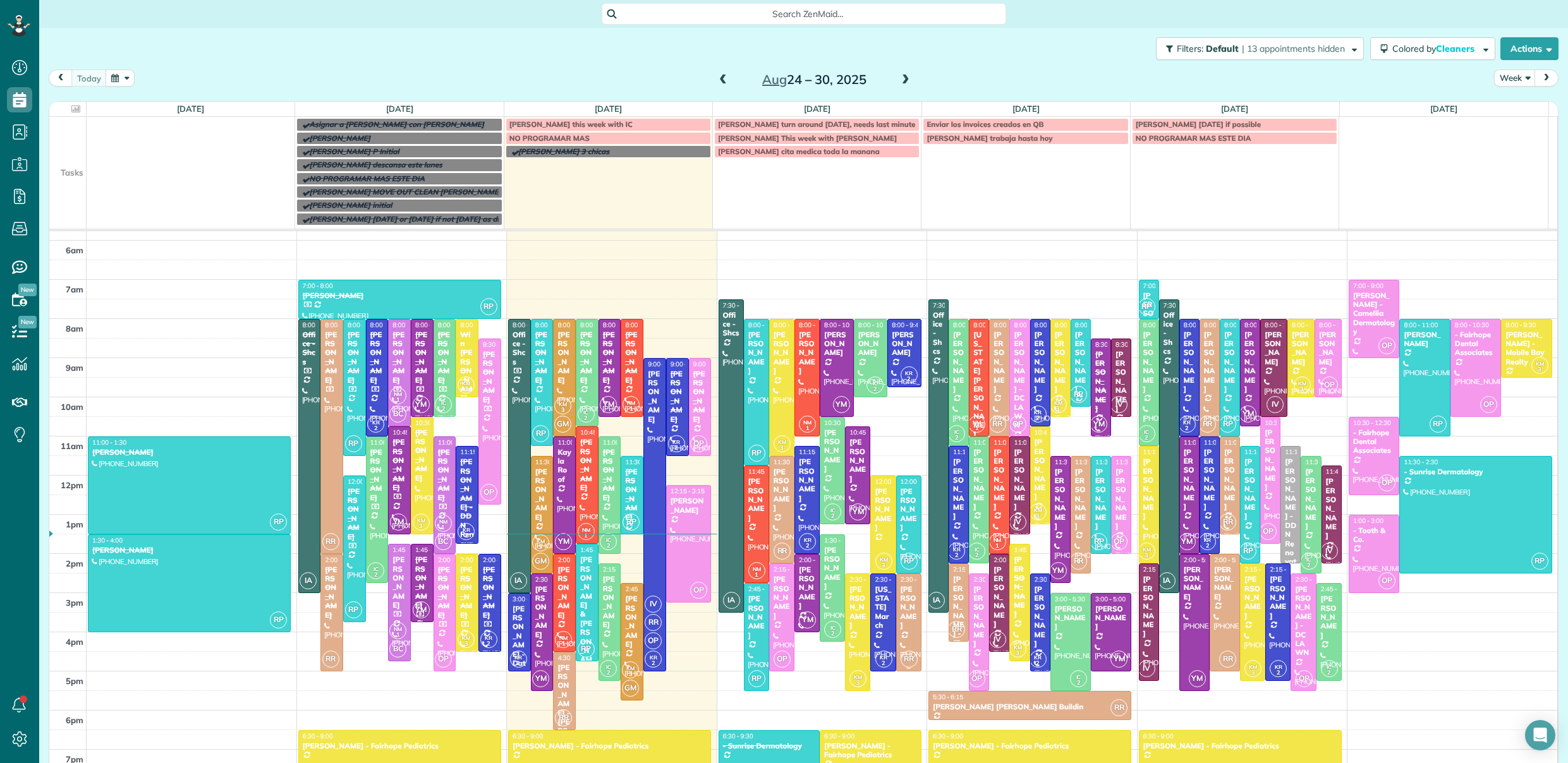
click at [900, 618] on div "Candace Jennings" at bounding box center [908, 608] width 17 height 46
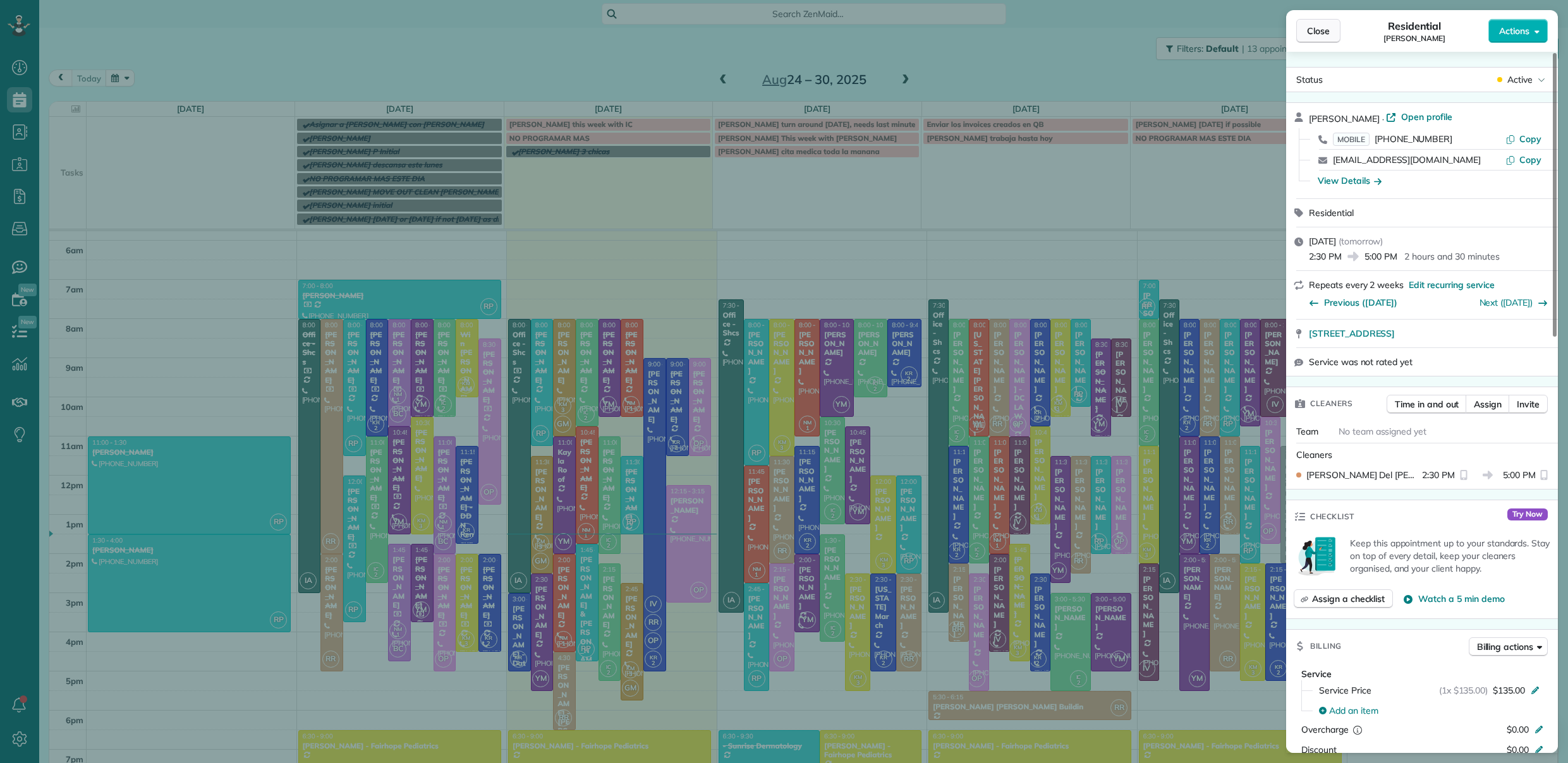
click at [1328, 35] on span "Close" at bounding box center [1318, 31] width 23 height 13
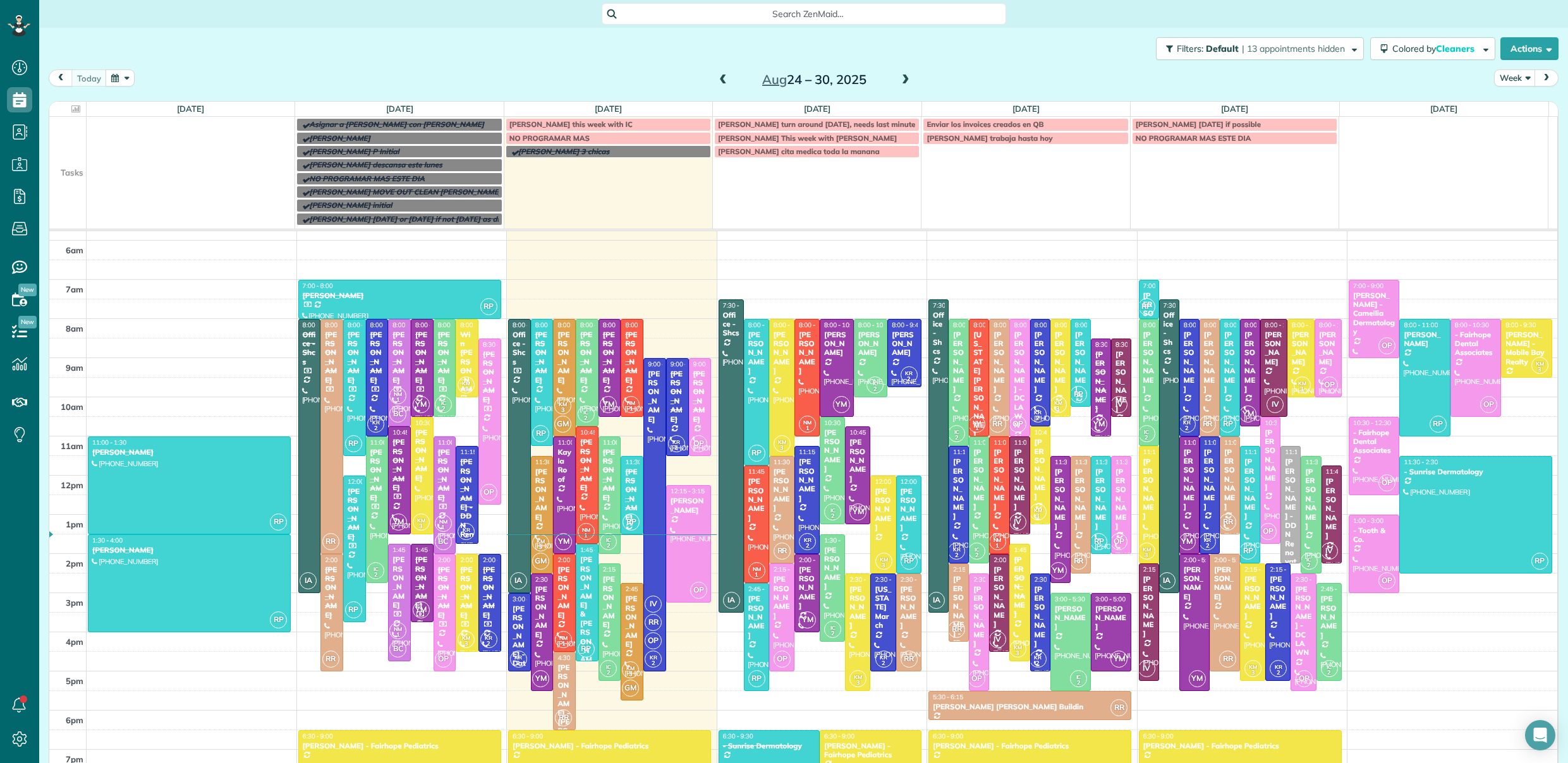
click at [993, 601] on div "Eliana Joines" at bounding box center [999, 597] width 13 height 64
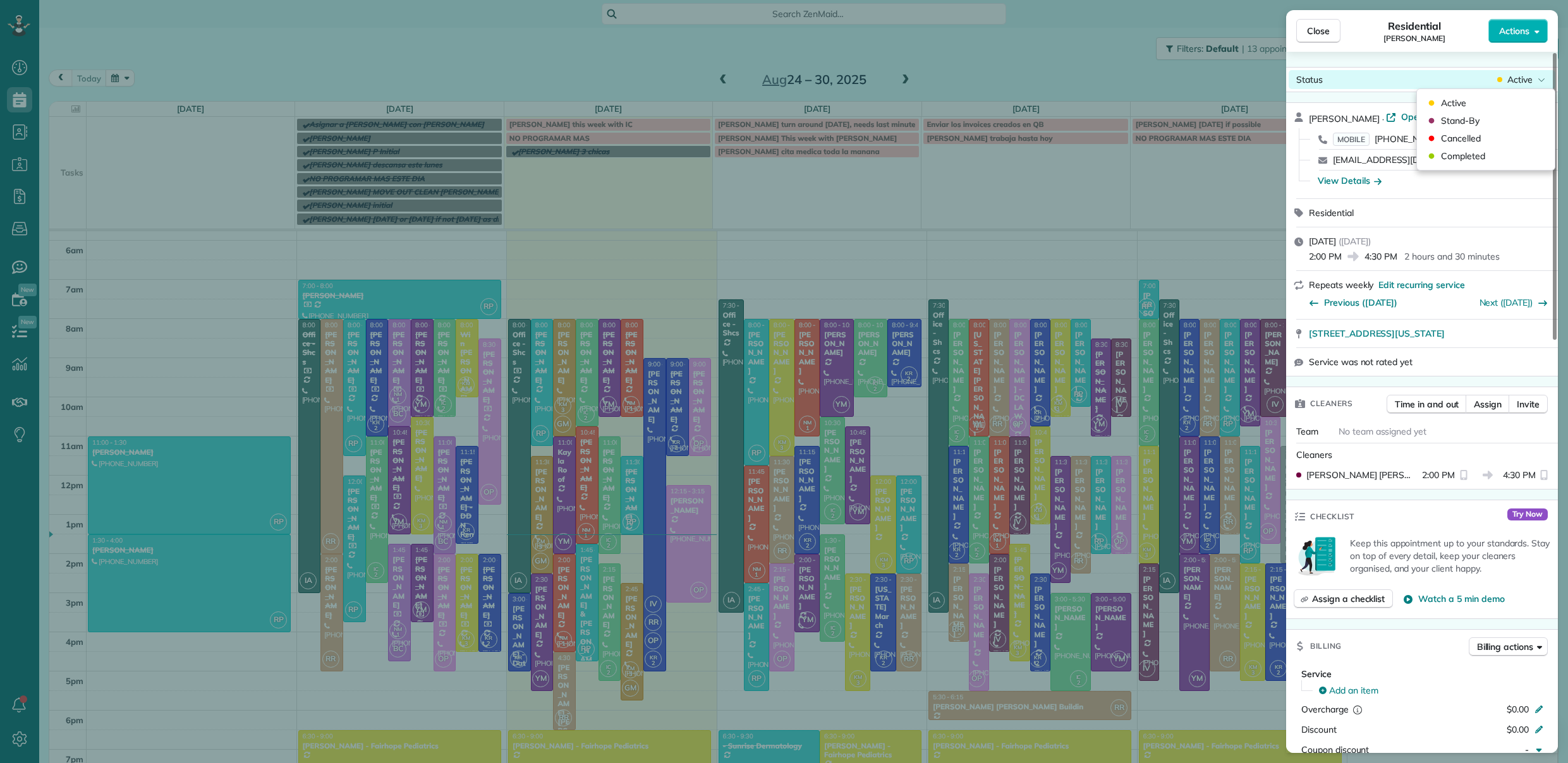
click at [1518, 81] on span "Active" at bounding box center [1520, 80] width 25 height 13
click at [1491, 140] on div "Cancelled" at bounding box center [1485, 138] width 128 height 17
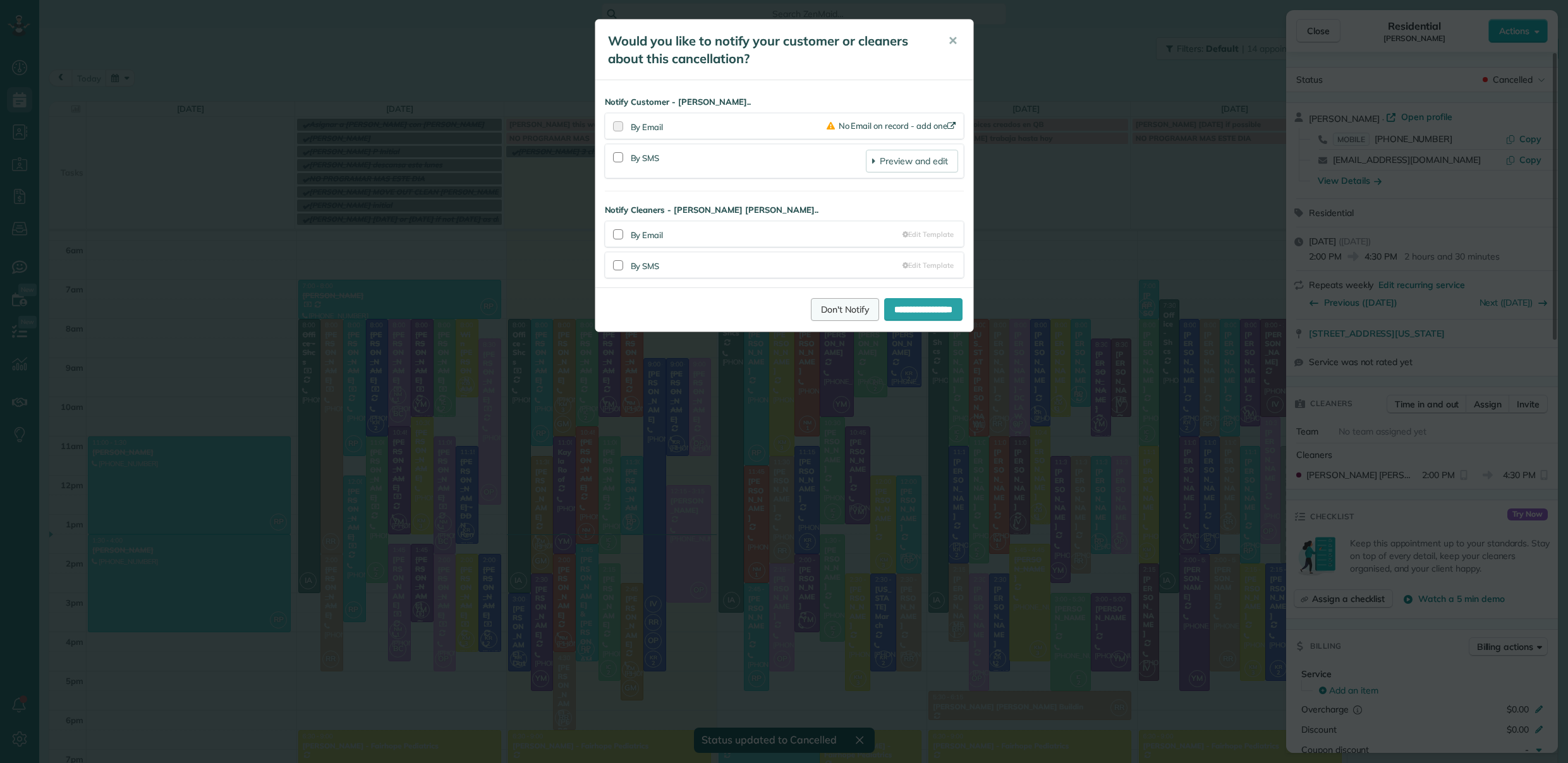
click at [818, 311] on link "Don't Notify" at bounding box center [845, 309] width 68 height 23
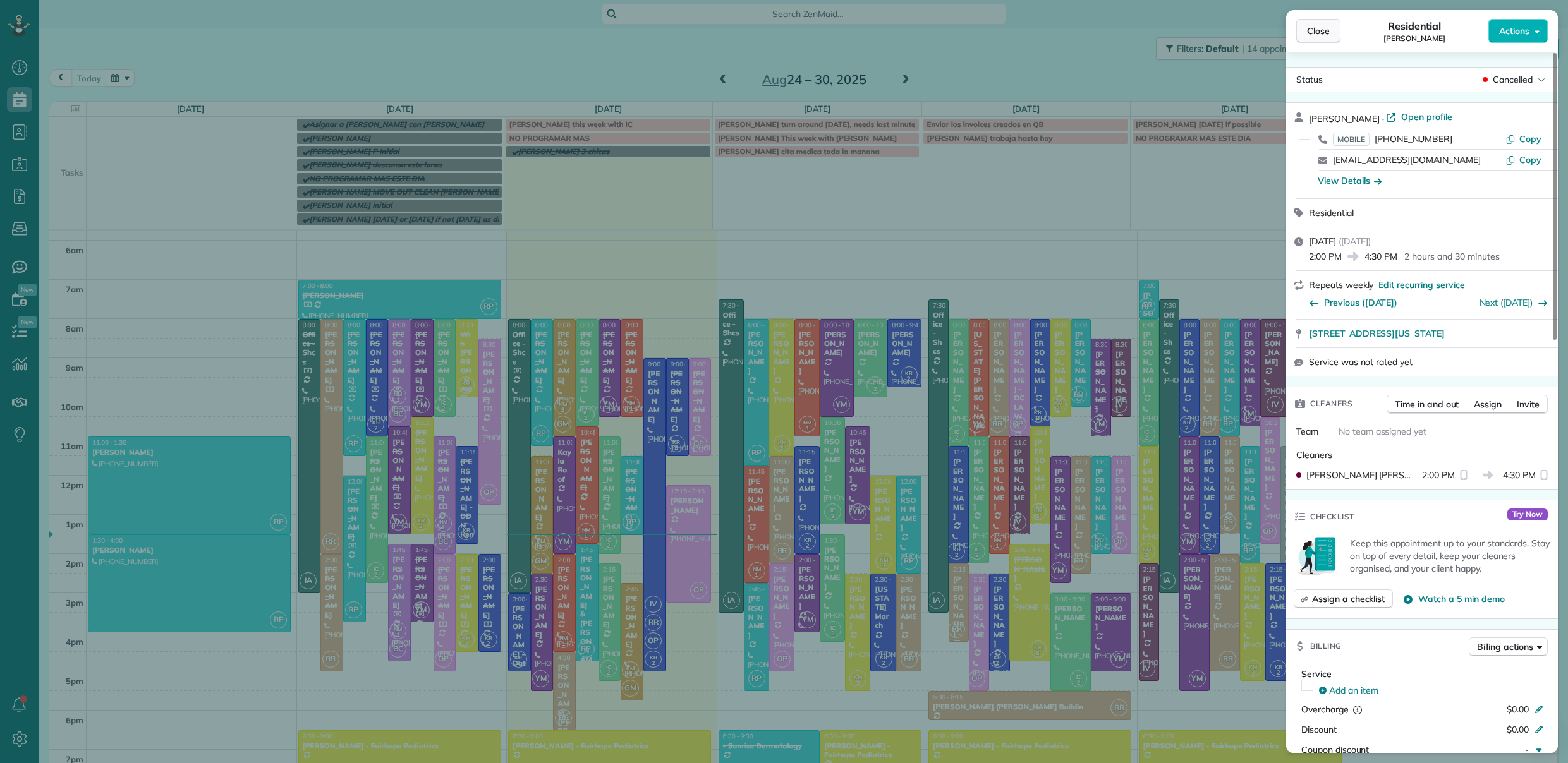
click at [1324, 36] on span "Close" at bounding box center [1318, 31] width 23 height 13
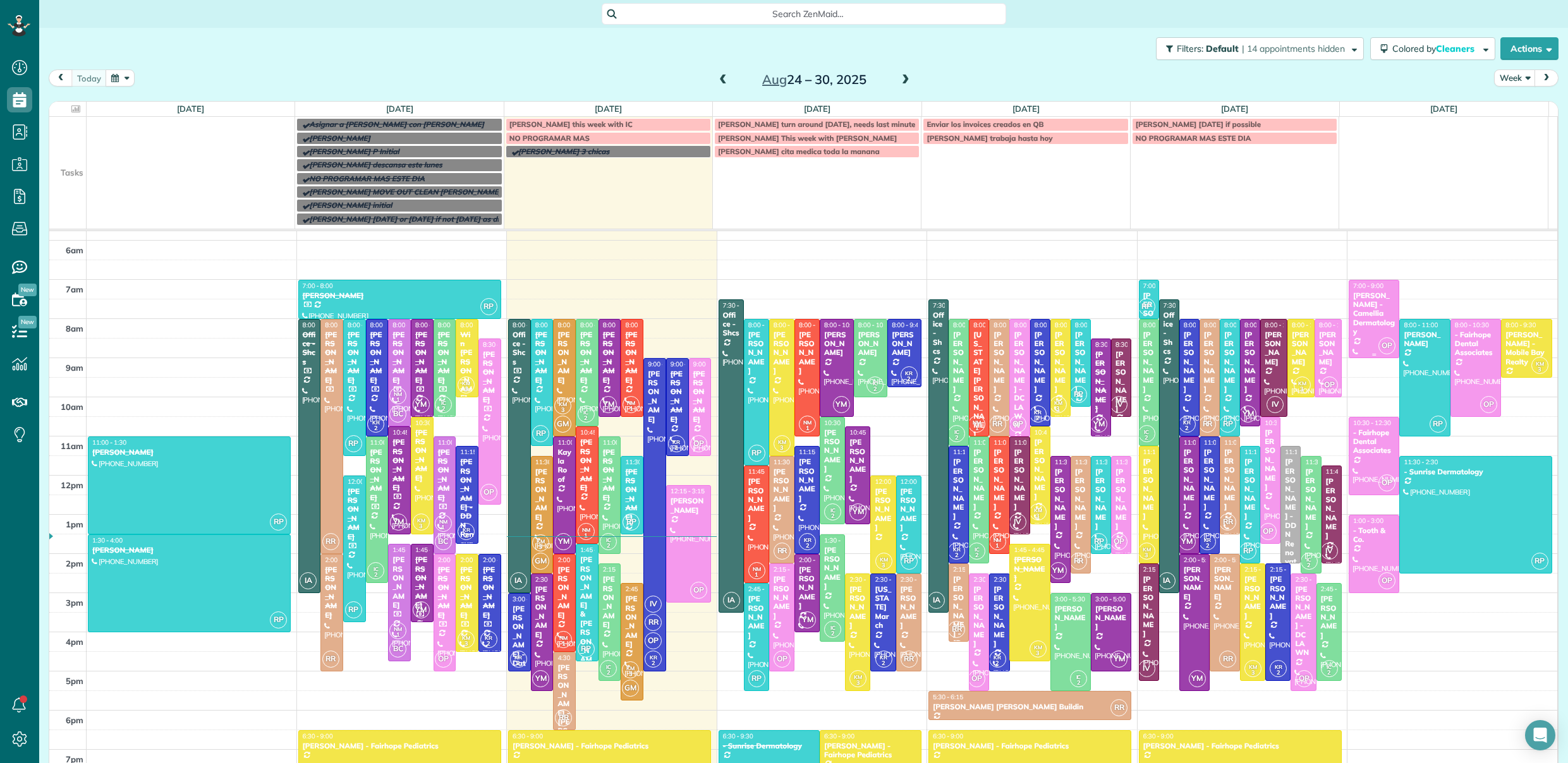
click at [1358, 315] on div "Romona Newton - Camellia Dermatology" at bounding box center [1374, 314] width 43 height 46
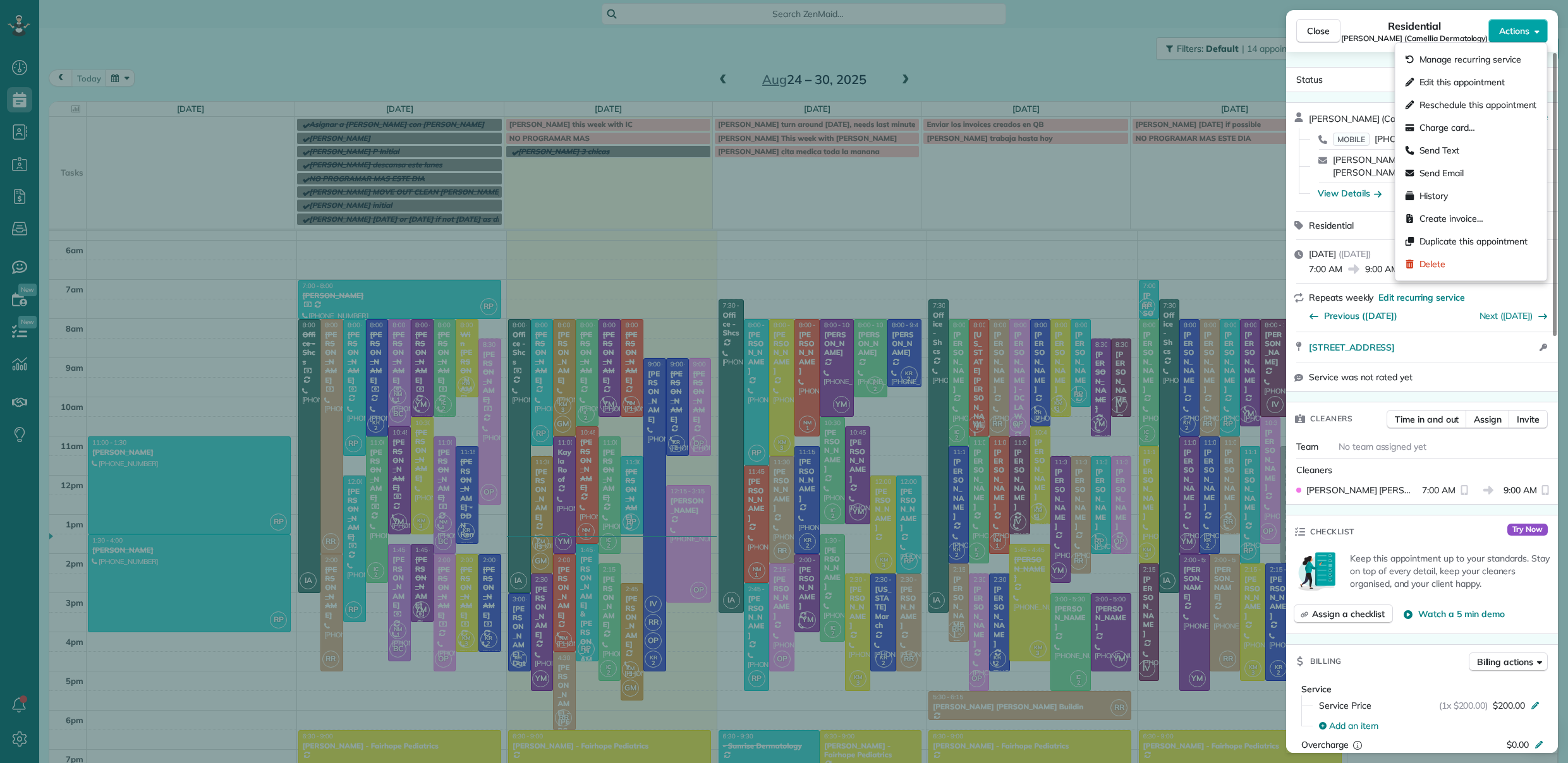
click at [1507, 28] on span "Actions" at bounding box center [1514, 31] width 30 height 13
click at [1491, 54] on span "Manage recurring service" at bounding box center [1471, 59] width 102 height 13
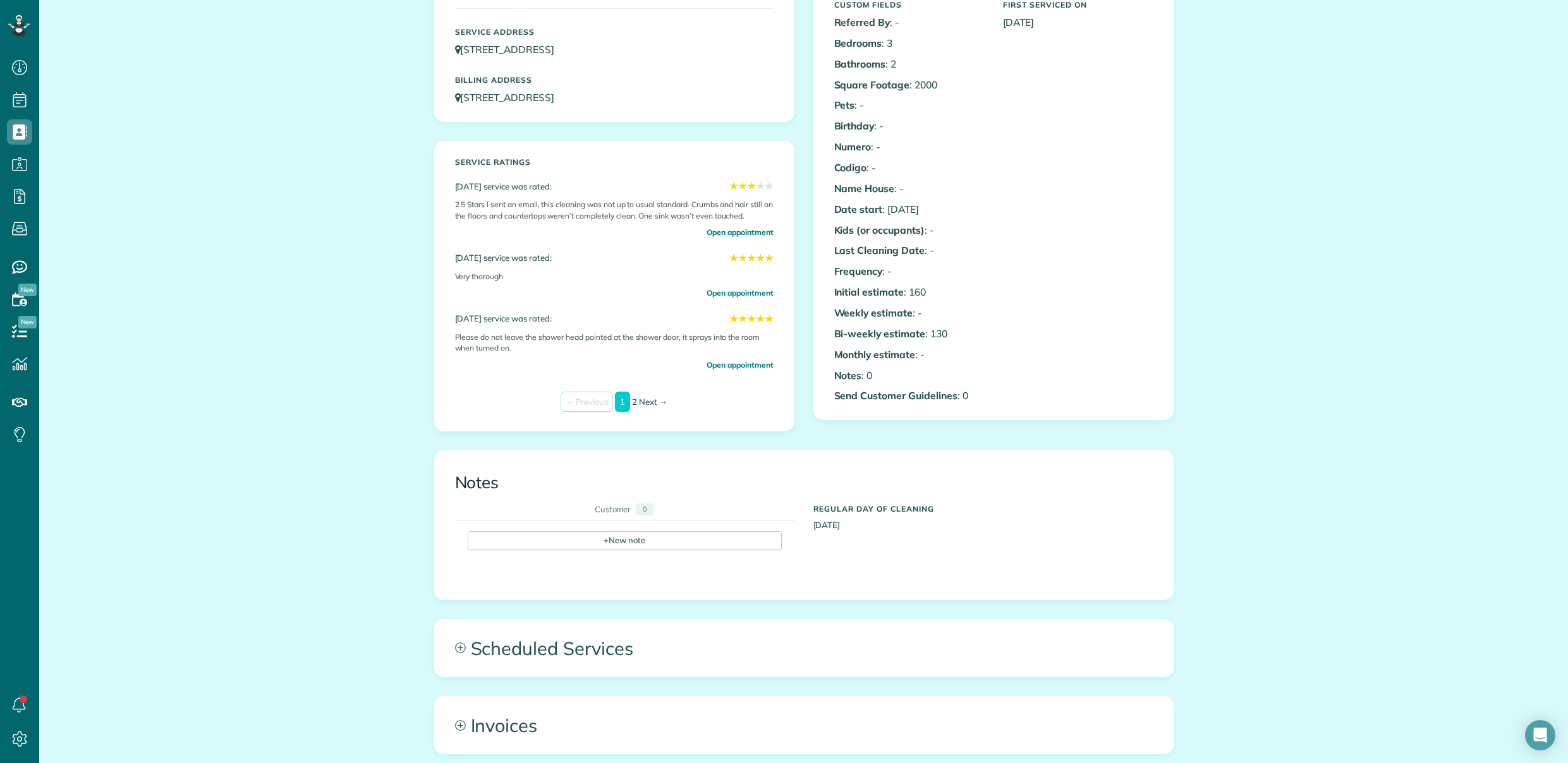
scroll to position [212, 0]
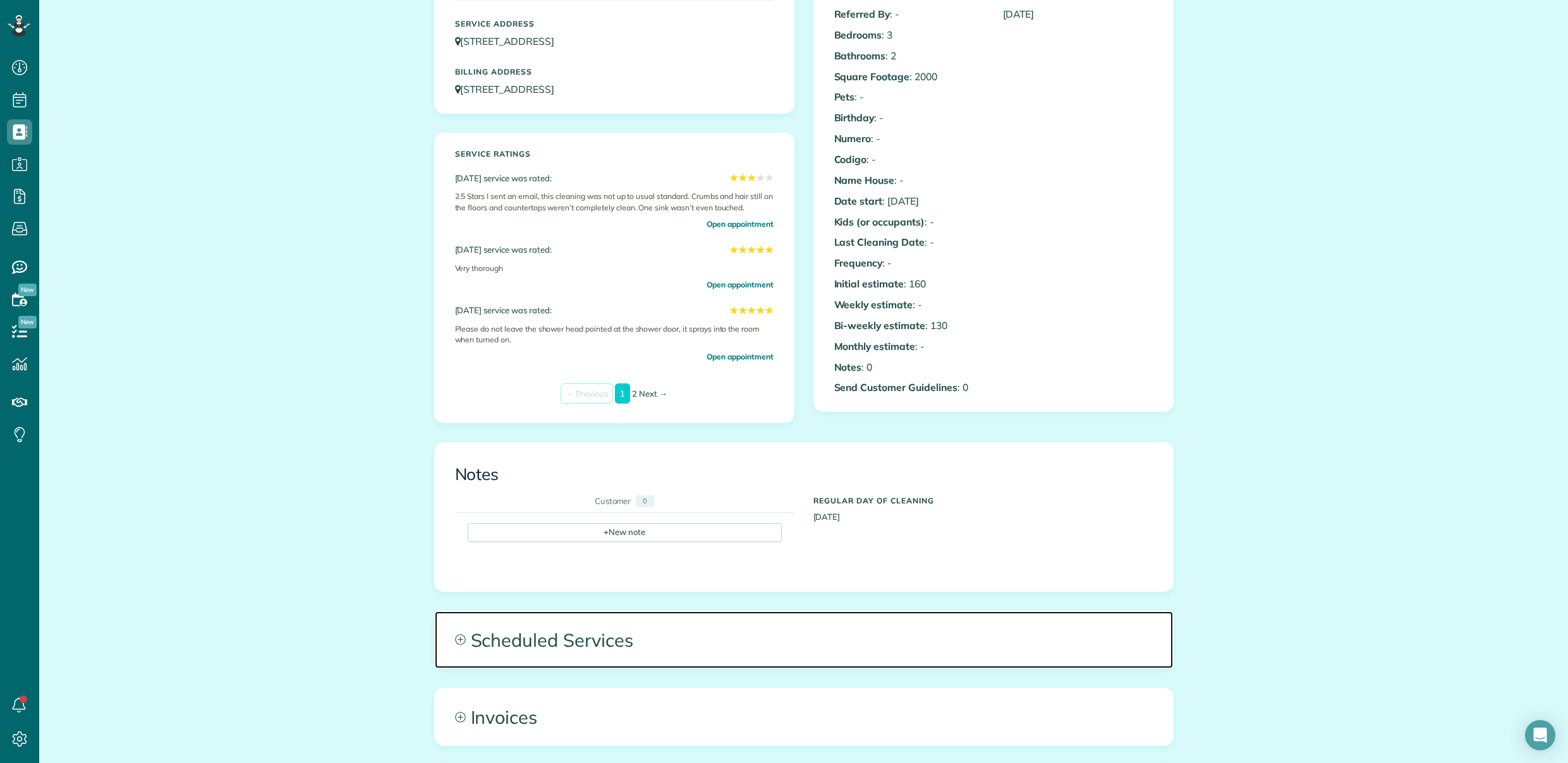
click at [616, 635] on span "Scheduled Services" at bounding box center [803, 640] width 738 height 57
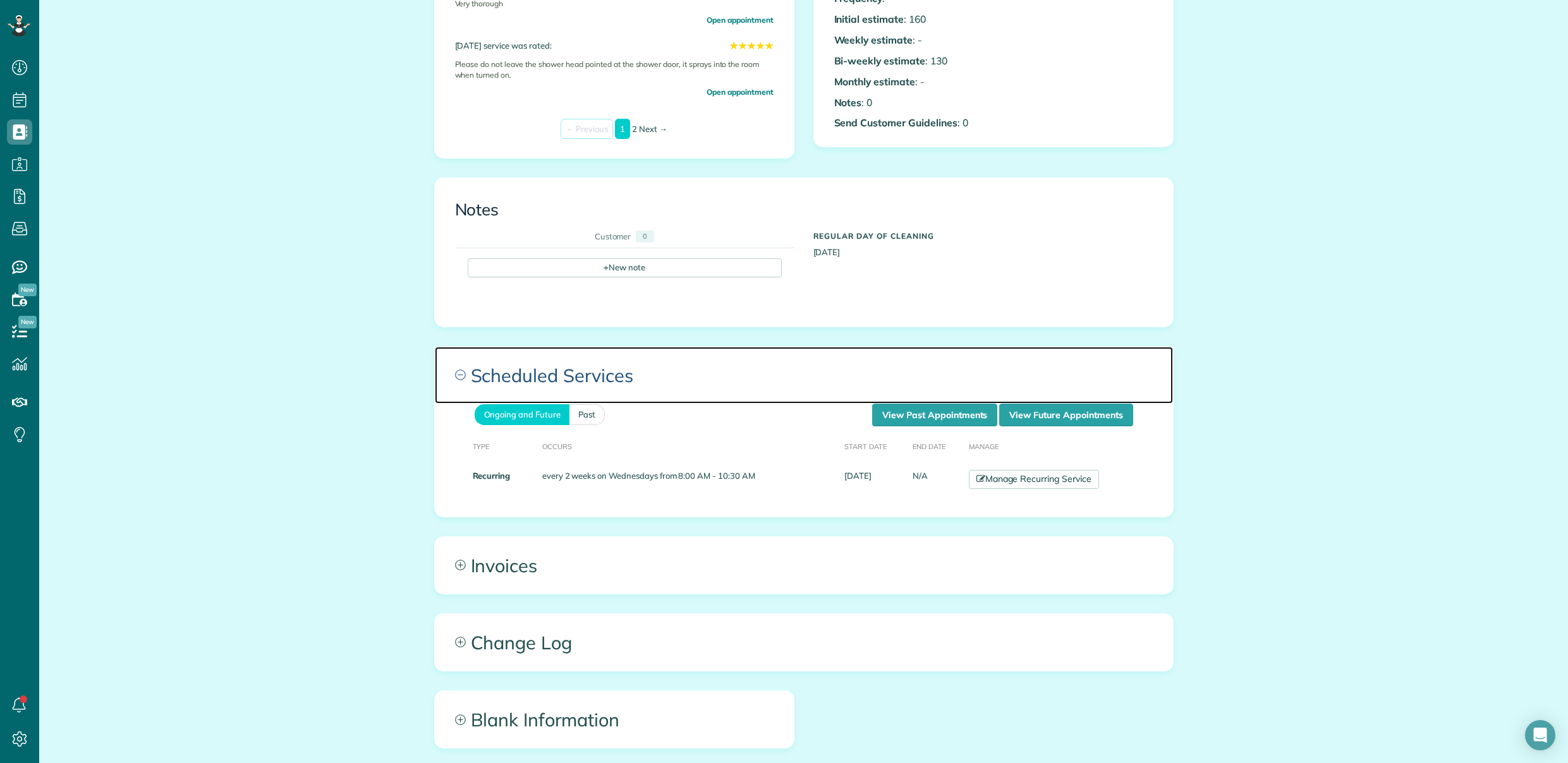
scroll to position [494, 0]
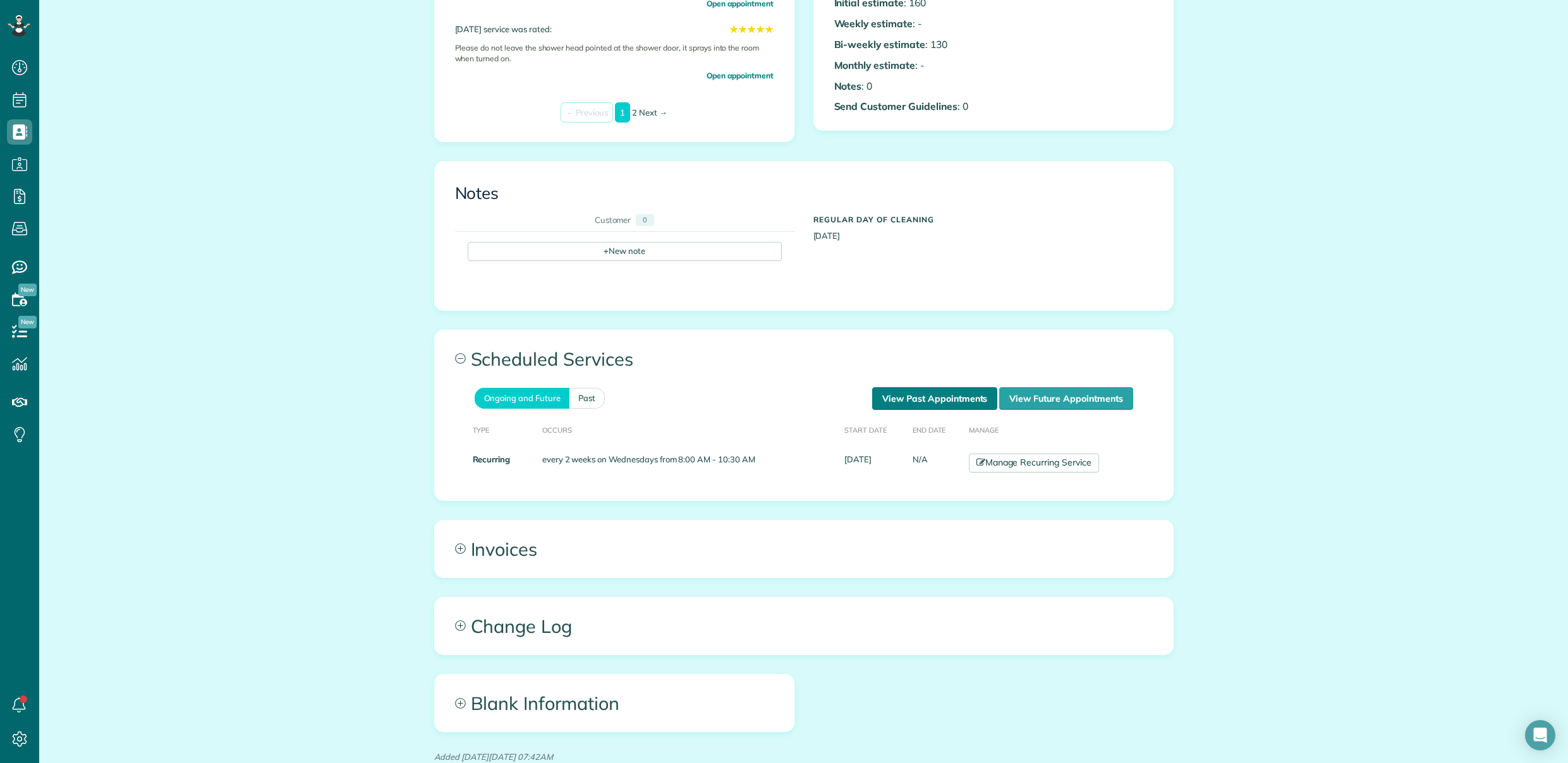
click at [899, 399] on link "View Past Appointments" at bounding box center [935, 398] width 125 height 23
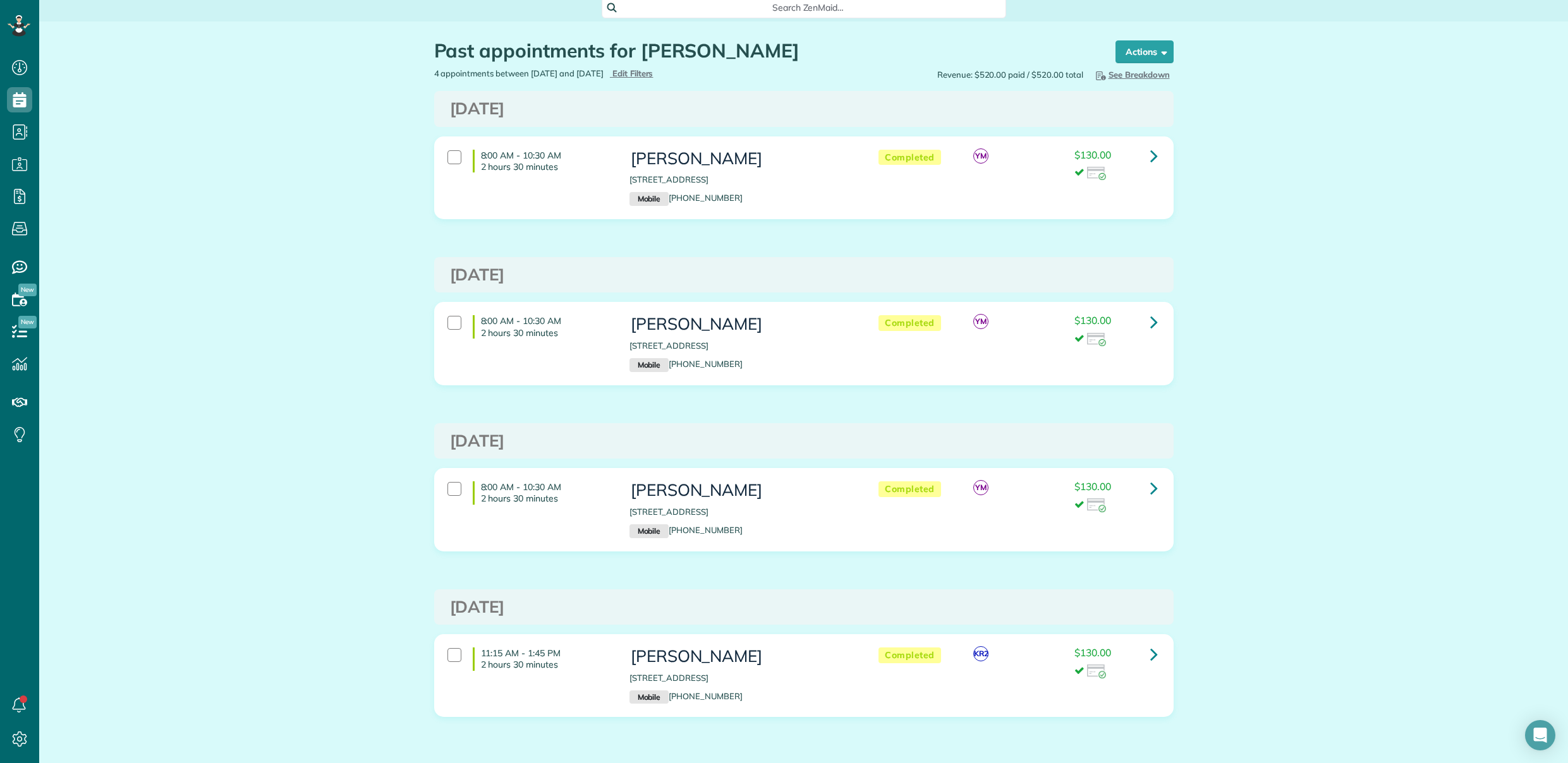
scroll to position [55, 0]
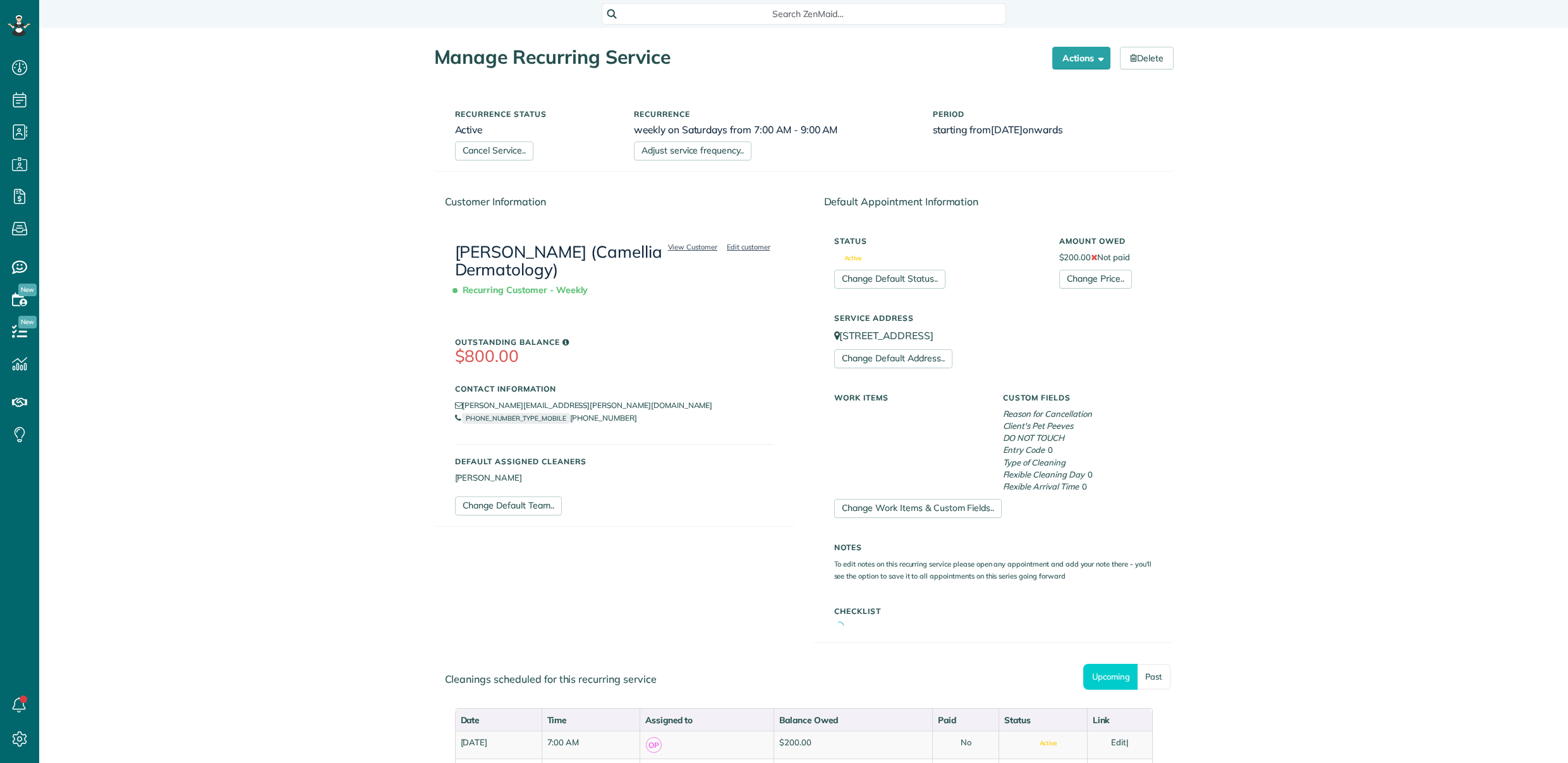
scroll to position [6, 6]
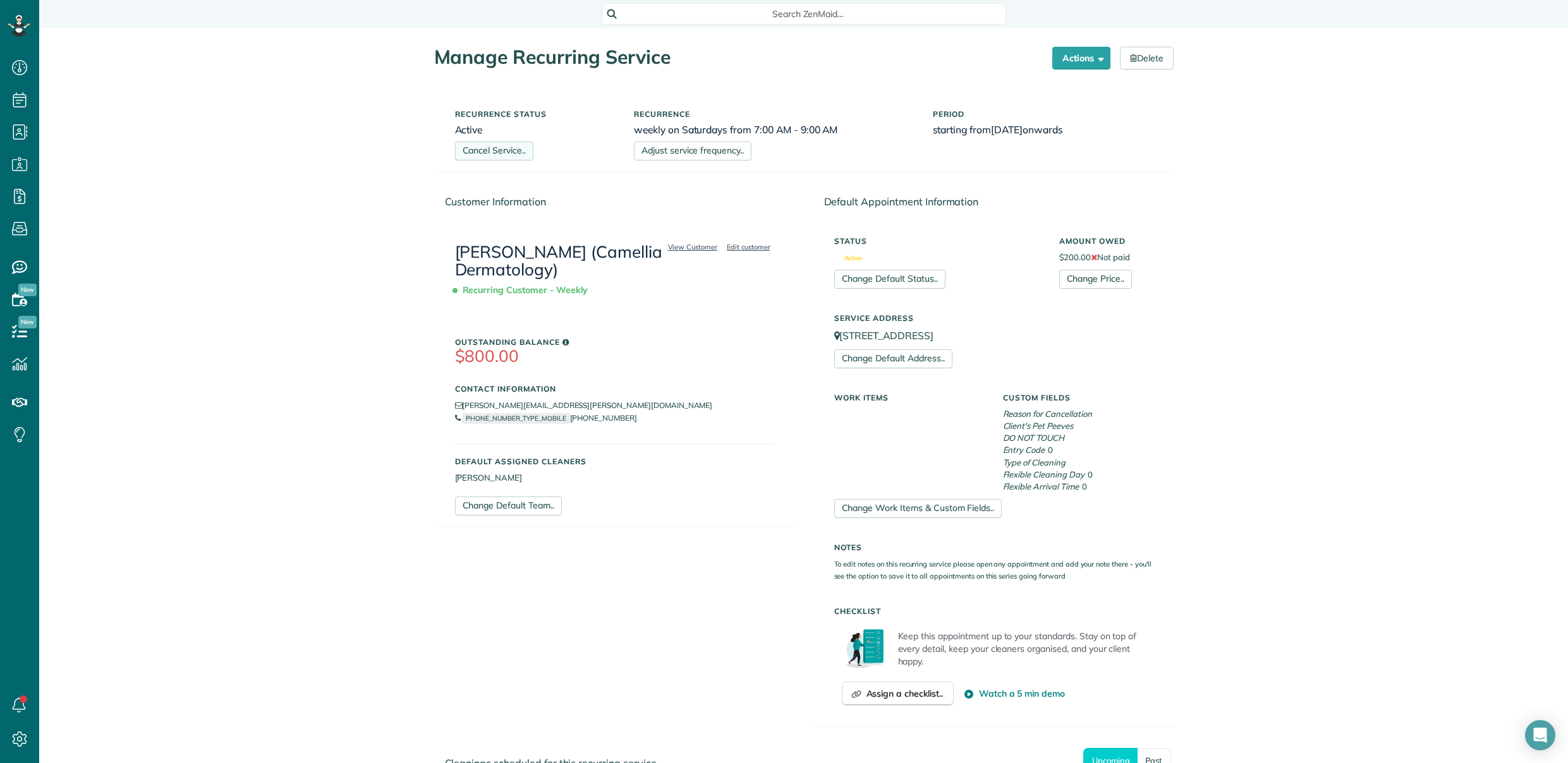
click at [495, 149] on link "Cancel Service.." at bounding box center [495, 151] width 79 height 19
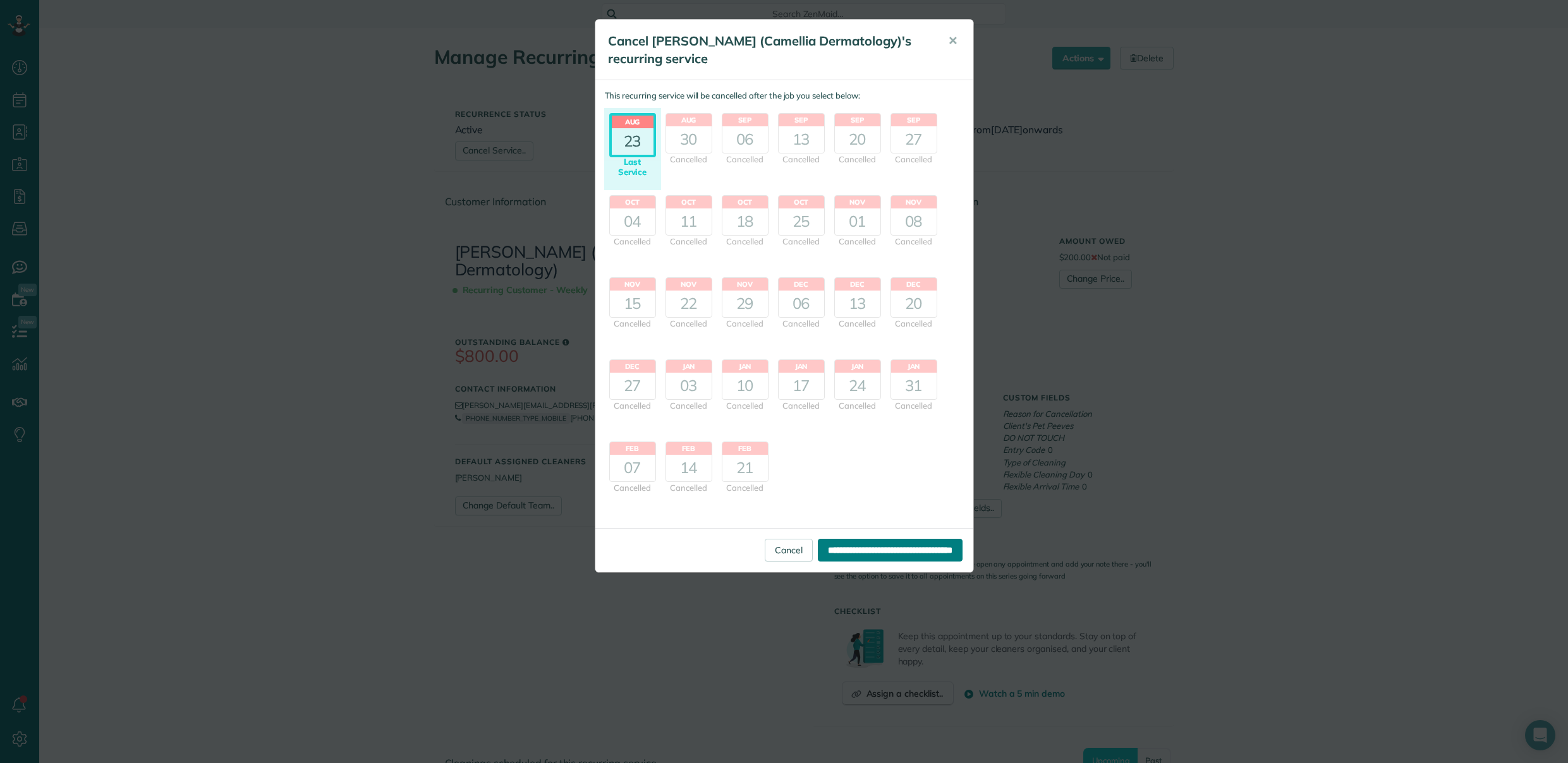
click at [839, 552] on input "**********" at bounding box center [890, 550] width 144 height 23
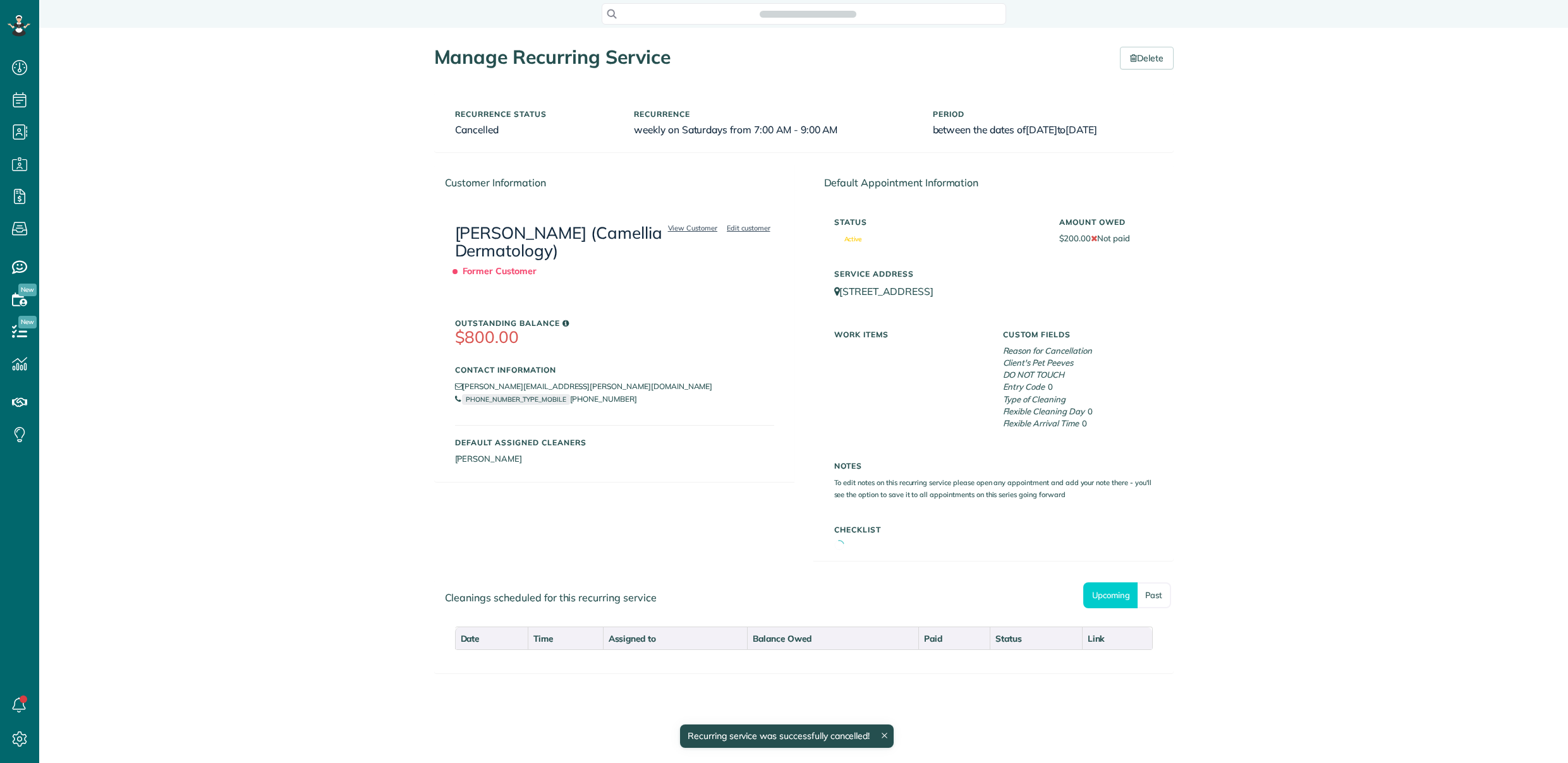
scroll to position [6, 6]
